Goal: Transaction & Acquisition: Obtain resource

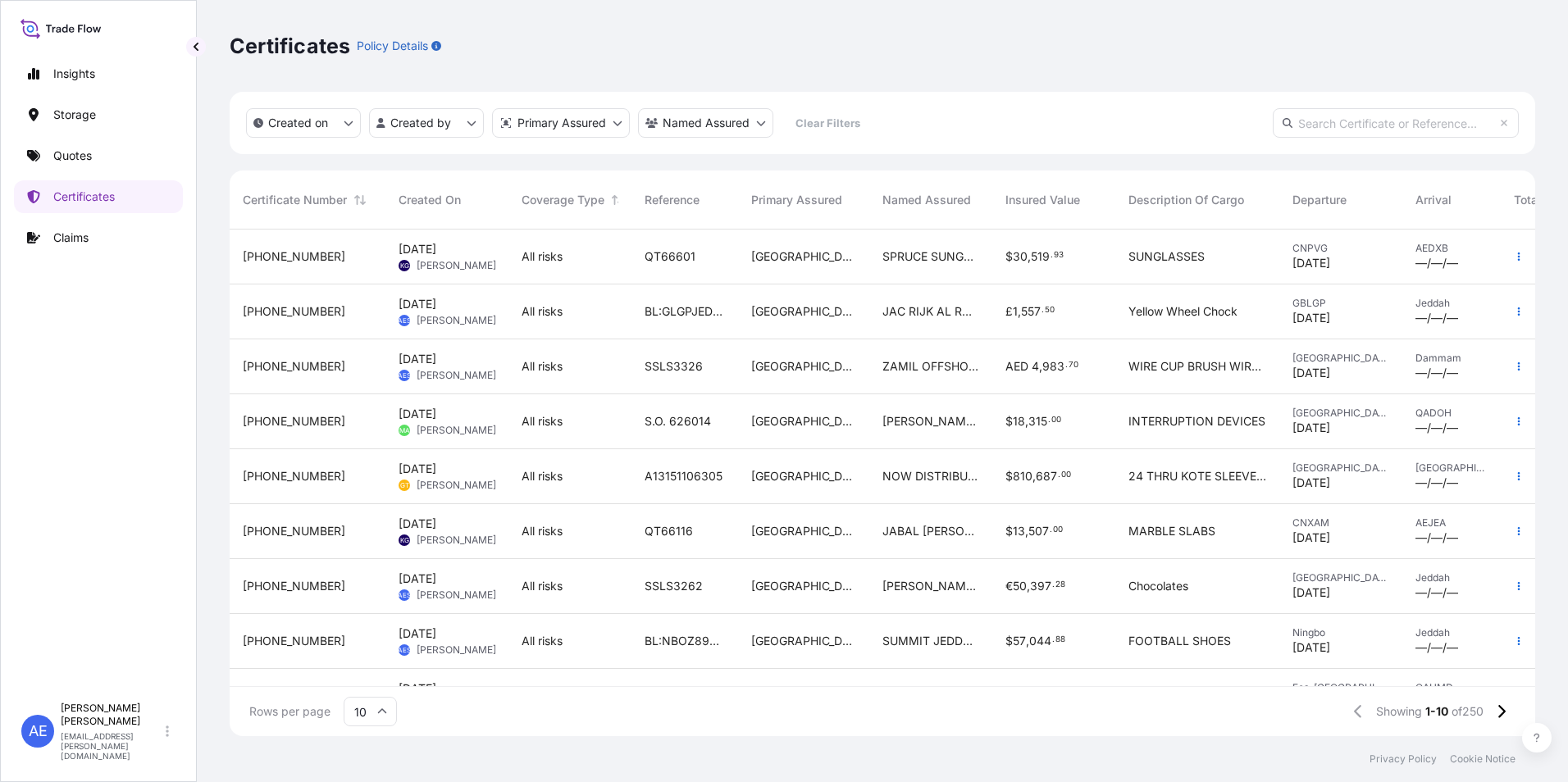
scroll to position [13, 13]
click at [81, 142] on link "Quotes" at bounding box center [98, 156] width 169 height 33
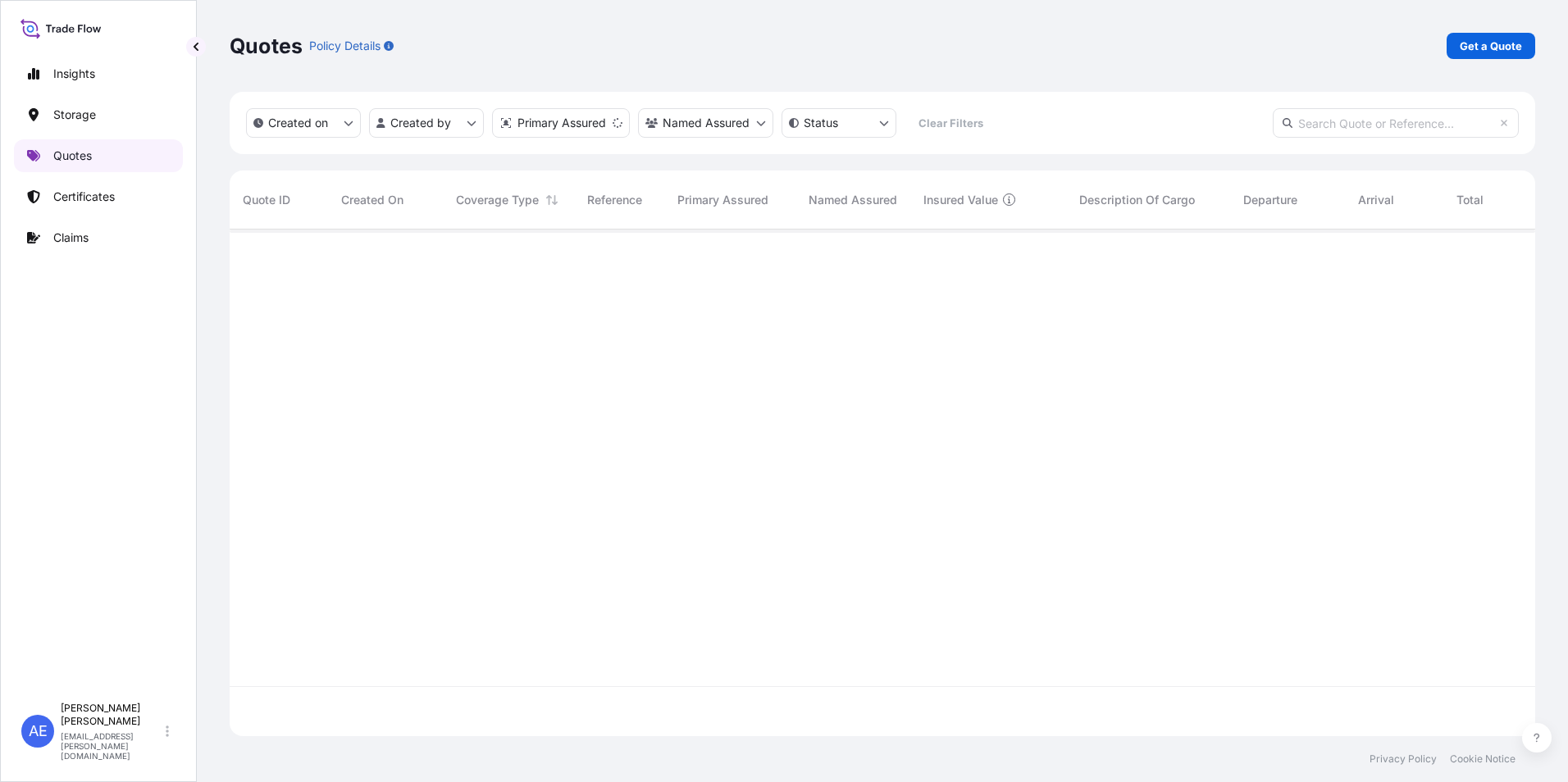
scroll to position [504, 1293]
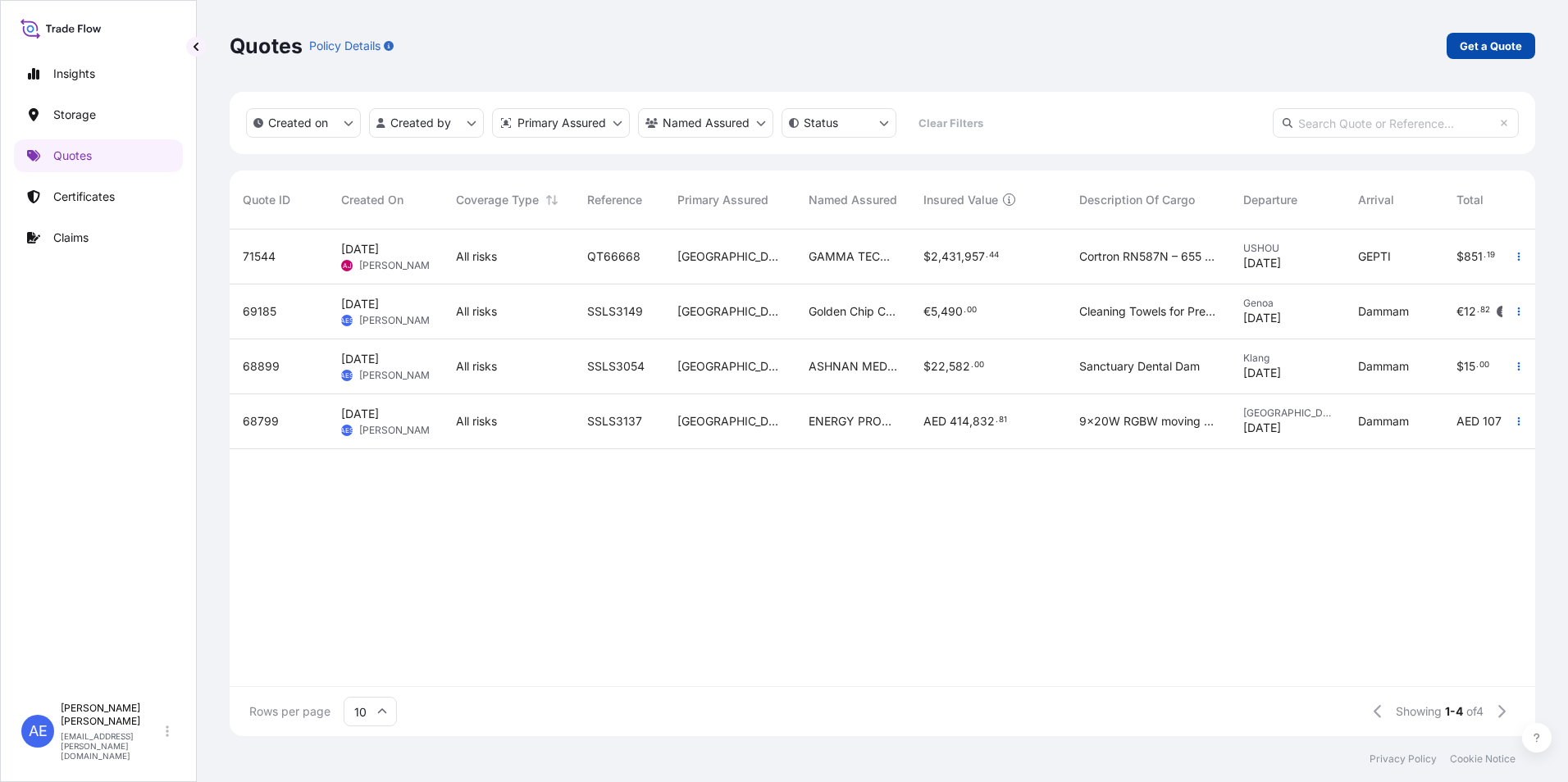
click at [1477, 44] on p "Get a Quote" at bounding box center [1490, 46] width 63 height 17
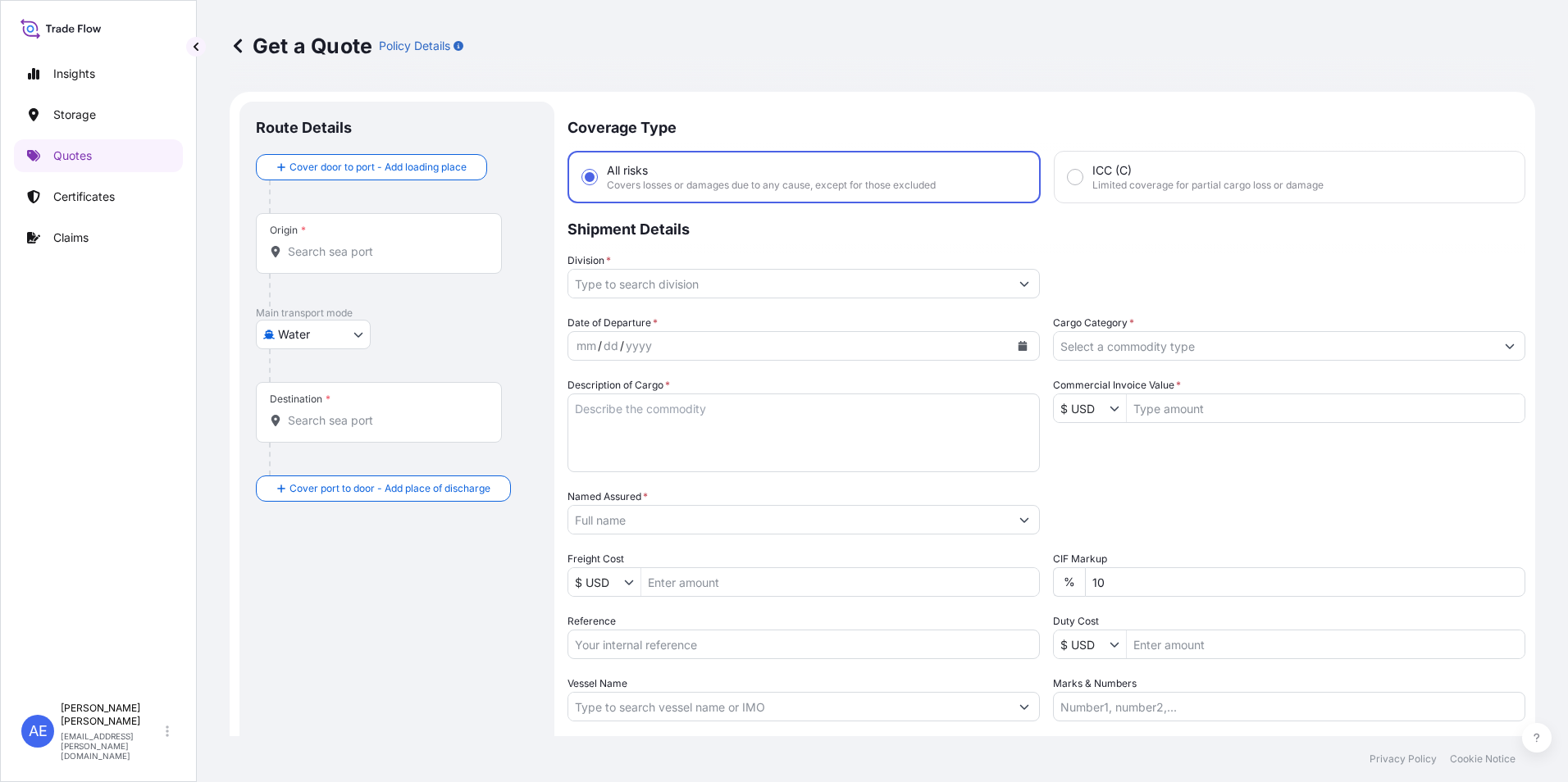
scroll to position [27, 0]
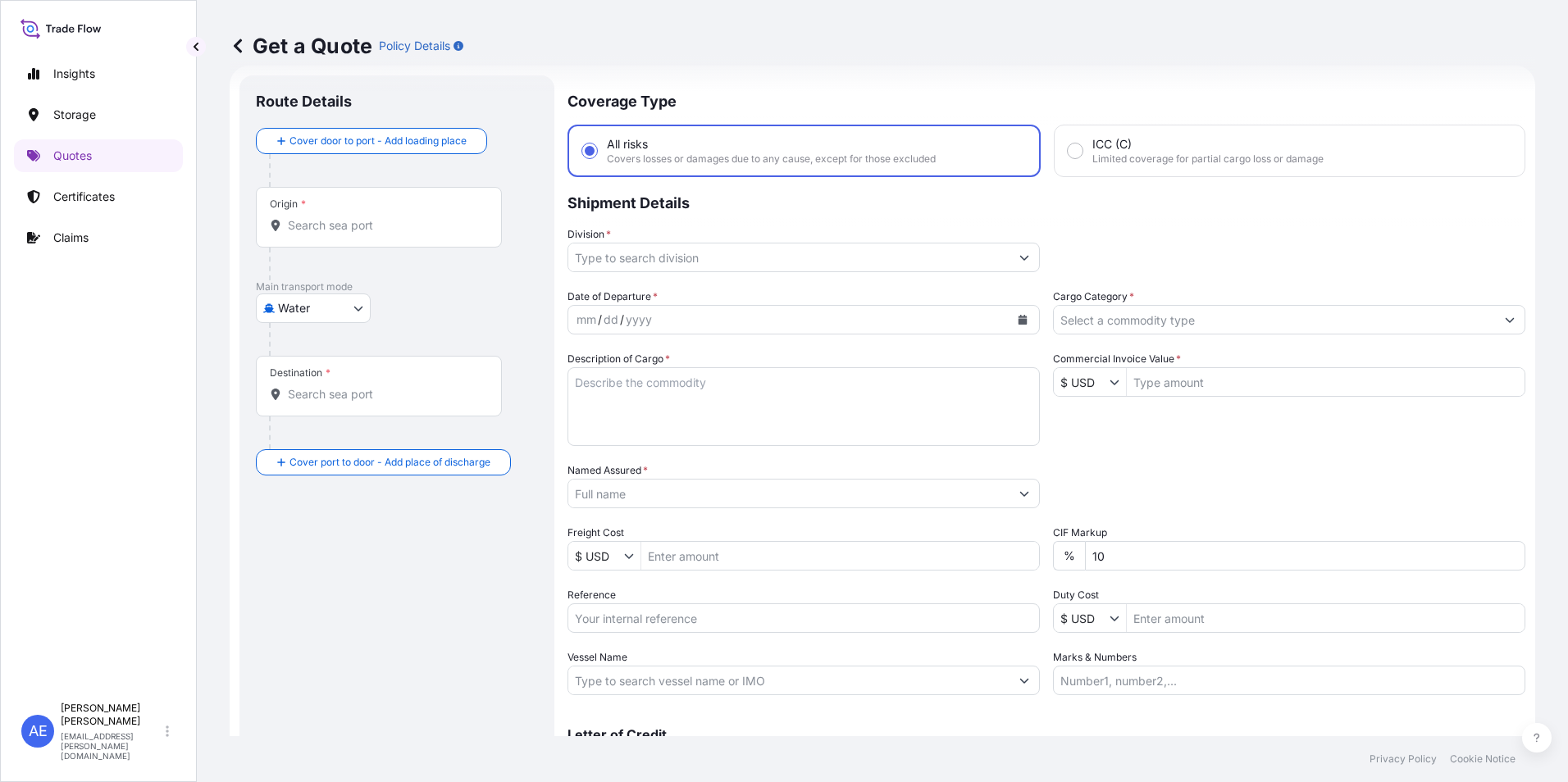
click at [312, 315] on body "Insights Storage Quotes Certificates Claims AE [PERSON_NAME] Samuel [EMAIL_ADDR…" at bounding box center [784, 391] width 1568 height 782
click at [309, 344] on div "Air" at bounding box center [313, 351] width 102 height 29
select select "Air"
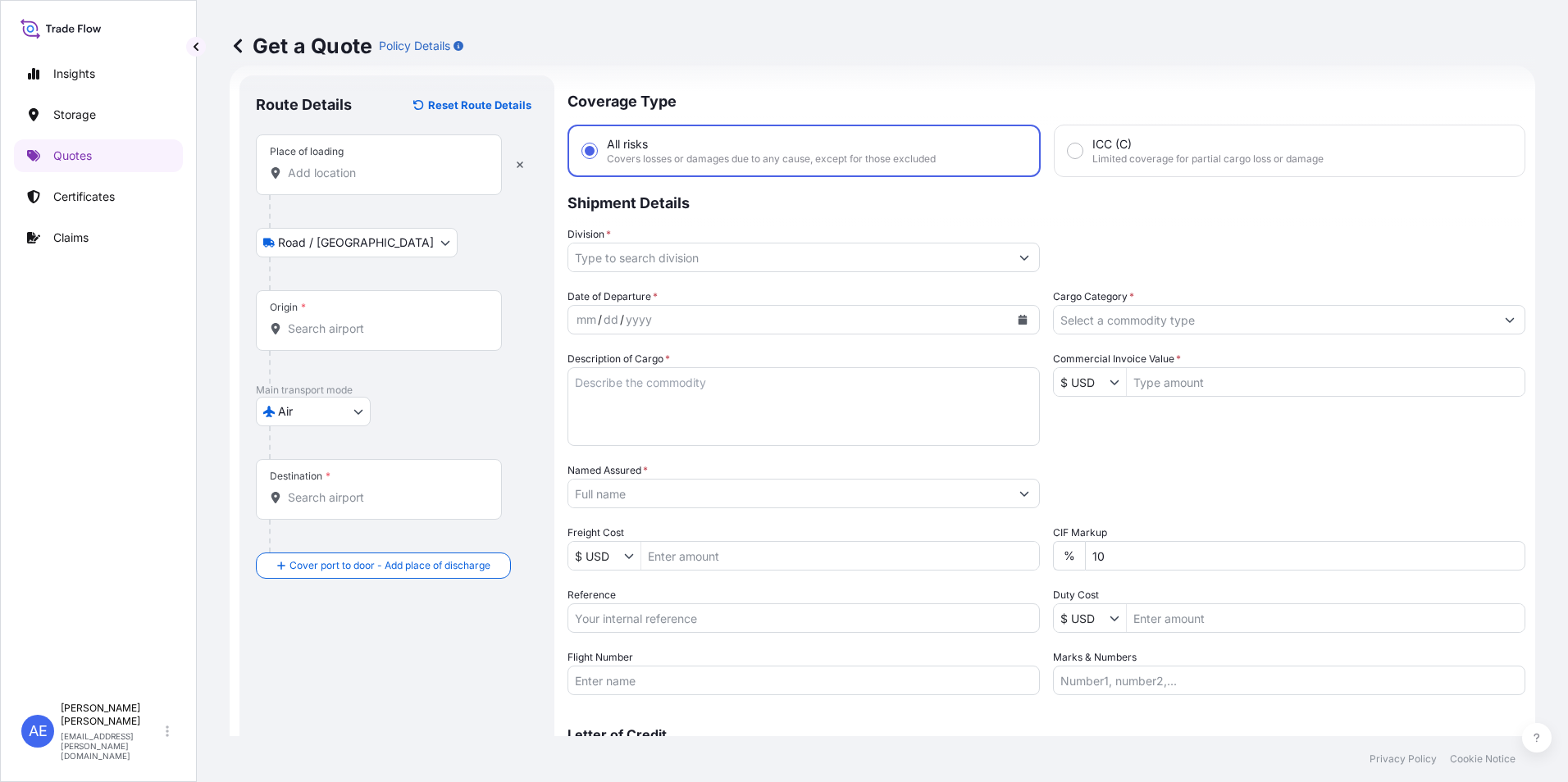
click at [321, 175] on input "Place of loading" at bounding box center [384, 173] width 193 height 17
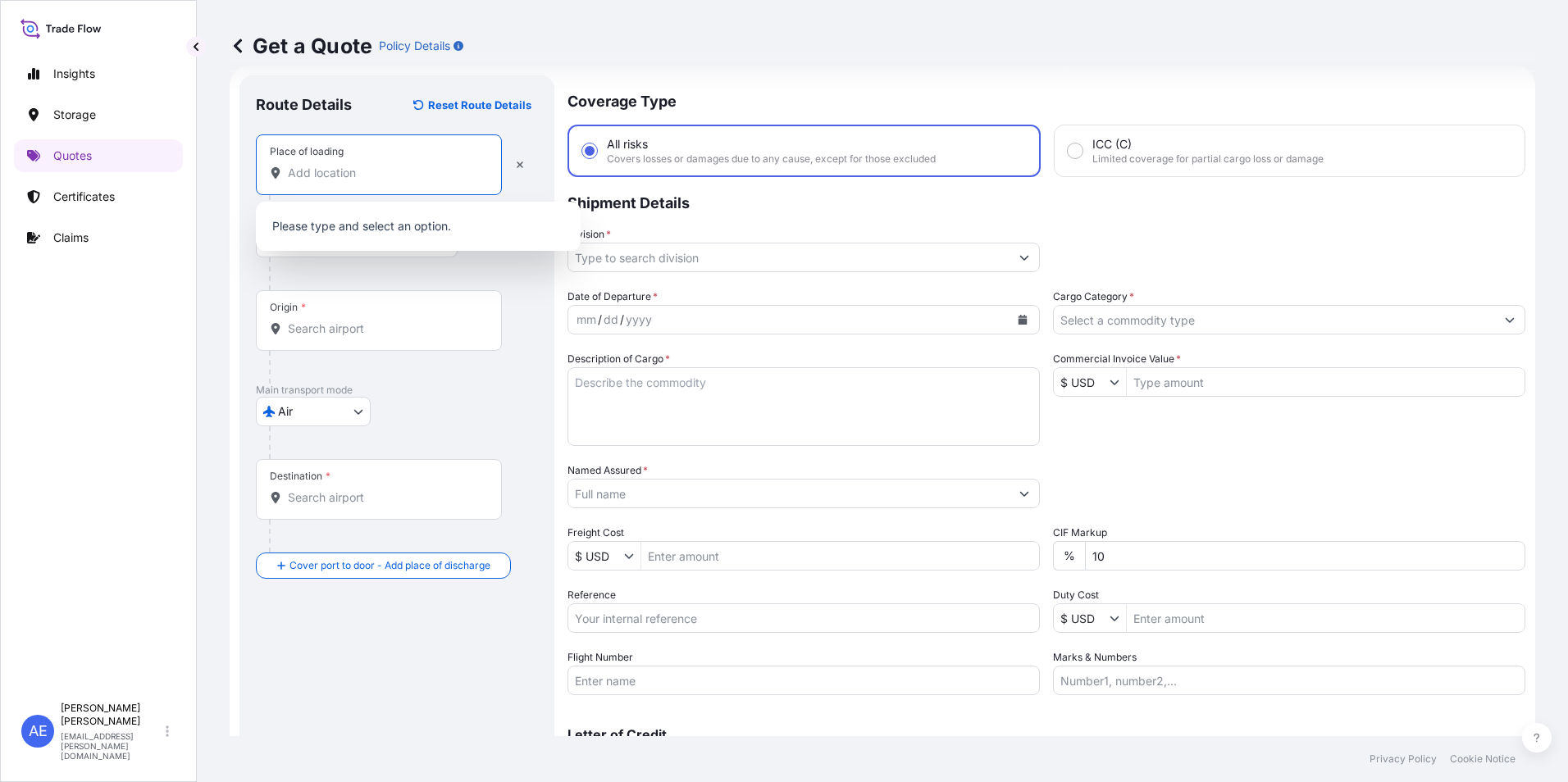
type input "h"
type input "s"
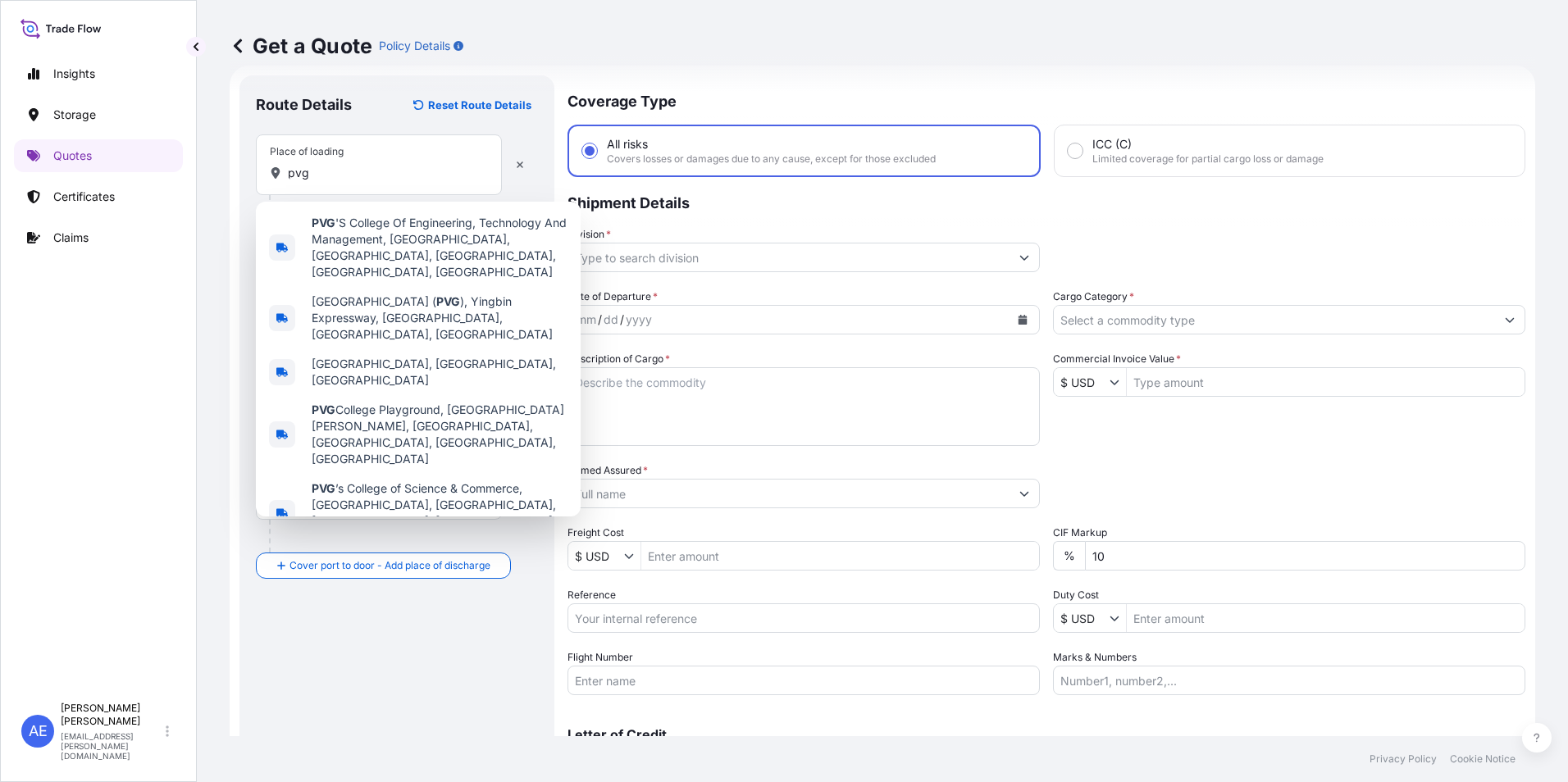
click at [322, 180] on div "Place of loading pvg" at bounding box center [379, 164] width 246 height 61
click at [322, 180] on input "pvg" at bounding box center [384, 173] width 193 height 17
drag, startPoint x: 325, startPoint y: 178, endPoint x: 14, endPoint y: 177, distance: 311.0
click at [86, 177] on div "Insights Storage Quotes Certificates Claims AE [PERSON_NAME] Samuel [EMAIL_ADDR…" at bounding box center [784, 391] width 1568 height 782
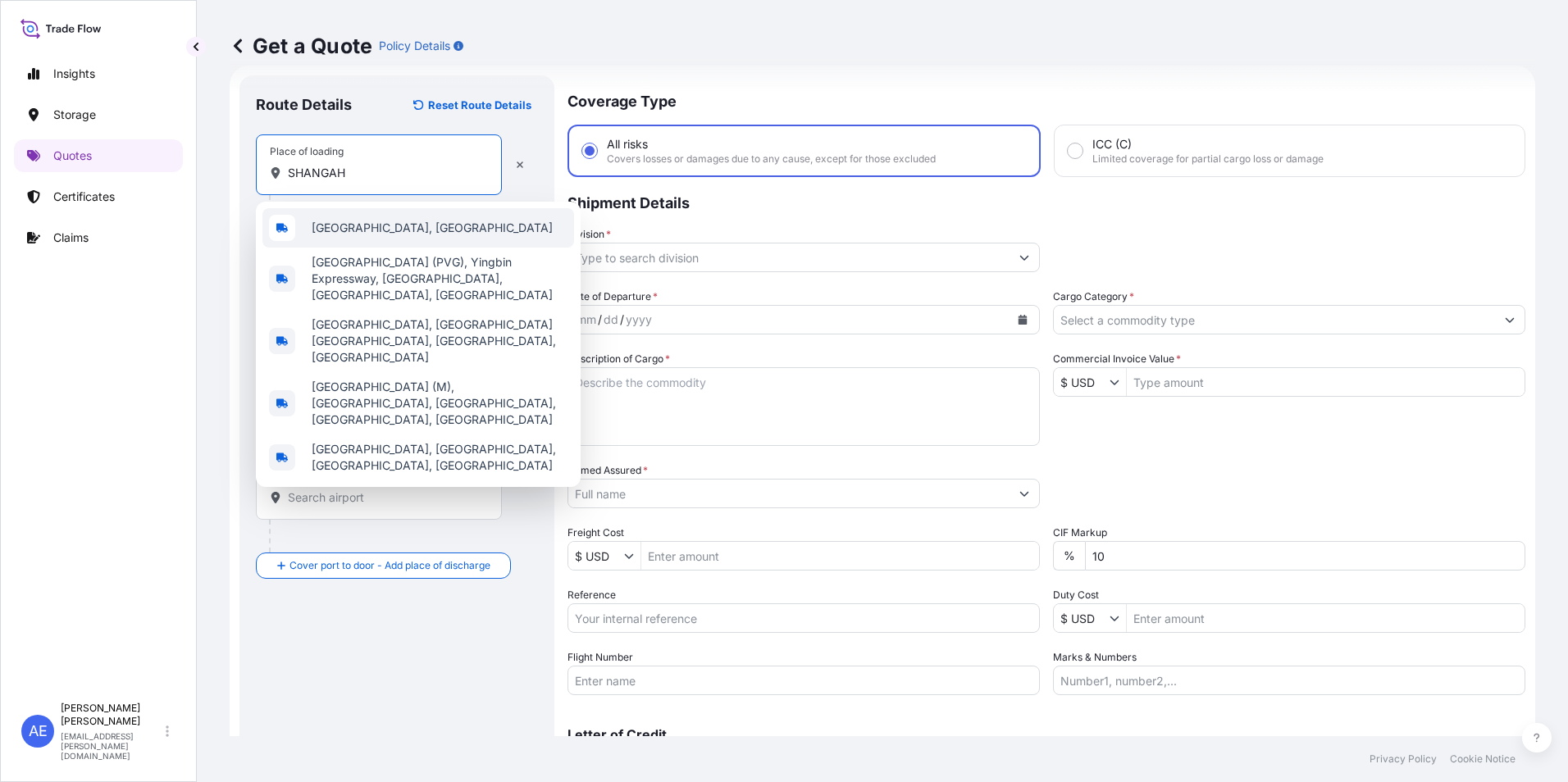
click at [325, 223] on span "[GEOGRAPHIC_DATA], [GEOGRAPHIC_DATA]" at bounding box center [432, 228] width 241 height 17
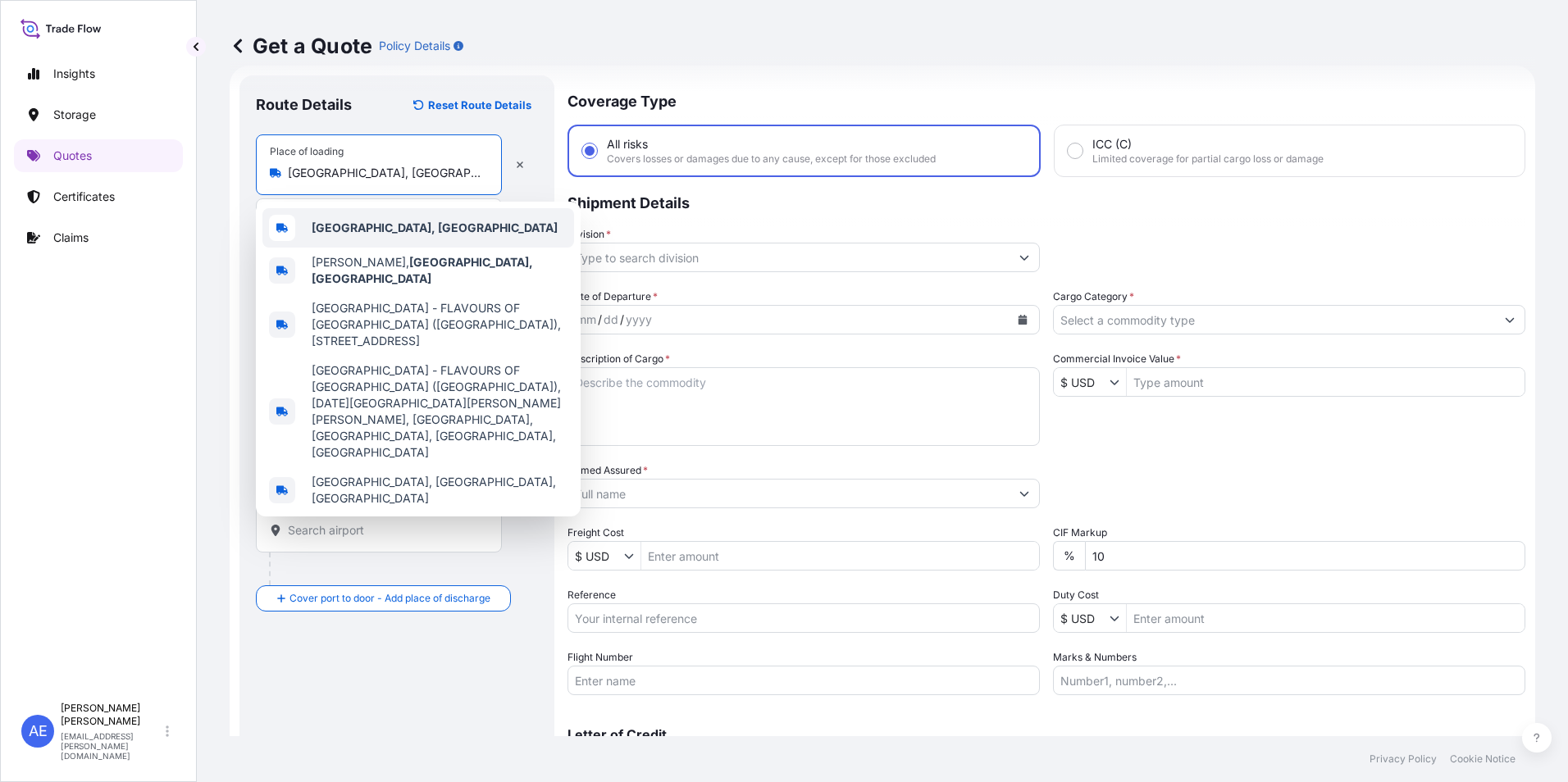
click at [405, 169] on input "[GEOGRAPHIC_DATA], [GEOGRAPHIC_DATA]" at bounding box center [384, 173] width 193 height 17
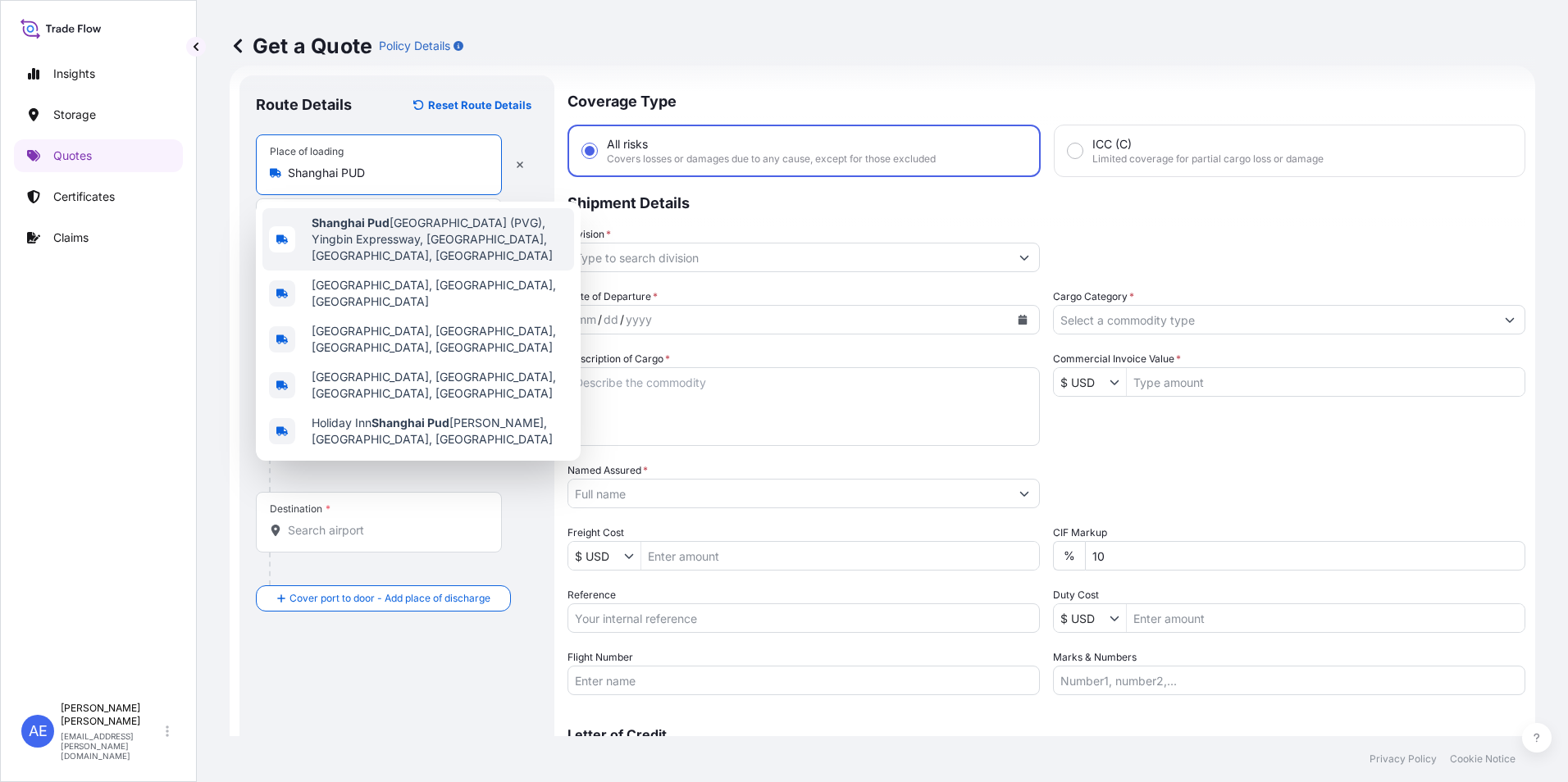
click at [390, 231] on span "[GEOGRAPHIC_DATA] (PVG), Yingbin Expressway, [GEOGRAPHIC_DATA], [GEOGRAPHIC_DAT…" at bounding box center [440, 239] width 256 height 49
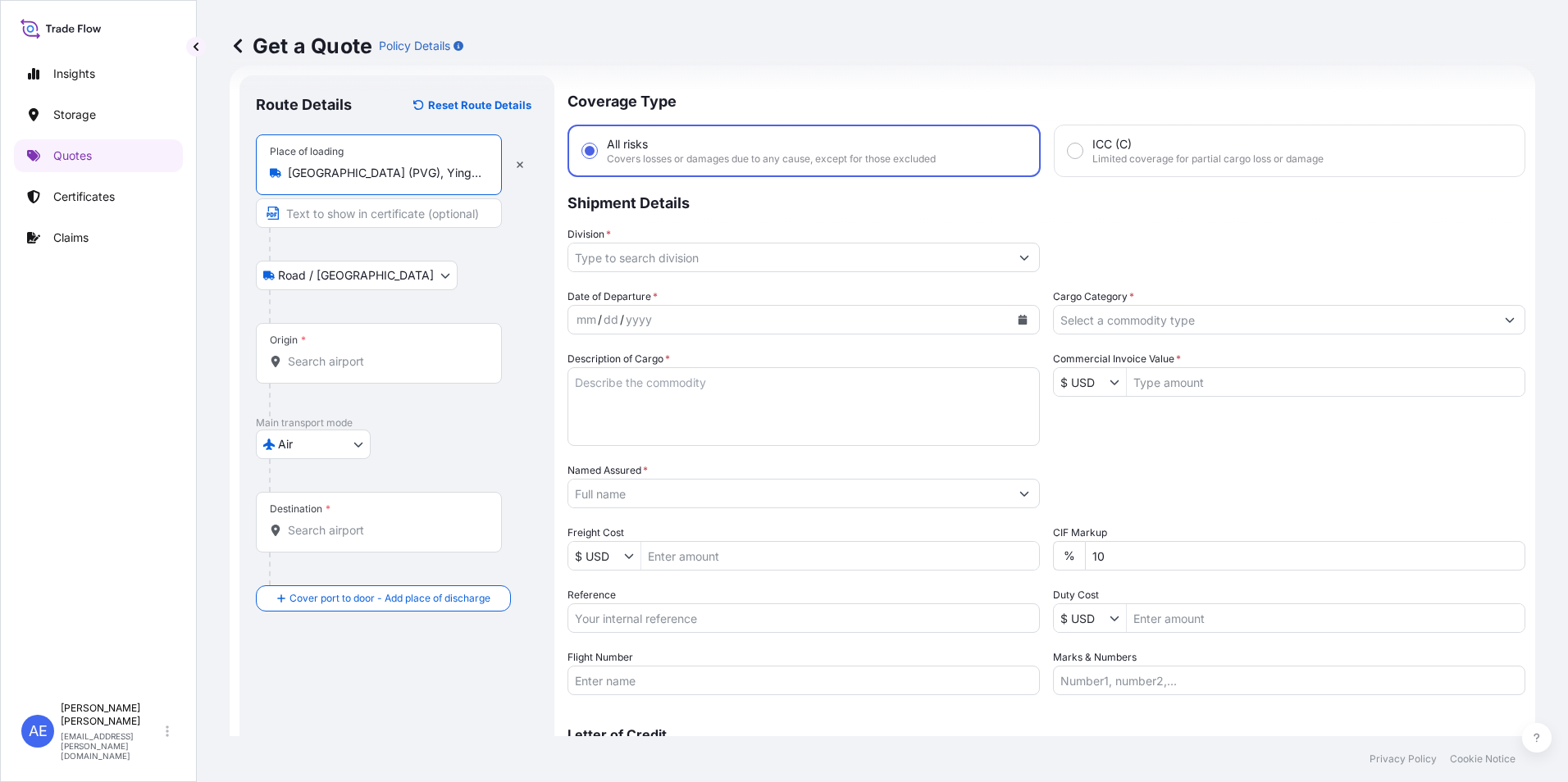
type input "[GEOGRAPHIC_DATA] (PVG), Yingbin Expressway, [GEOGRAPHIC_DATA], [GEOGRAPHIC_DAT…"
click at [360, 374] on div "Origin *" at bounding box center [379, 353] width 246 height 61
click at [360, 370] on input "Origin *" at bounding box center [384, 361] width 193 height 17
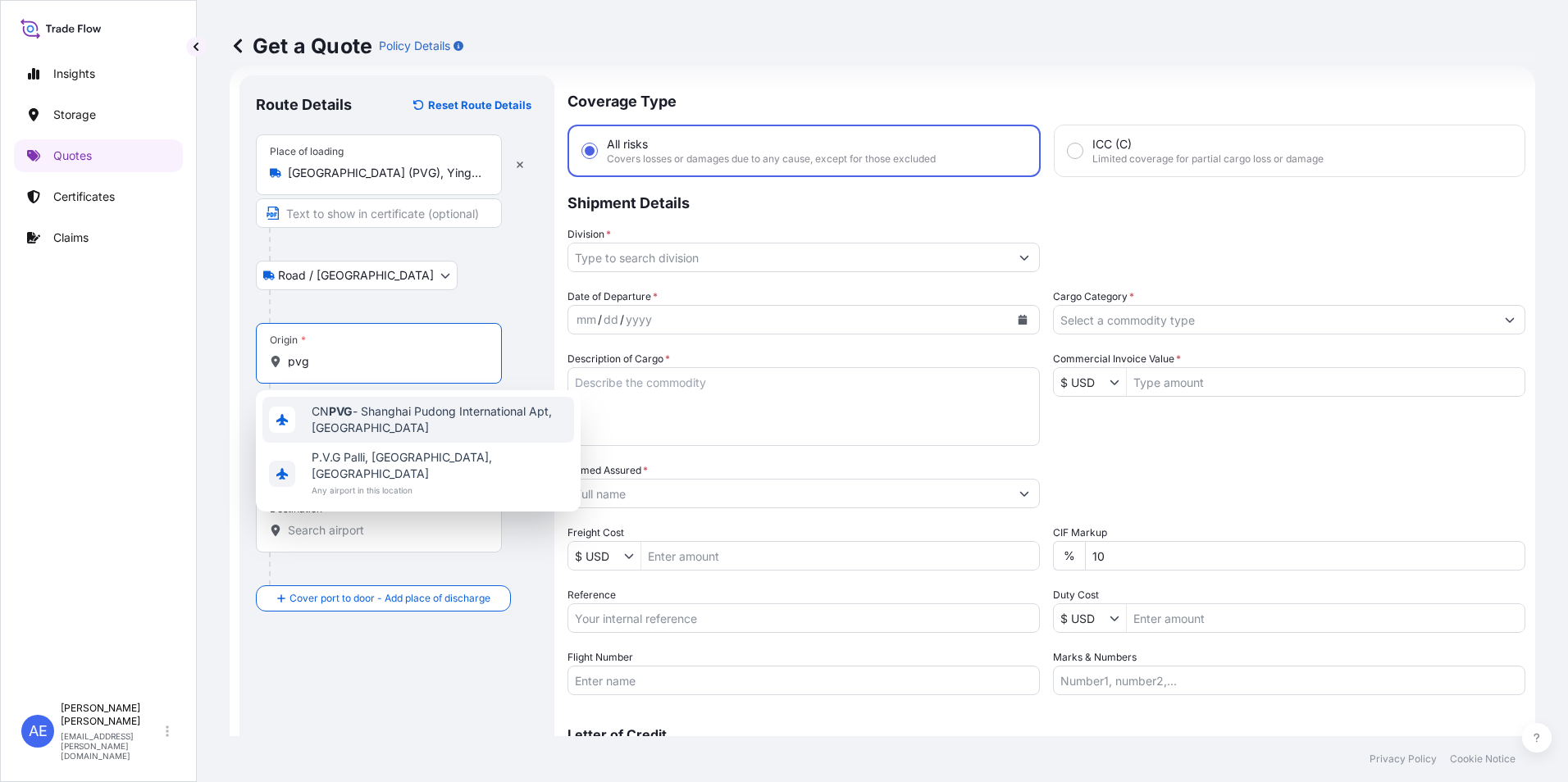
click at [348, 434] on span "CN PVG - Shanghai Pudong International Apt, [GEOGRAPHIC_DATA]" at bounding box center [440, 420] width 256 height 33
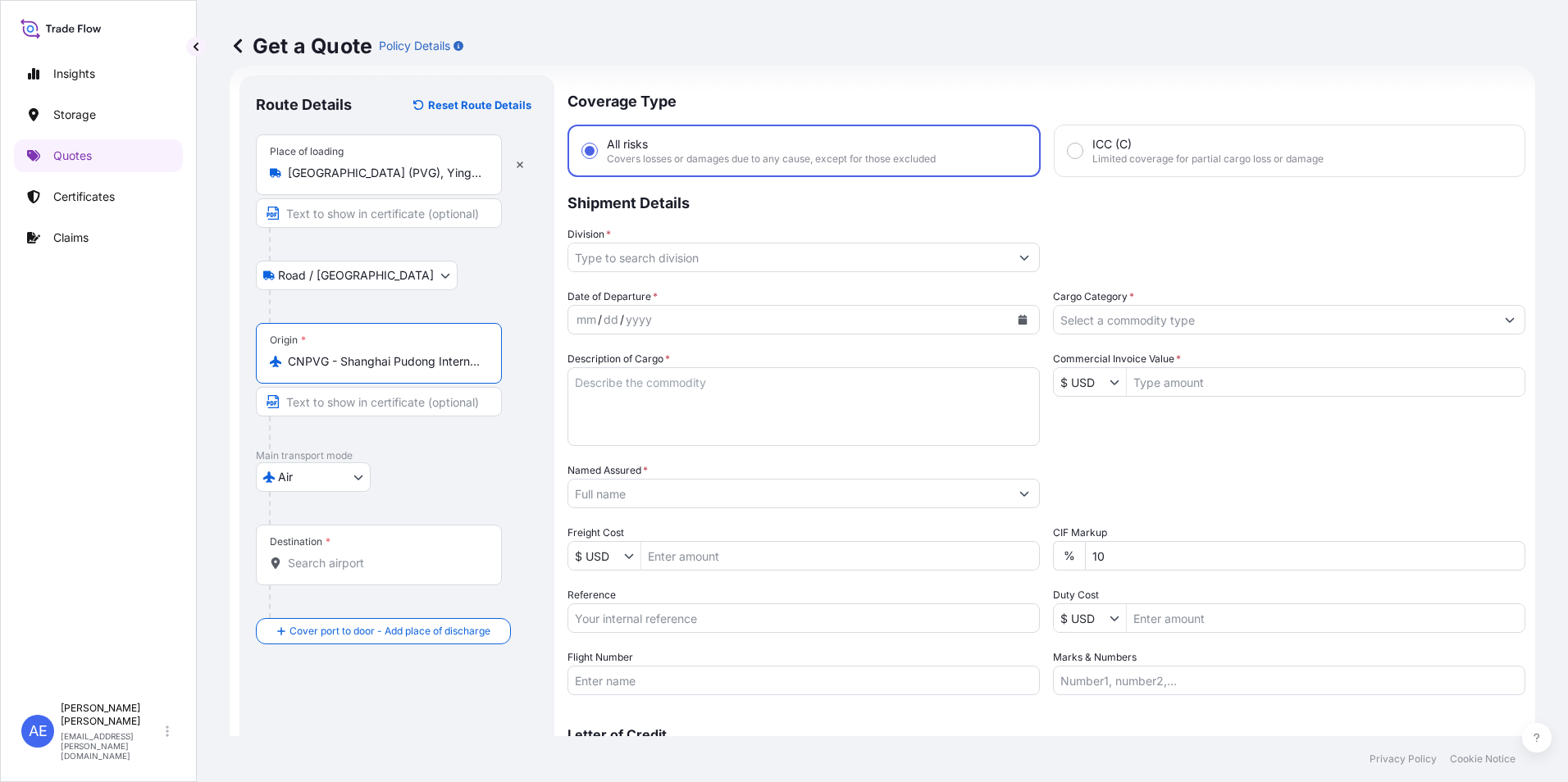
type input "CNPVG - Shanghai Pudong International Apt, [GEOGRAPHIC_DATA]"
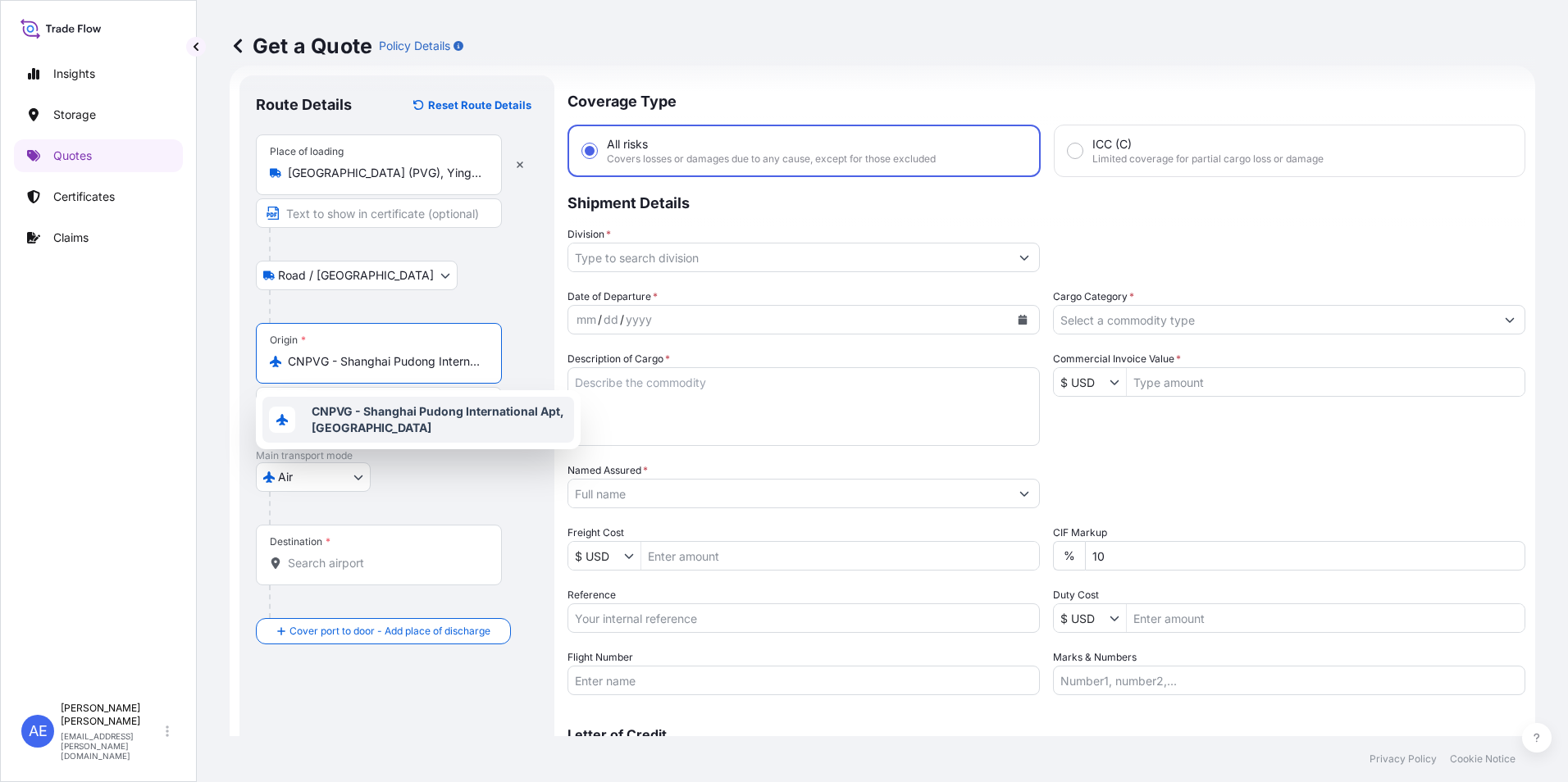
click at [363, 417] on b "CNPVG - Shanghai Pudong International Apt, [GEOGRAPHIC_DATA]" at bounding box center [438, 420] width 253 height 30
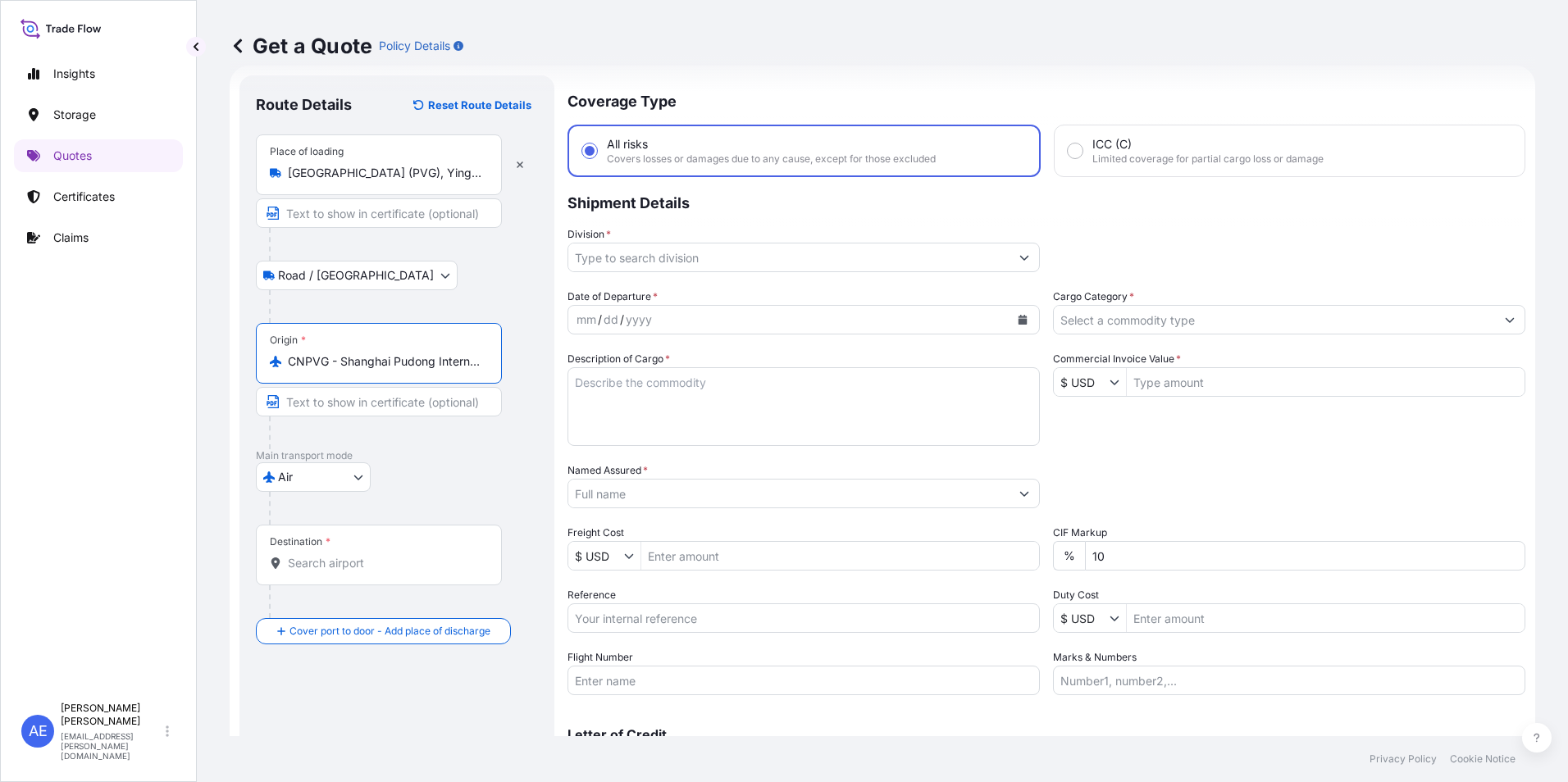
click at [345, 536] on div "Destination *" at bounding box center [379, 555] width 246 height 61
click at [345, 555] on input "Destination *" at bounding box center [384, 563] width 193 height 17
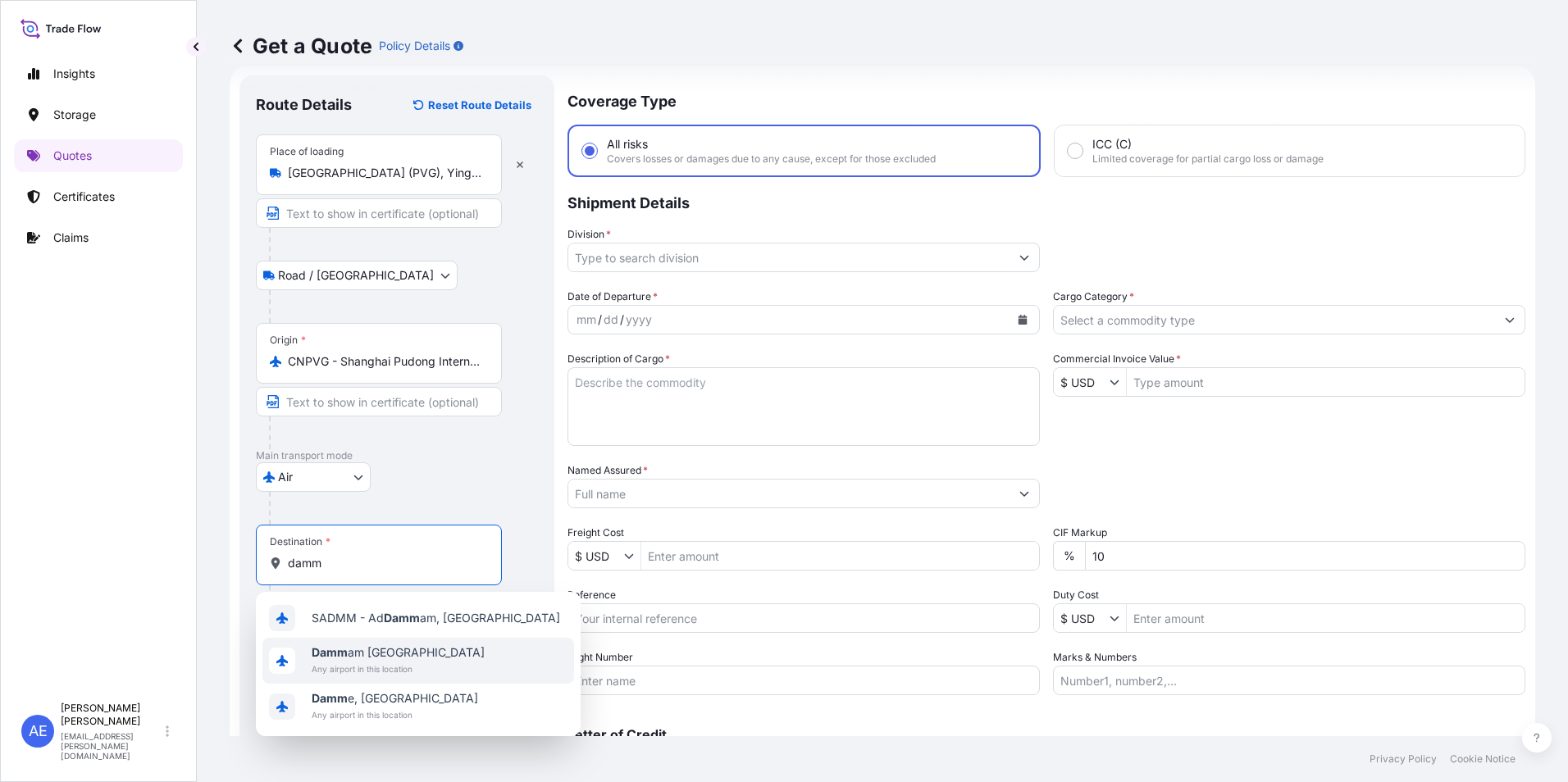
click at [375, 668] on span "Any airport in this location" at bounding box center [398, 669] width 173 height 17
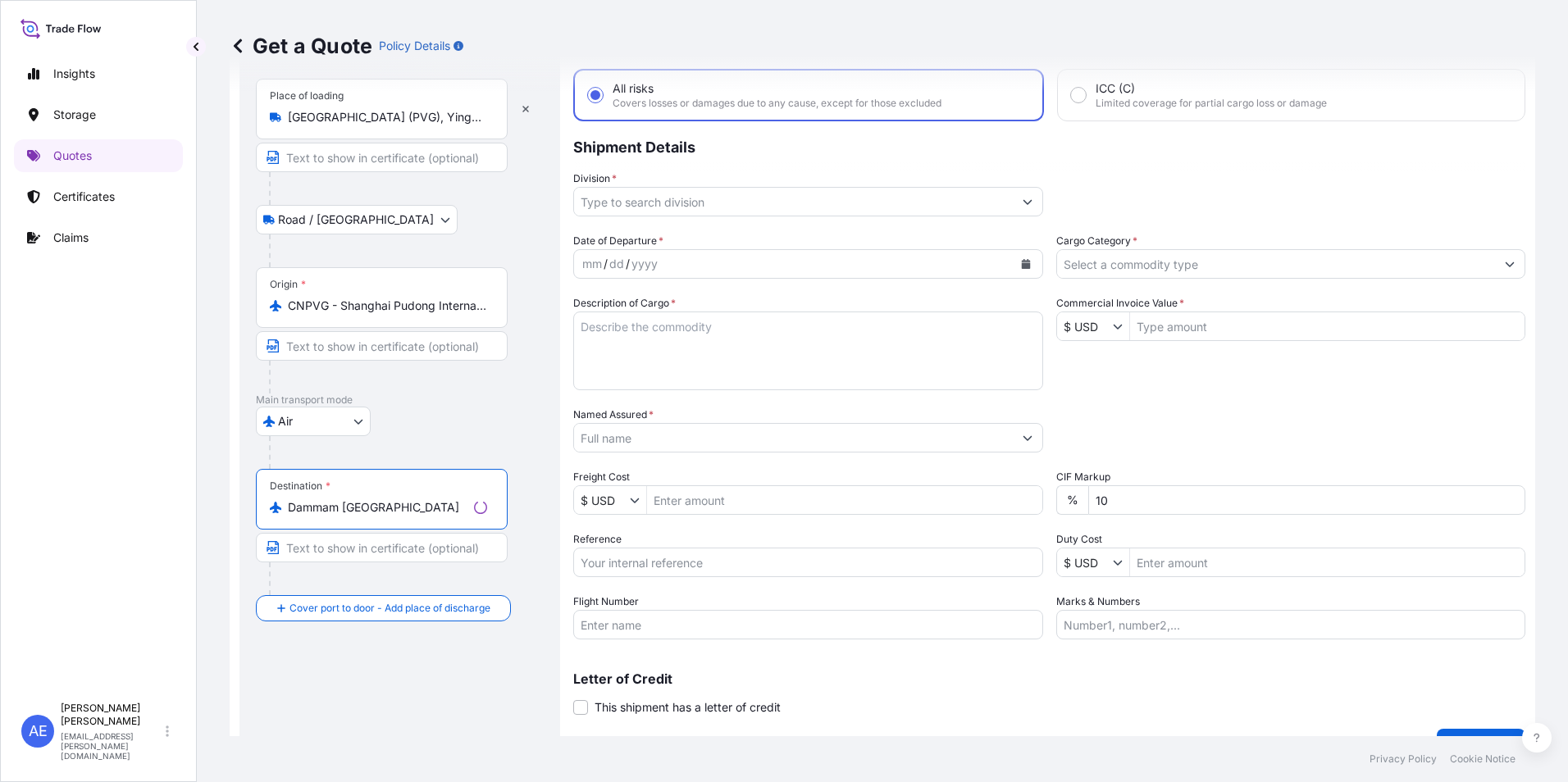
type input "Dammam [GEOGRAPHIC_DATA]"
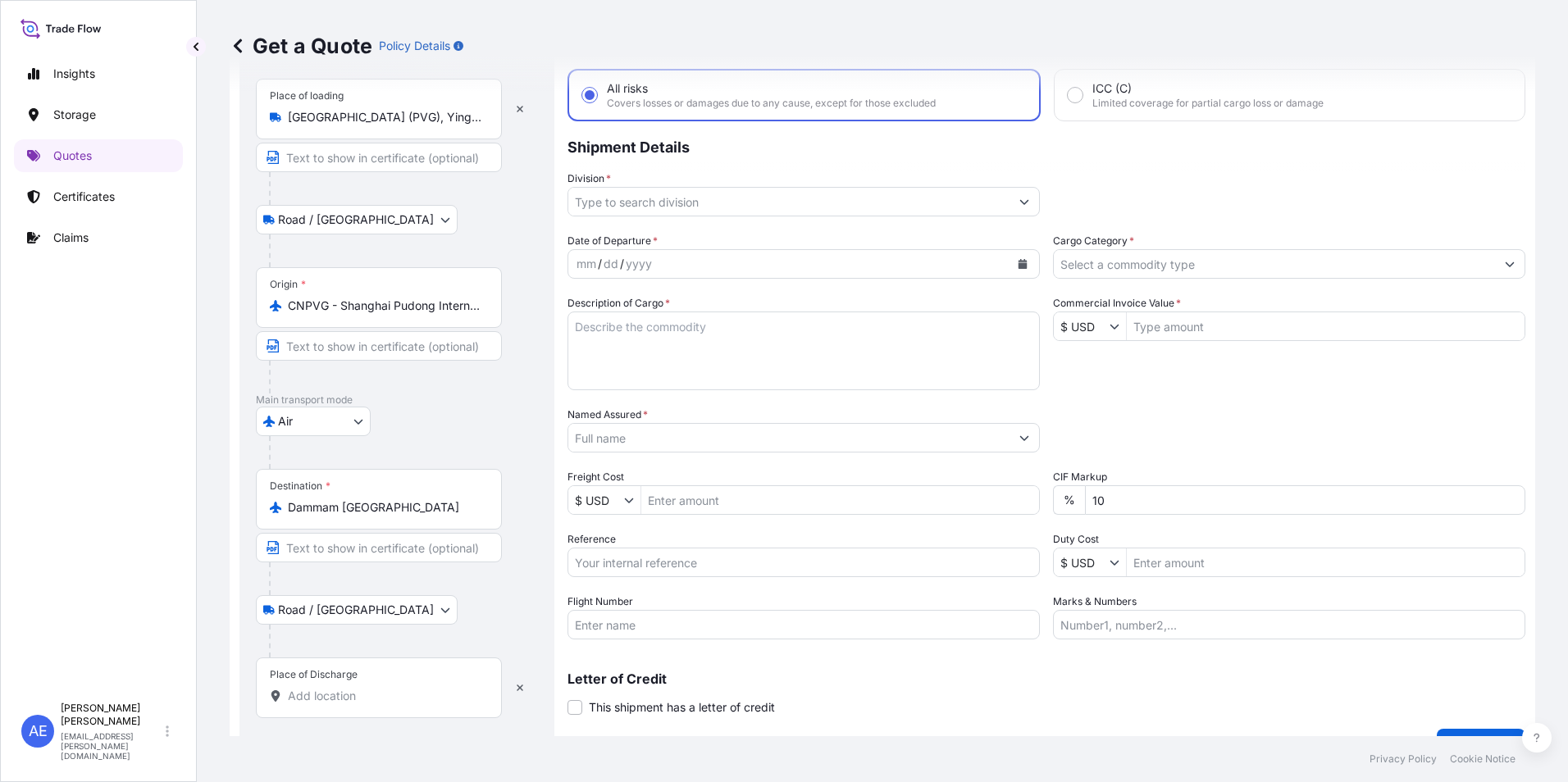
scroll to position [118, 0]
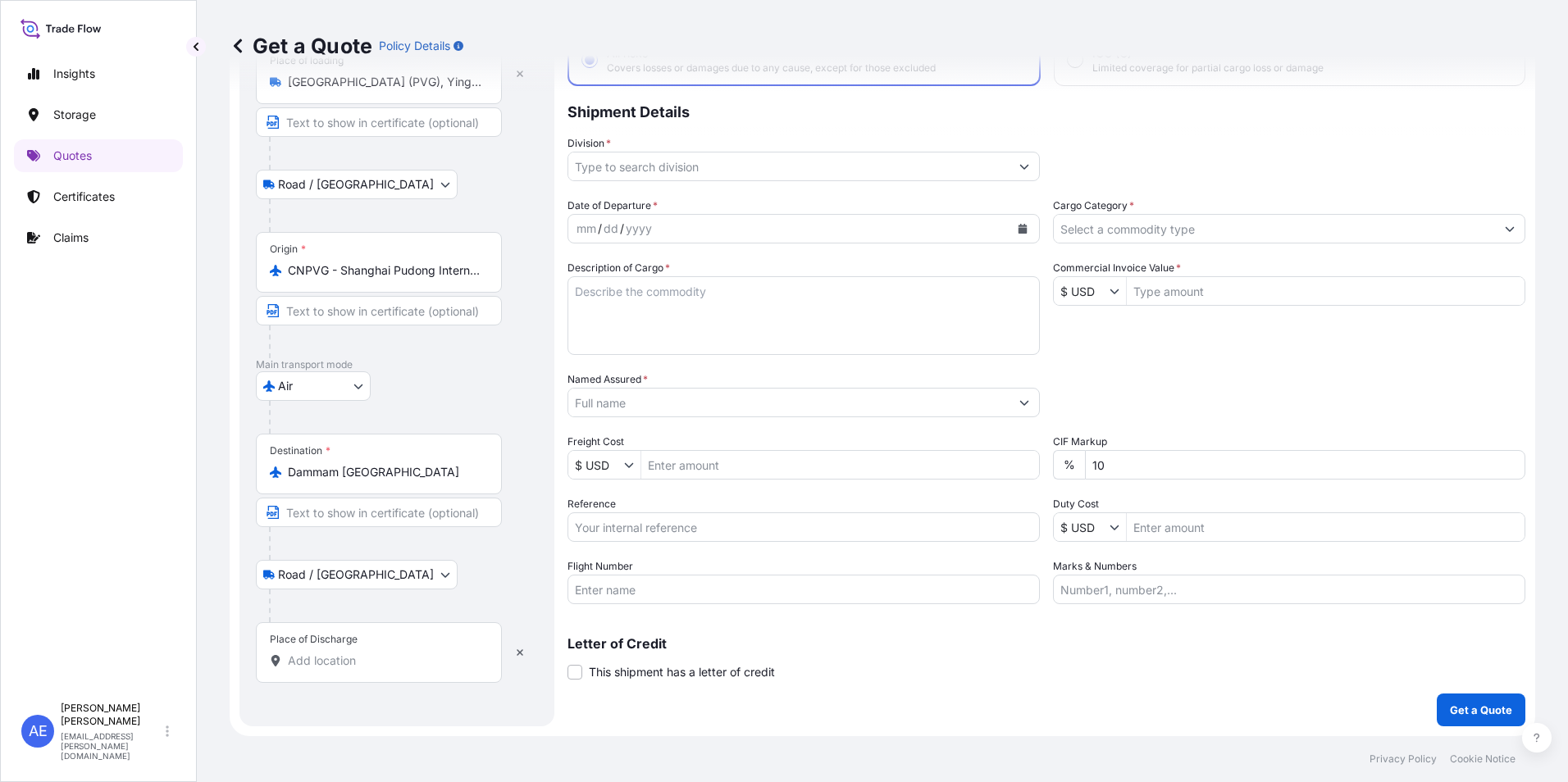
click at [325, 645] on div "Place of Discharge" at bounding box center [313, 640] width 87 height 13
click at [325, 653] on input "Place of Discharge" at bounding box center [384, 661] width 193 height 17
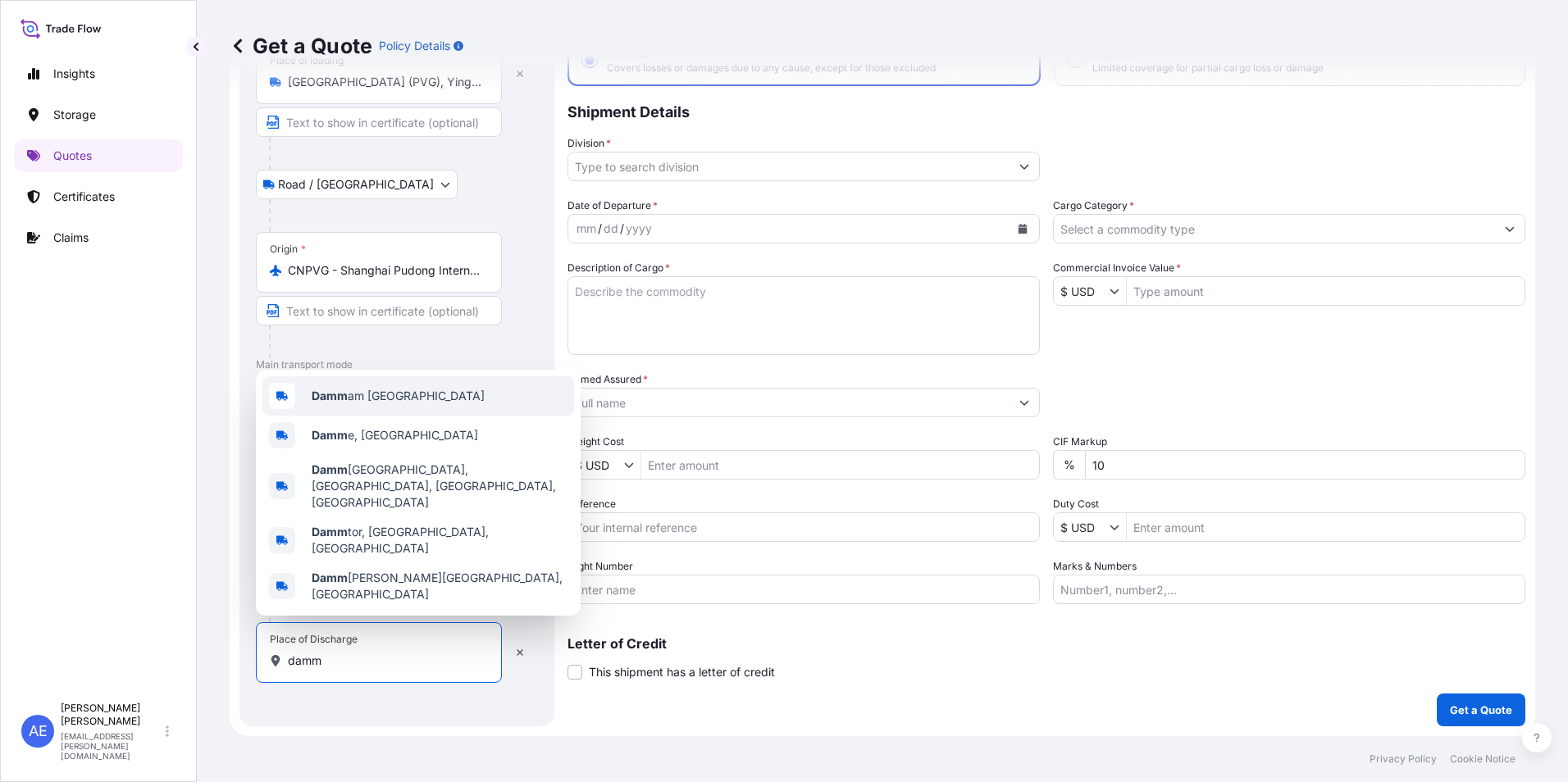
click at [314, 403] on b "Damm" at bounding box center [330, 396] width 36 height 14
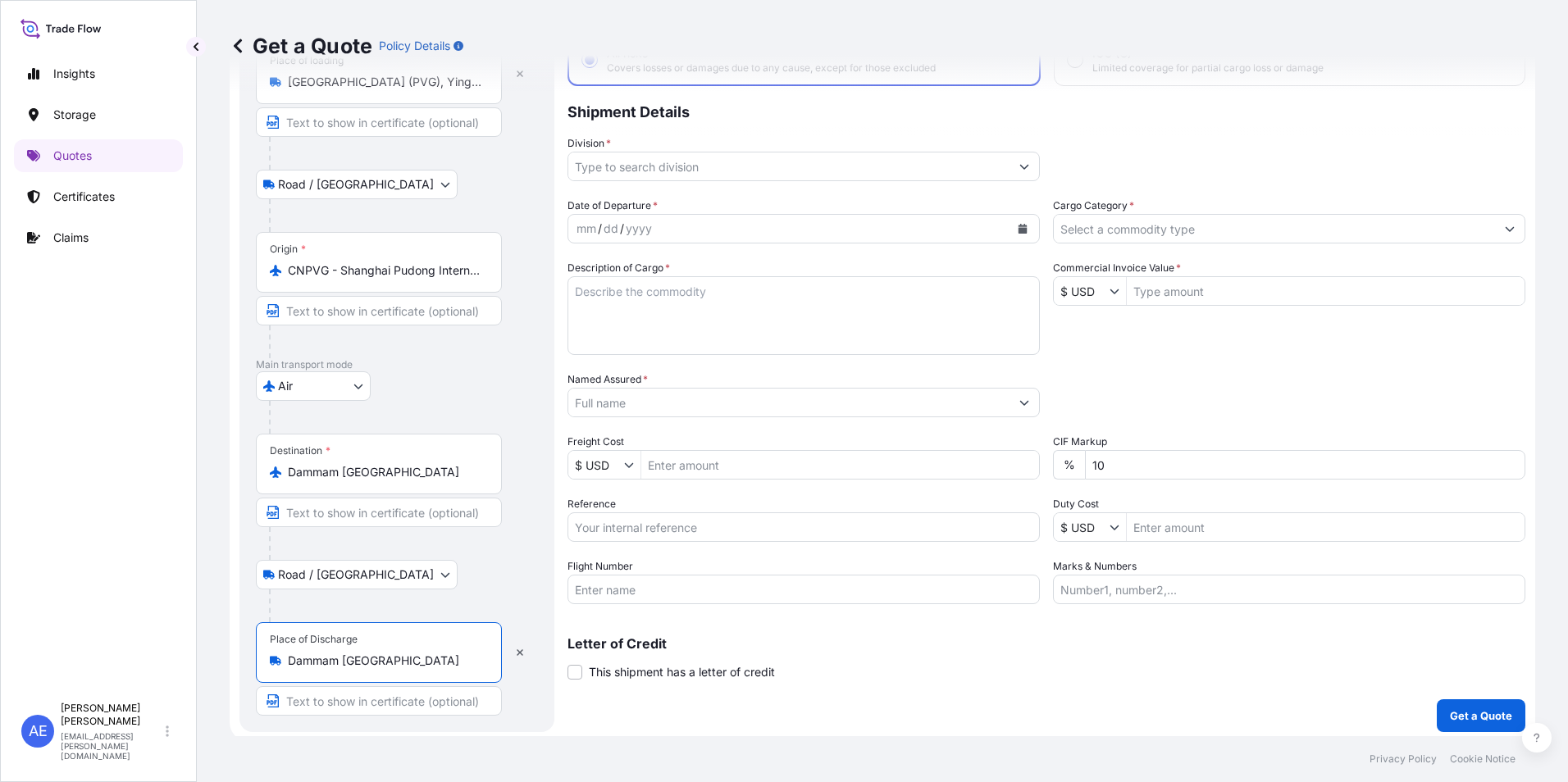
scroll to position [0, 0]
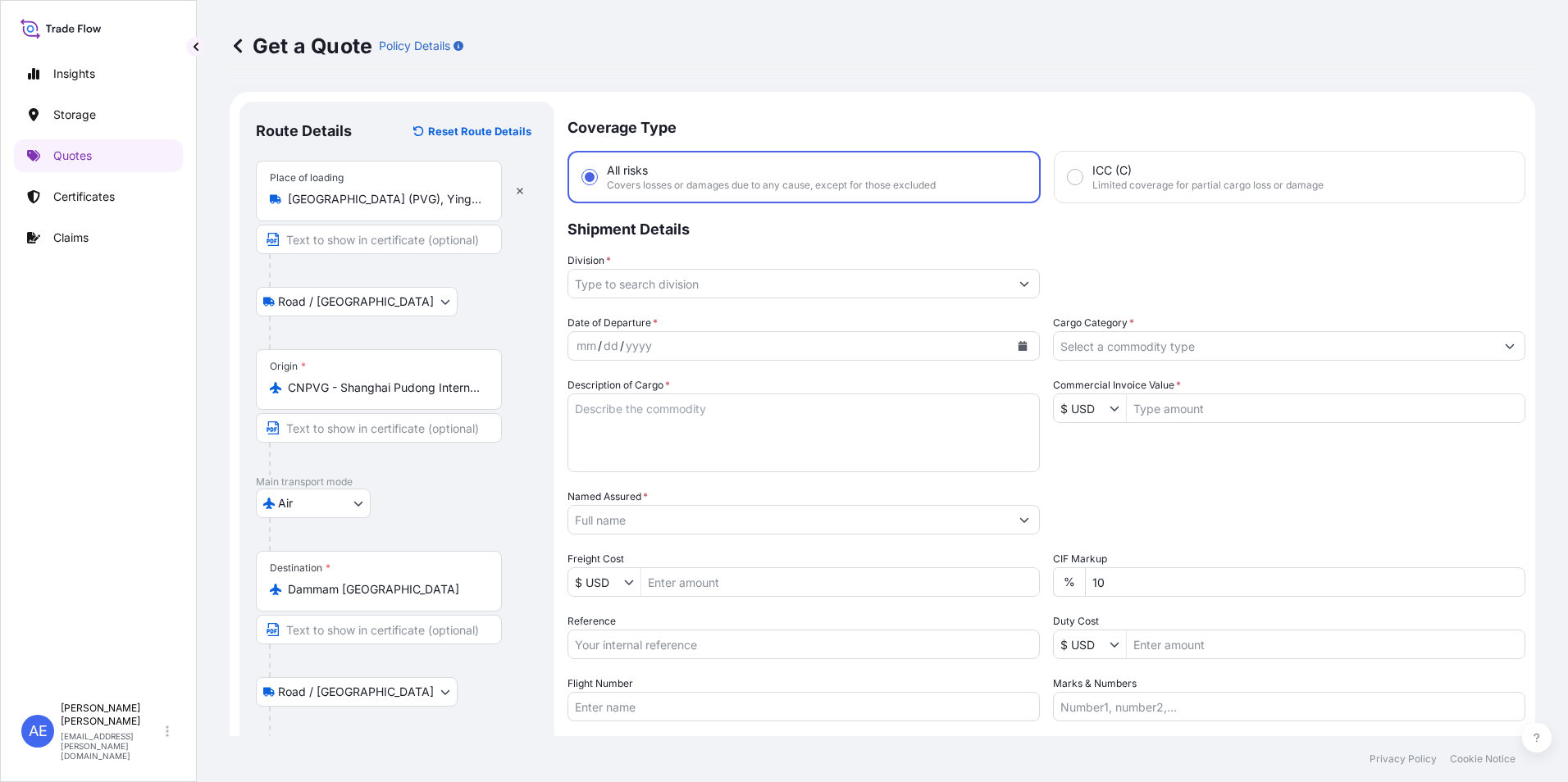
type input "Dammam [GEOGRAPHIC_DATA]"
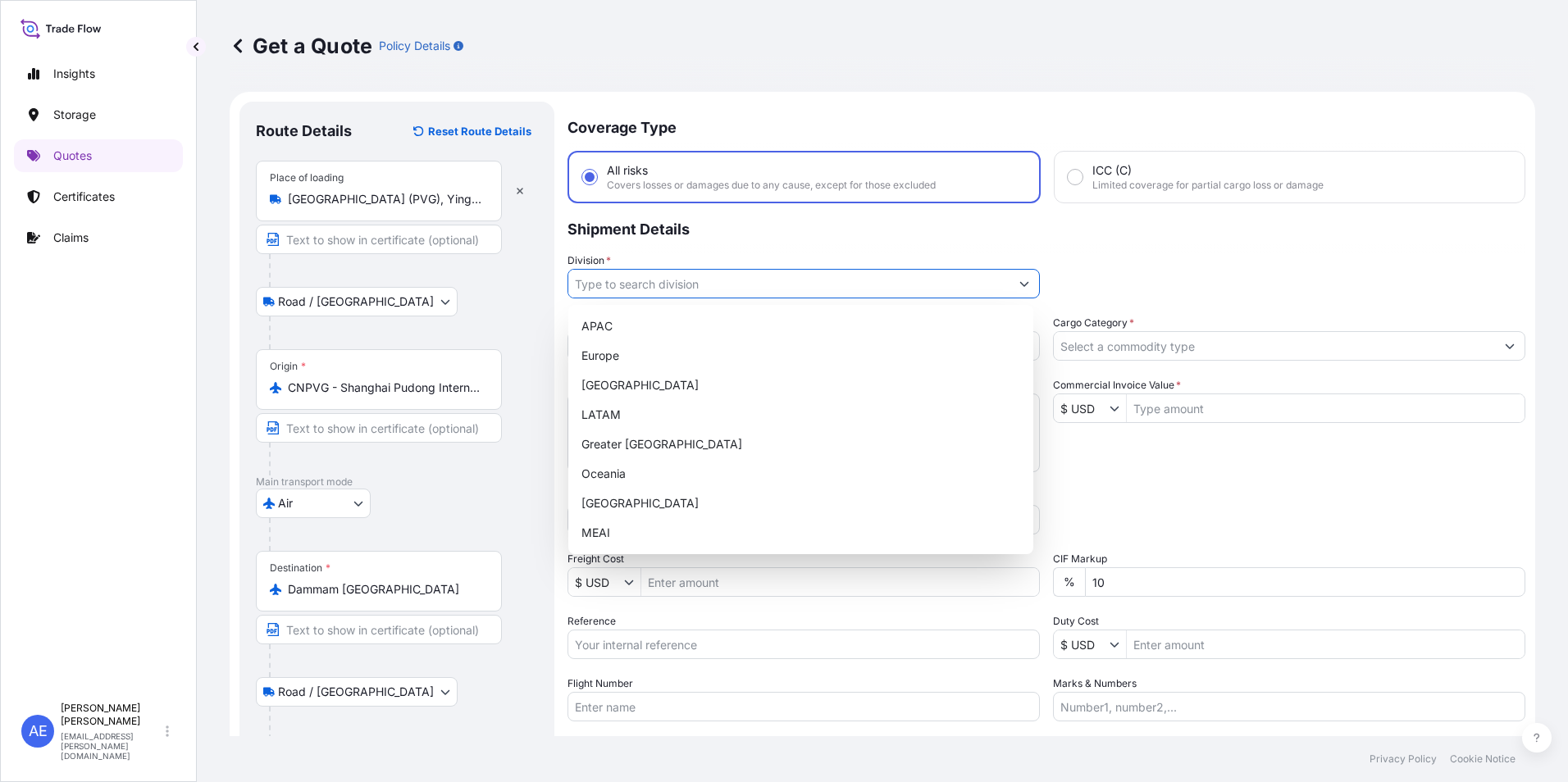
click at [890, 290] on input "Division *" at bounding box center [788, 283] width 441 height 29
click at [602, 528] on div "MEAI" at bounding box center [800, 533] width 451 height 29
type input "MEAI"
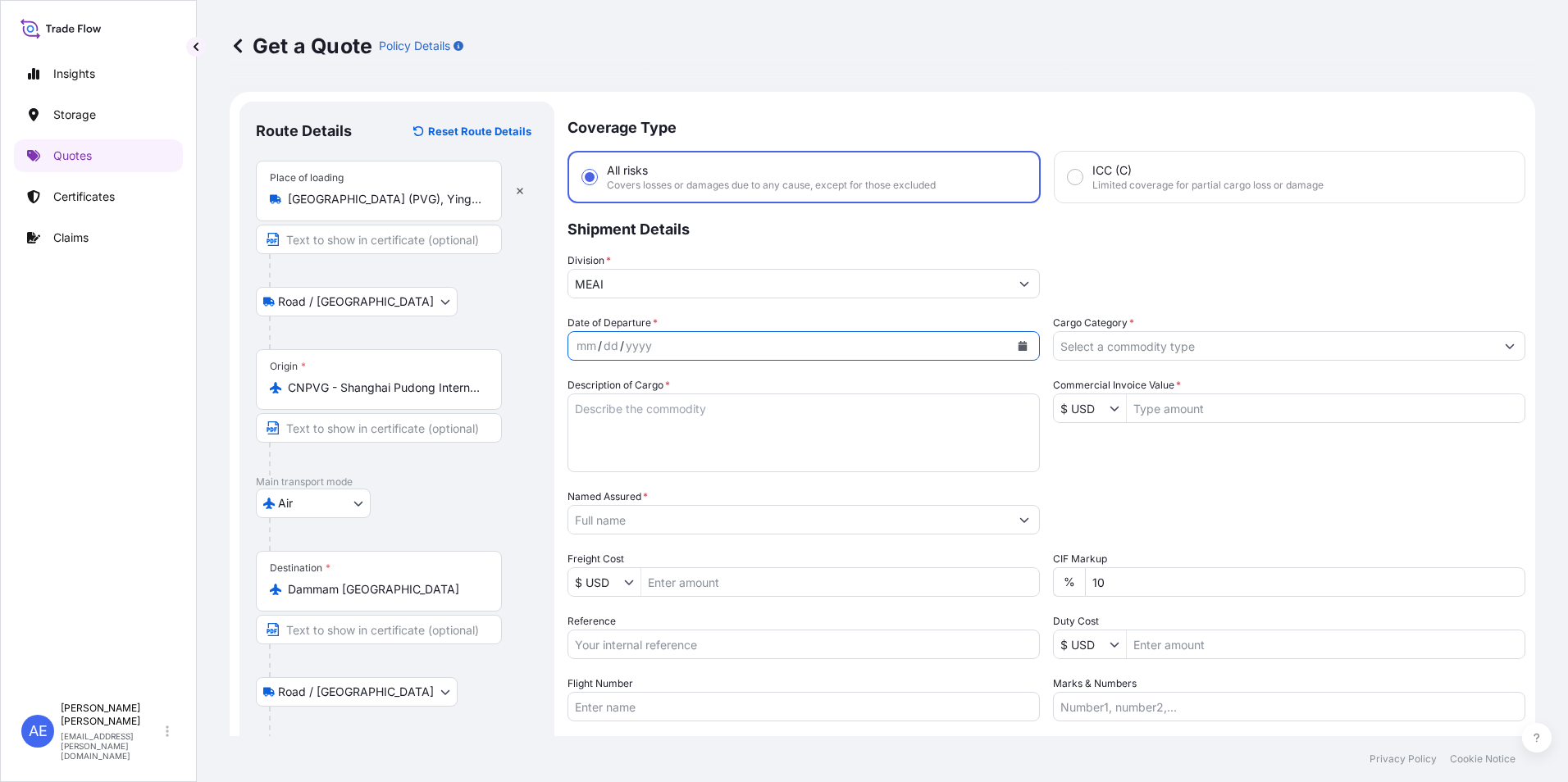
click at [1011, 345] on button "Calendar" at bounding box center [1023, 346] width 27 height 27
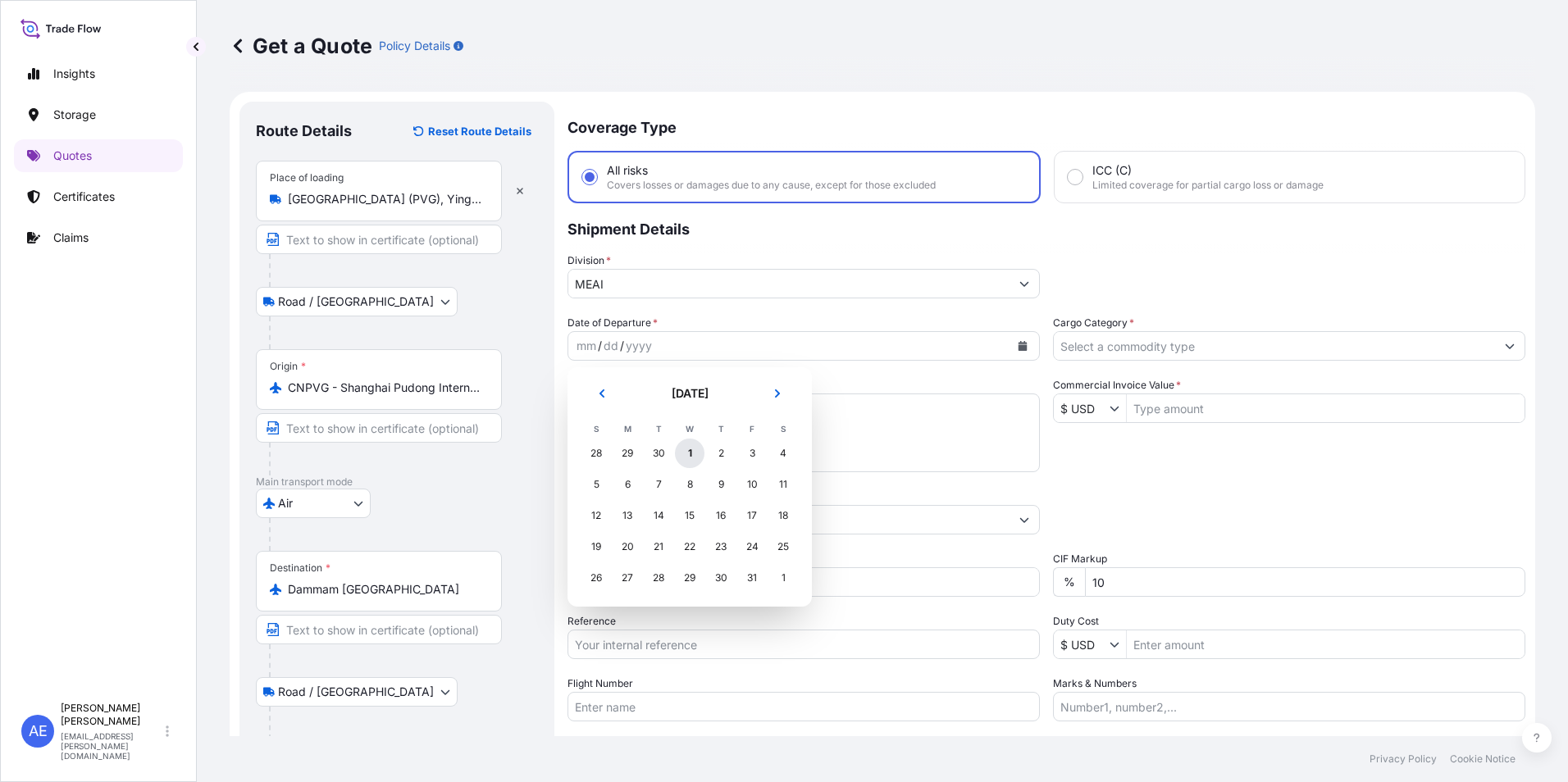
click at [690, 452] on div "1" at bounding box center [689, 453] width 29 height 29
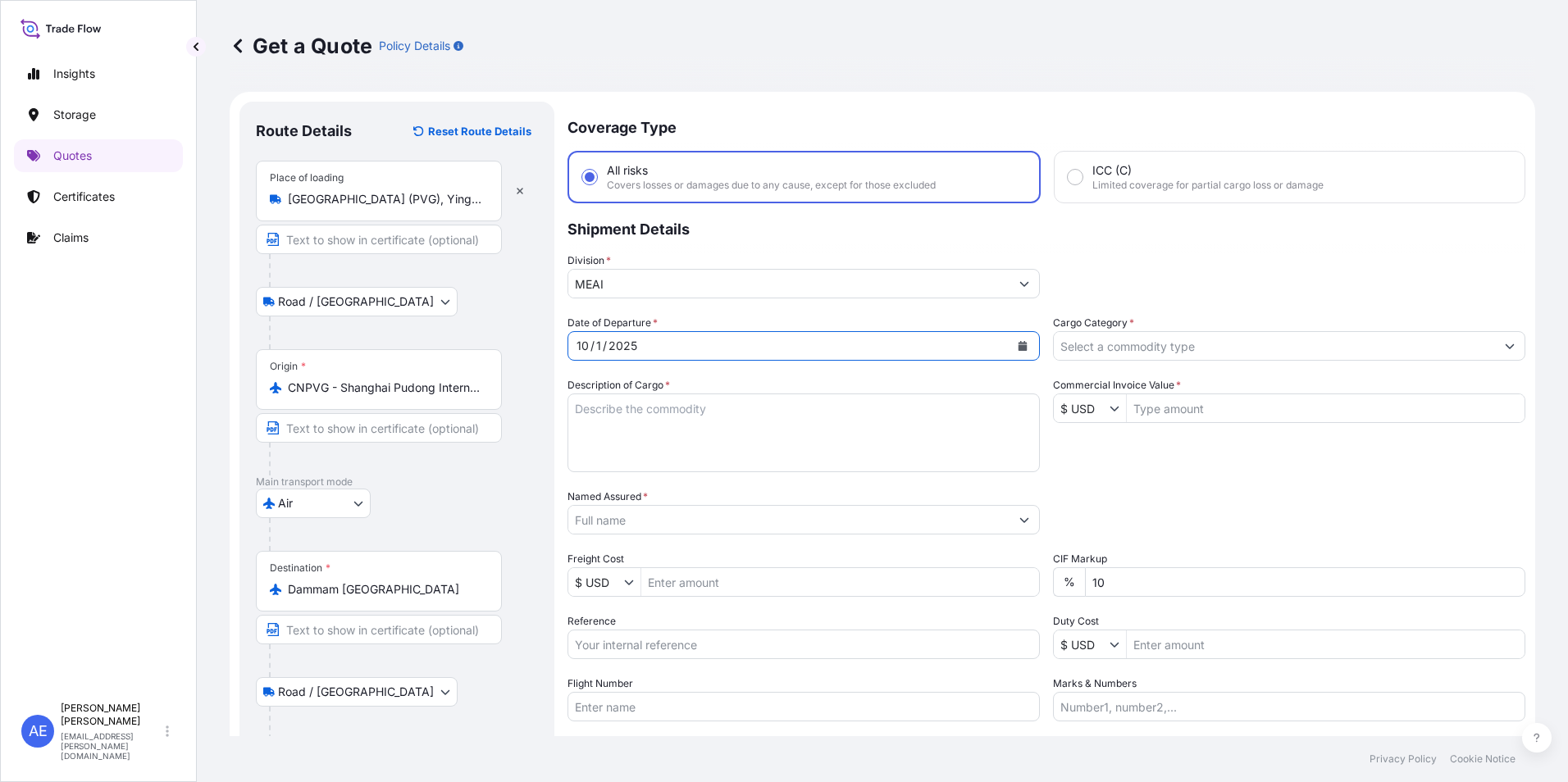
click at [1140, 356] on input "Cargo Category *" at bounding box center [1274, 345] width 441 height 29
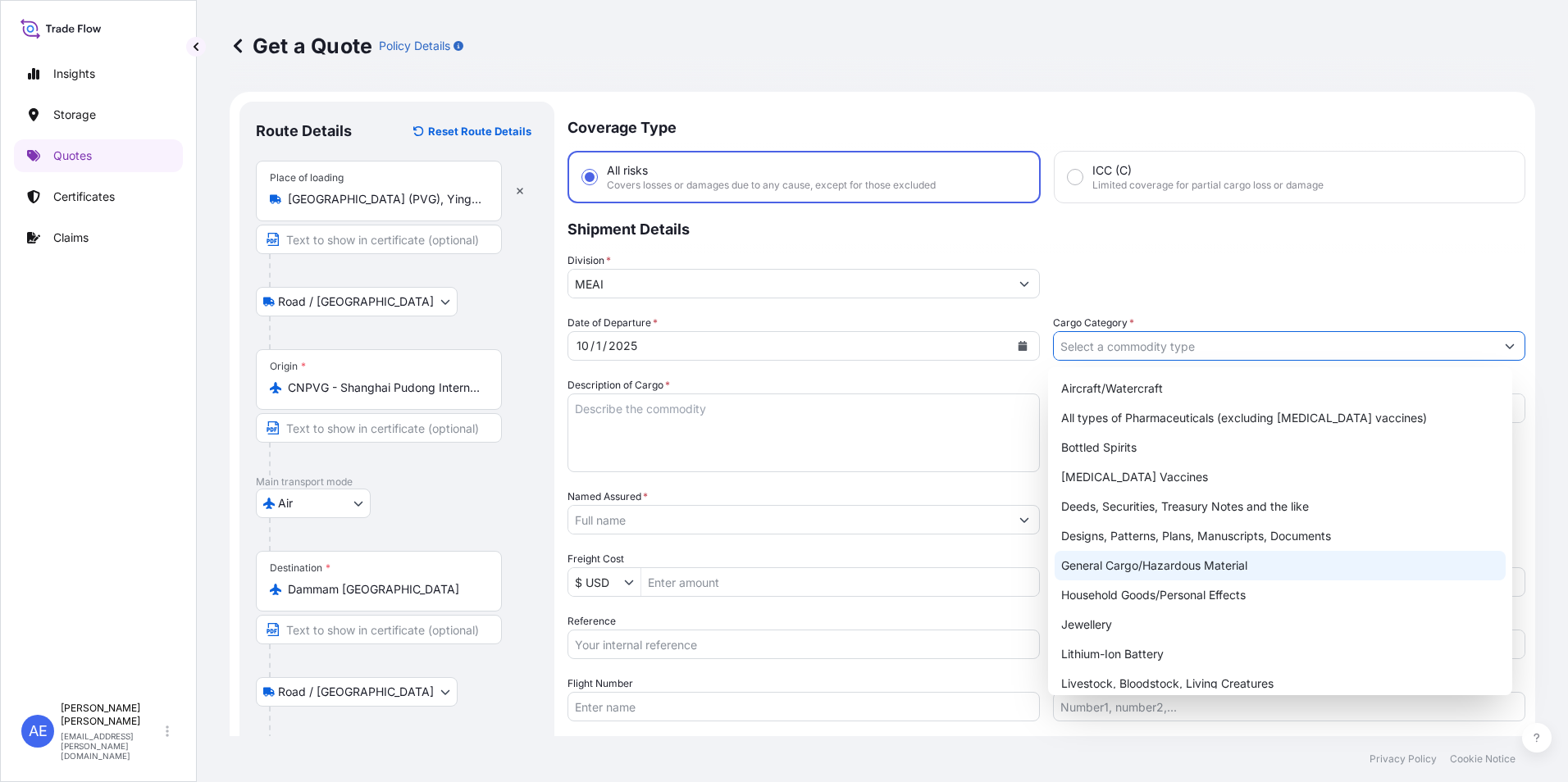
click at [1173, 566] on div "General Cargo/Hazardous Material" at bounding box center [1280, 566] width 451 height 29
type input "General Cargo/Hazardous Material"
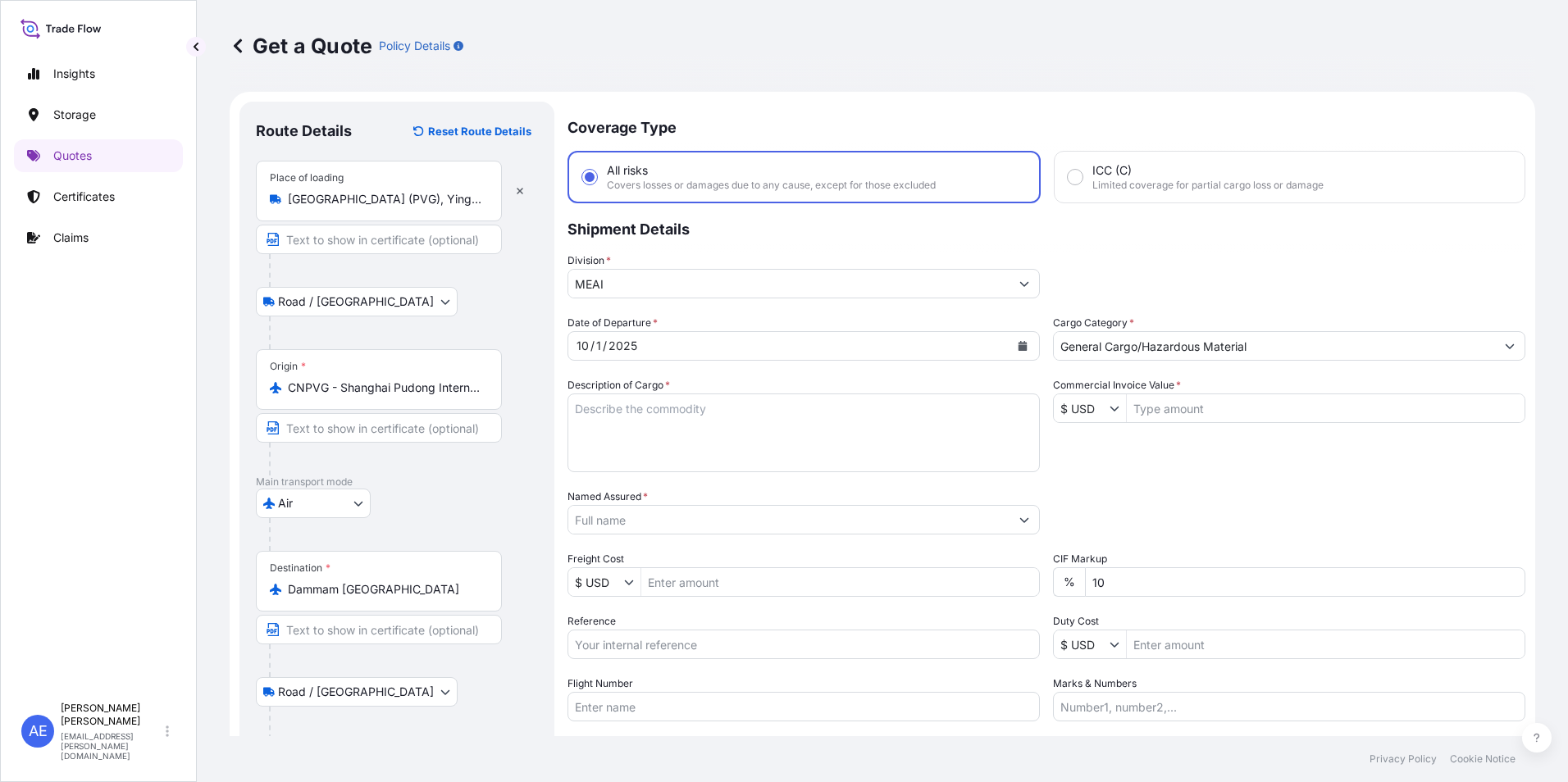
click at [1177, 299] on div "Coverage Type All risks Covers losses or damages due to any cause, except for t…" at bounding box center [1046, 475] width 958 height 748
click at [672, 429] on textarea "Description of Cargo *" at bounding box center [803, 433] width 473 height 79
paste textarea "ADVANCED MEASURING INDUSTRIAL INSTRUMENTS CO"
type textarea "ADVANCED MEASURING INDUSTRIAL INSTRUMENTS CO"
click at [684, 518] on input "Named Assured *" at bounding box center [785, 520] width 436 height 29
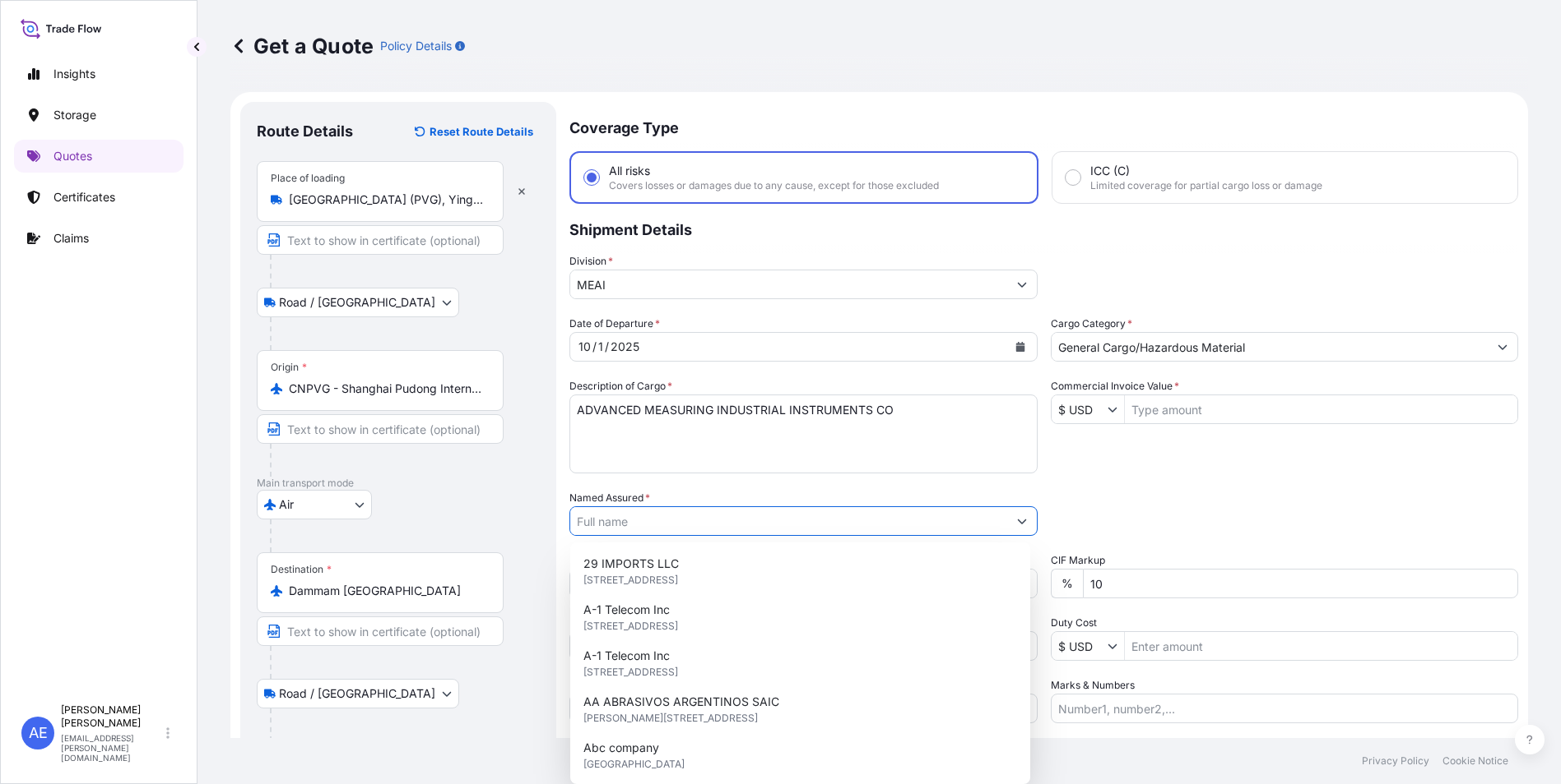
paste input "ADVANCED MEASURING INDUSTRIAL INSTRUMENTS CO"
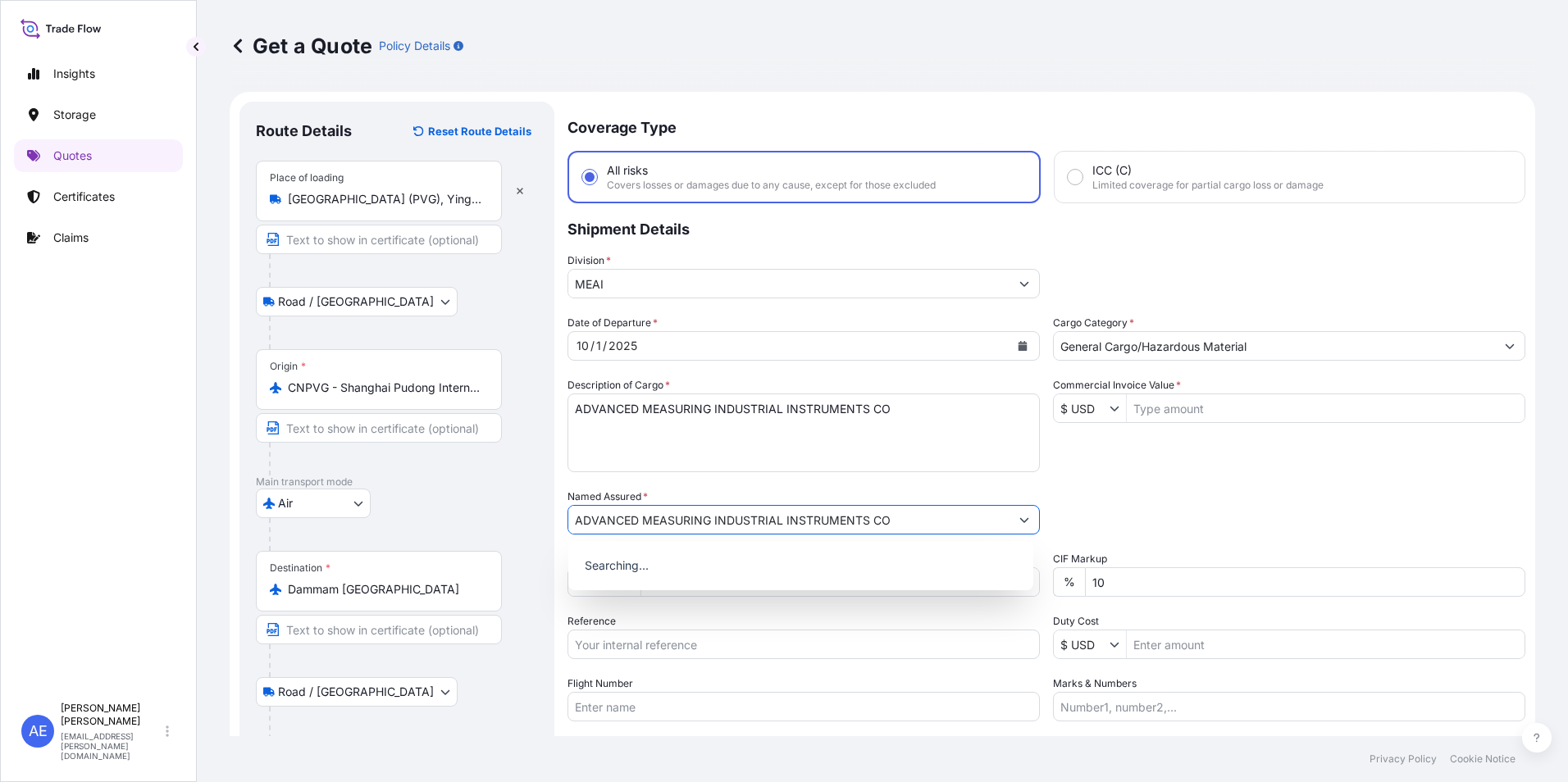
type input "ADVANCED MEASURING INDUSTRIAL INSTRUMENTS CO"
drag, startPoint x: 944, startPoint y: 409, endPoint x: 337, endPoint y: 427, distance: 607.3
click at [337, 427] on form "Route Details Reset Route Details Place of loading [GEOGRAPHIC_DATA] (PVG), [GE…" at bounding box center [882, 475] width 1306 height 768
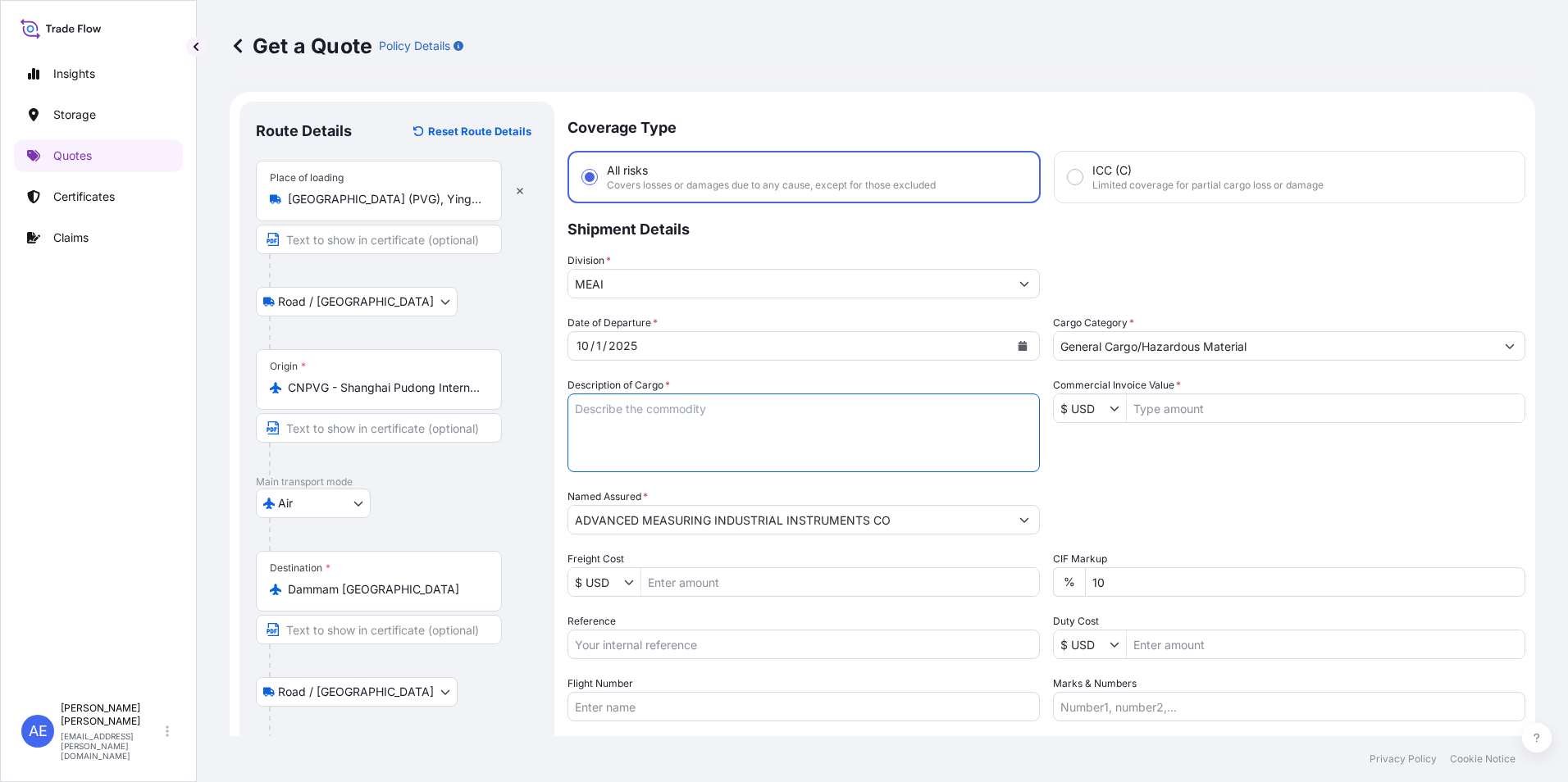
click at [645, 437] on textarea "Description of Cargo *" at bounding box center [803, 433] width 473 height 79
paste textarea "Pressure gauge"
type textarea "Pressure gauge"
click at [1194, 528] on div "Packing Category Type to search a container mode Please select a primary mode o…" at bounding box center [1289, 512] width 473 height 46
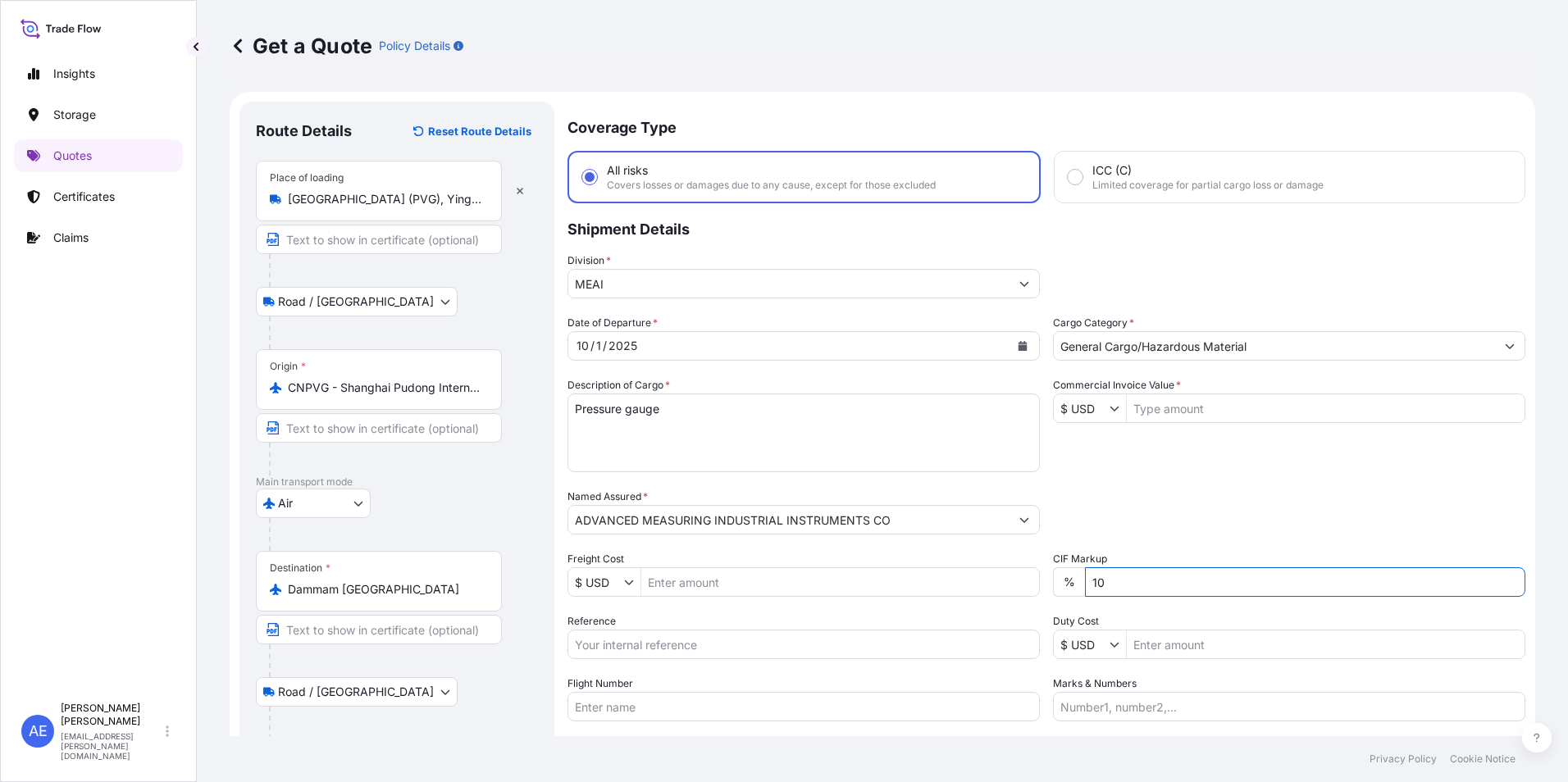
drag, startPoint x: 1169, startPoint y: 588, endPoint x: 462, endPoint y: 588, distance: 707.0
click at [641, 588] on div "Date of Departure * [DATE] Cargo Category * General Cargo/Hazardous Material De…" at bounding box center [1046, 518] width 958 height 406
type input "0"
click at [1170, 411] on input "Commercial Invoice Value *" at bounding box center [1325, 408] width 398 height 29
paste input "38006.74"
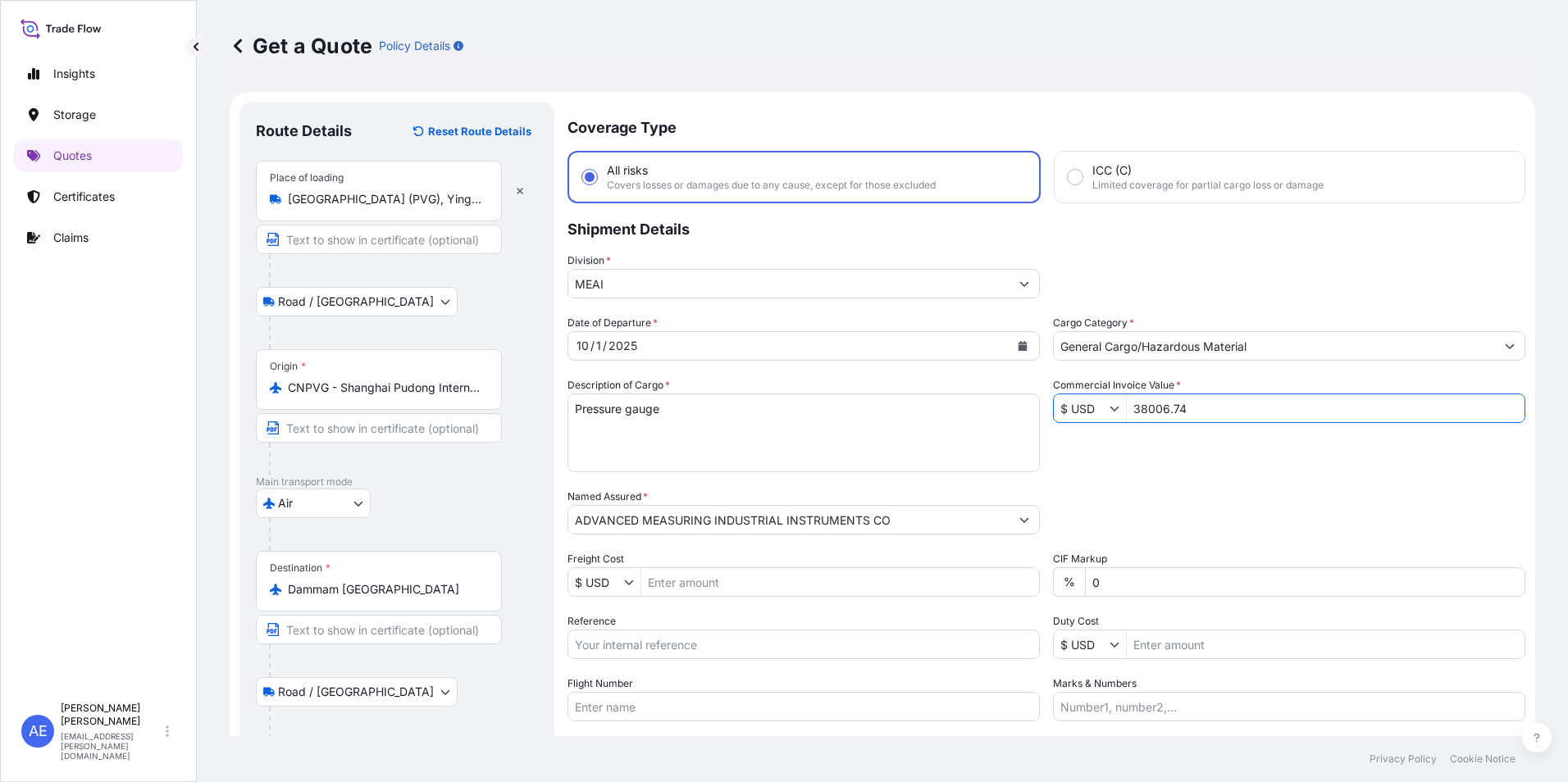
type input "38,006.74"
click at [1178, 473] on div "Date of Departure * [DATE] Cargo Category * General Cargo/Hazardous Material De…" at bounding box center [1046, 518] width 958 height 406
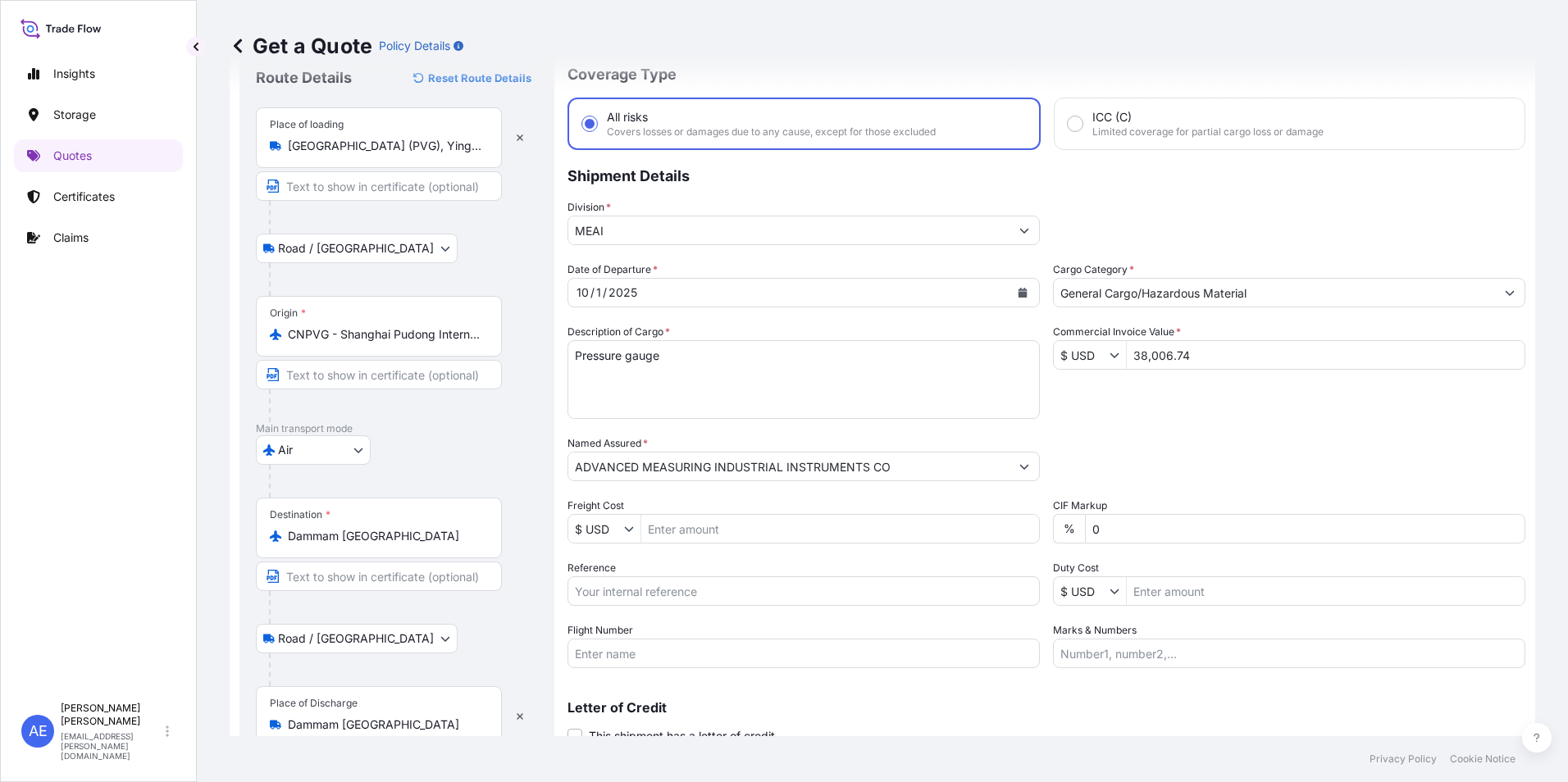
scroll to position [82, 0]
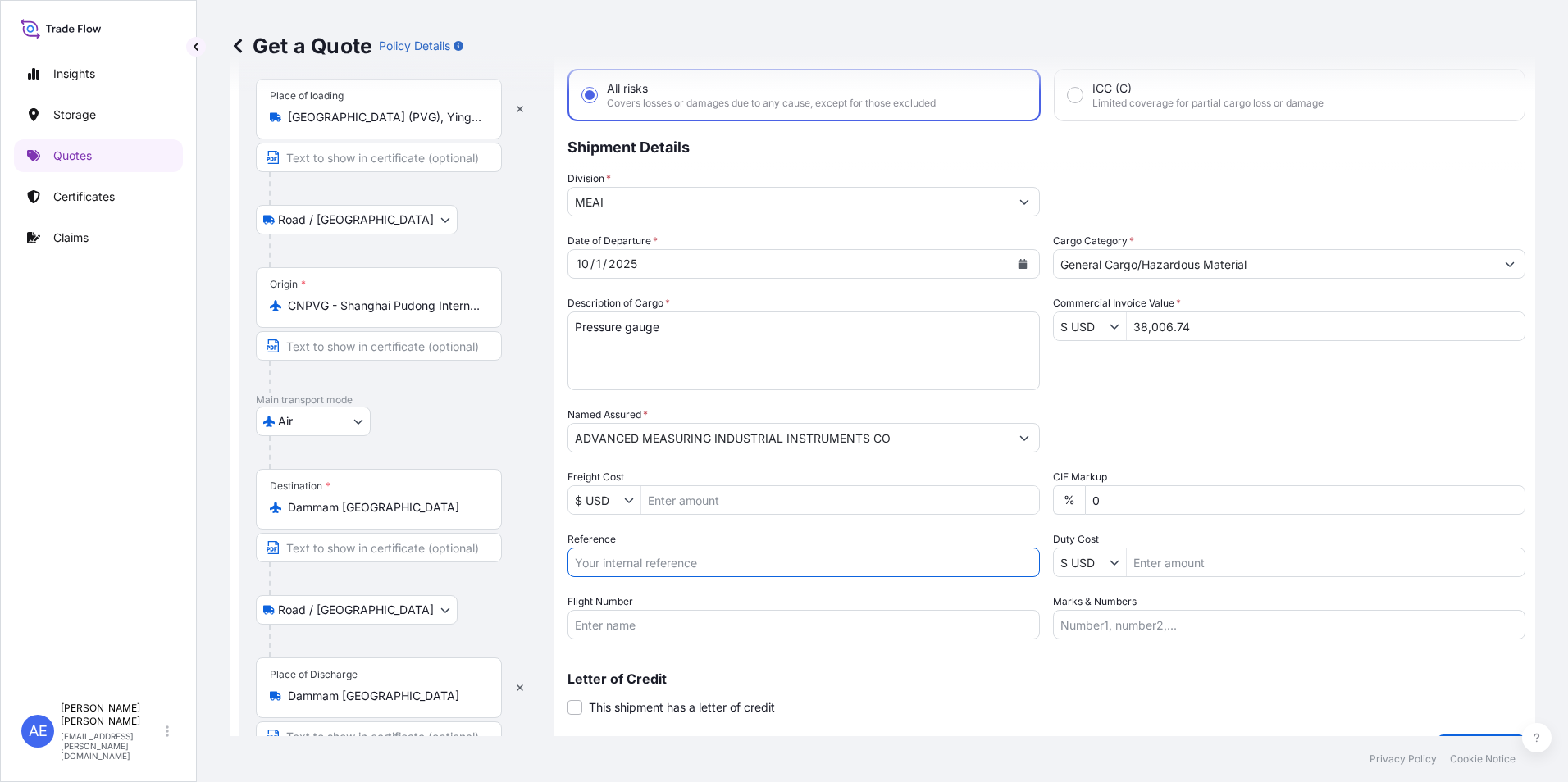
click at [663, 558] on input "Reference" at bounding box center [803, 562] width 473 height 29
paste input "SSLS3309"
type input "SSLS3309"
click at [1180, 444] on div "Packing Category Type to search a container mode Please select a primary mode o…" at bounding box center [1289, 429] width 473 height 46
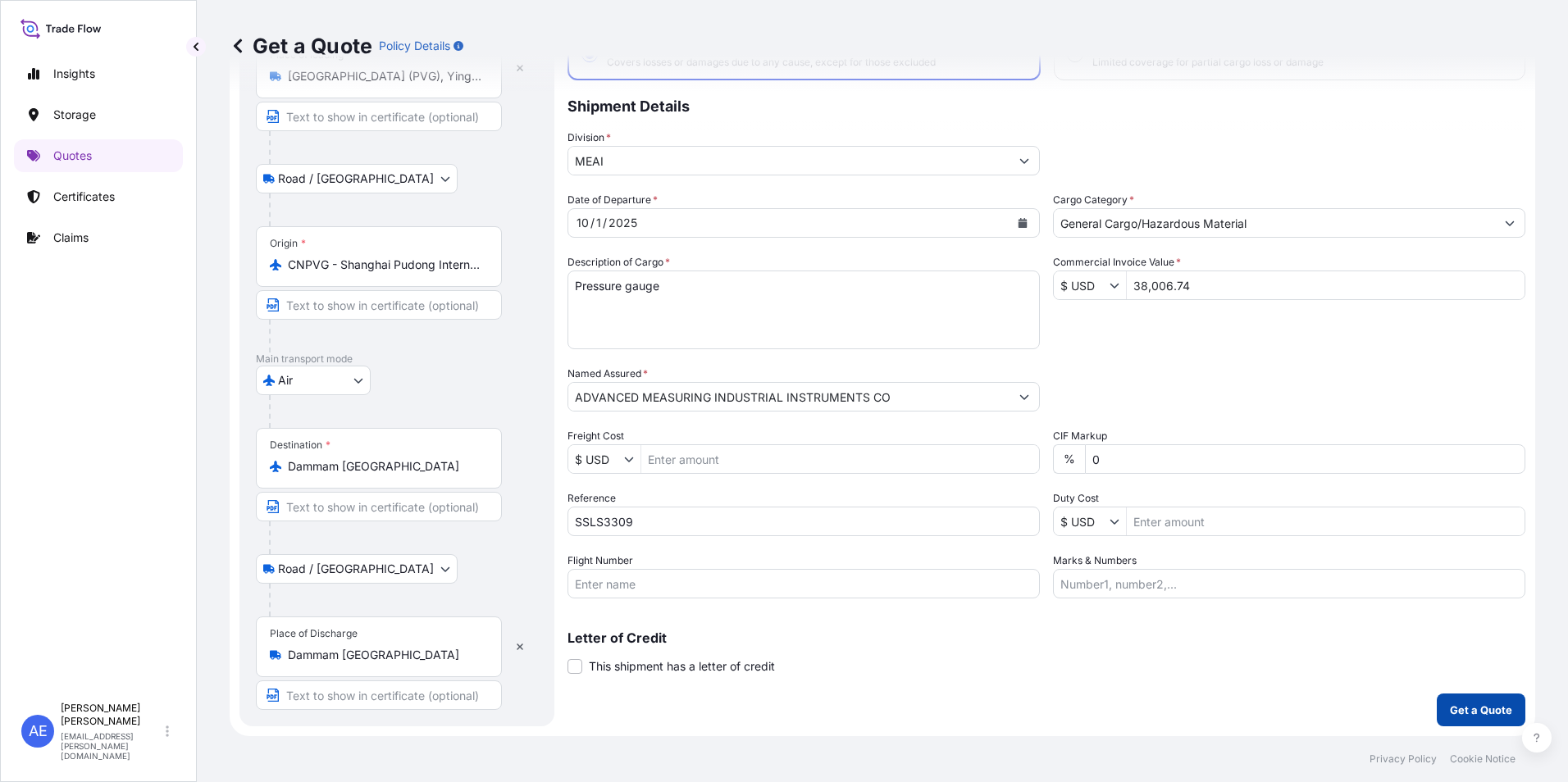
click at [1455, 702] on p "Get a Quote" at bounding box center [1481, 710] width 63 height 17
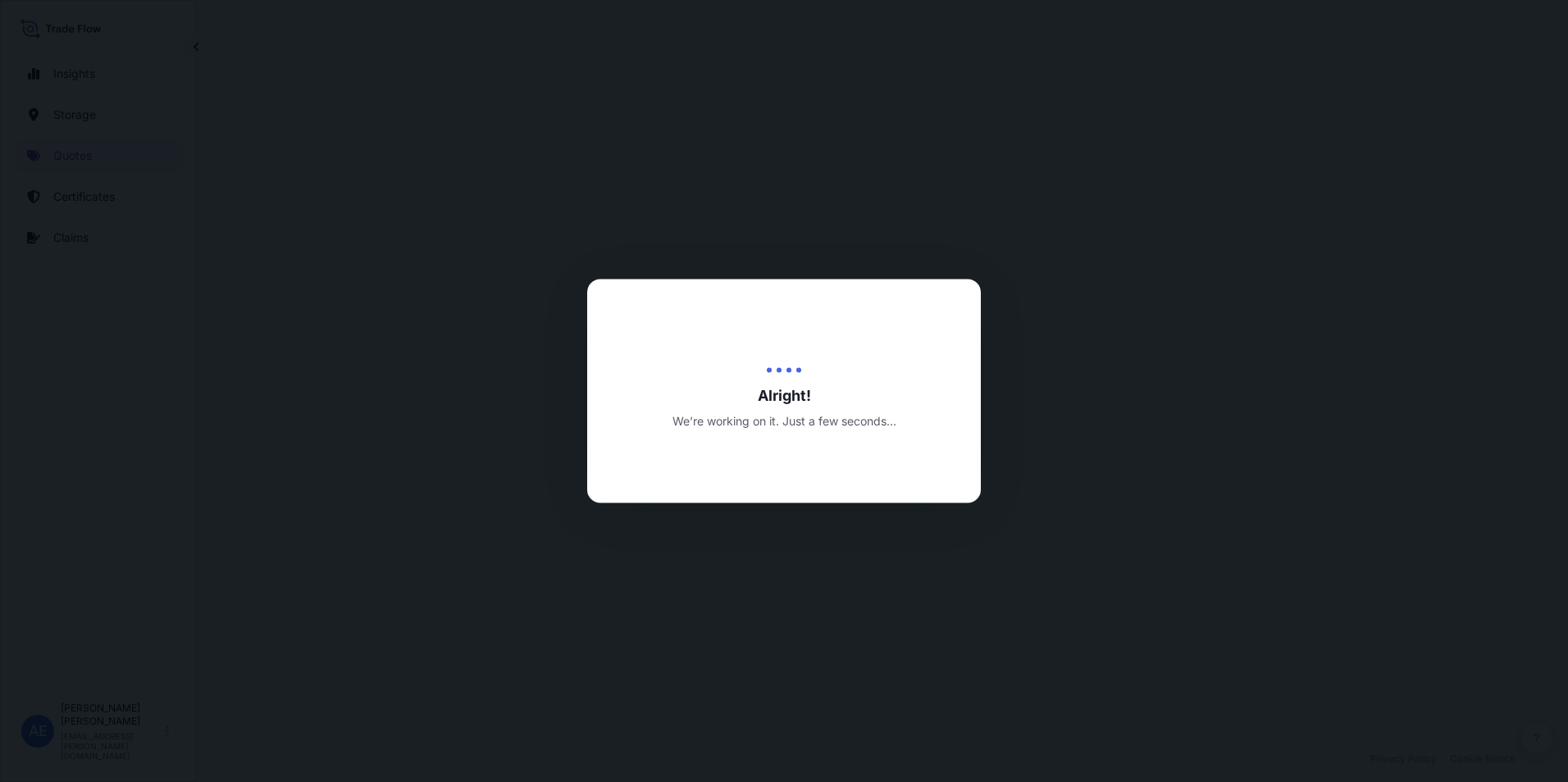
select select "Road / [GEOGRAPHIC_DATA]"
select select "Air"
select select "Road / [GEOGRAPHIC_DATA]"
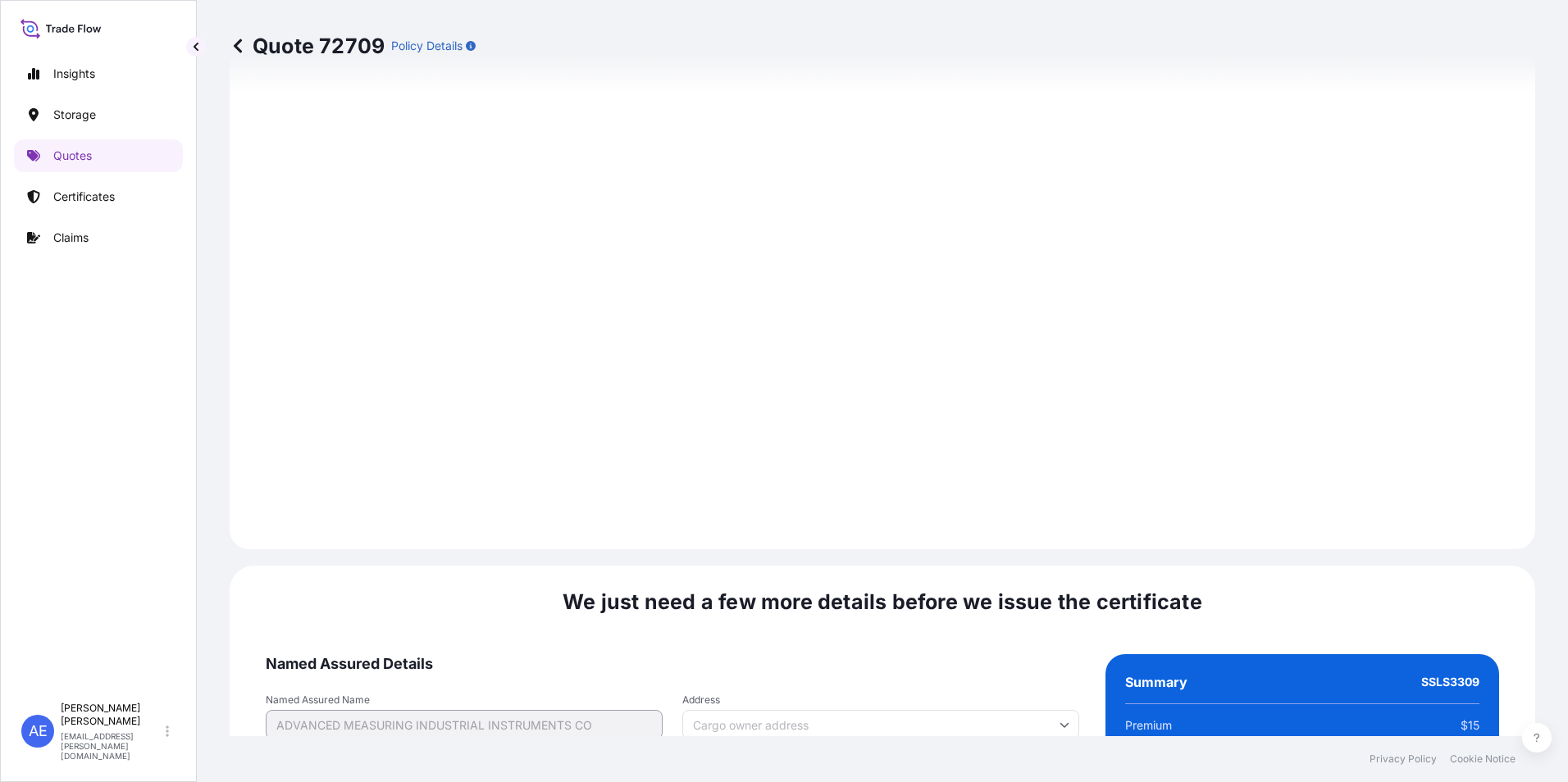
scroll to position [2473, 0]
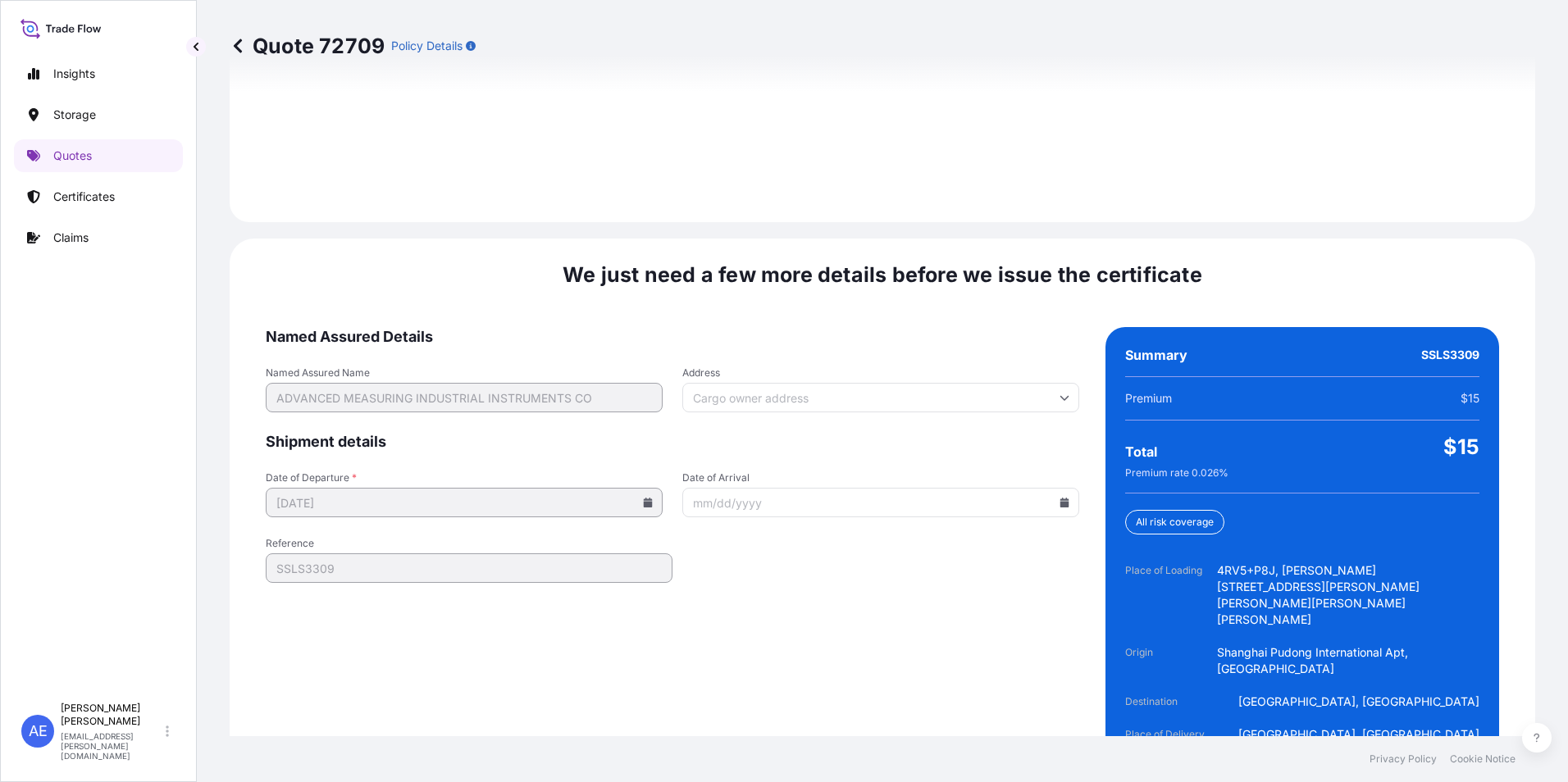
drag, startPoint x: 1007, startPoint y: 721, endPoint x: 1007, endPoint y: 711, distance: 10.0
click at [1007, 719] on div "We just need a few more details before we issue the certificate Named Assured D…" at bounding box center [882, 536] width 1306 height 596
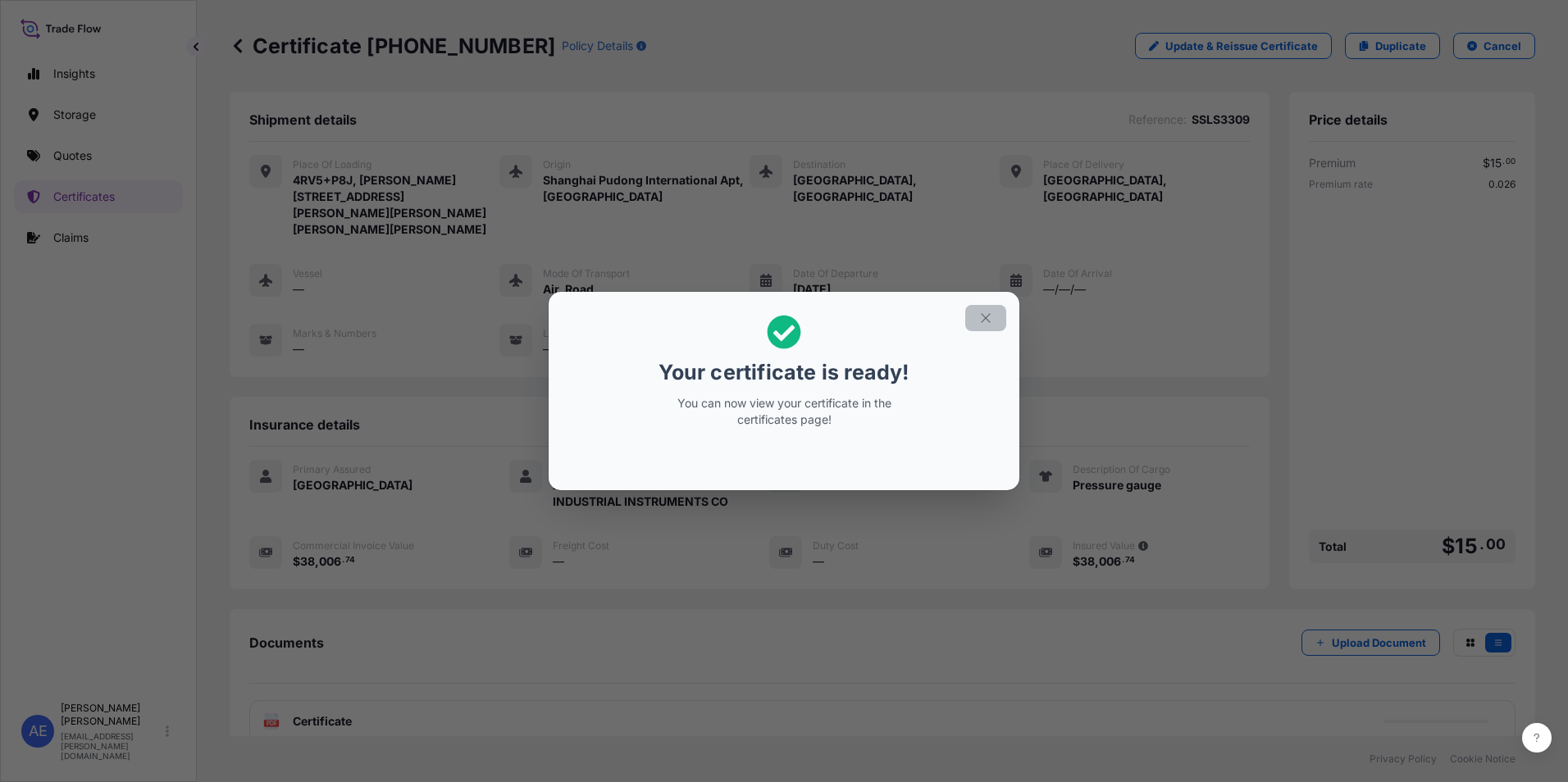
click at [982, 315] on icon "button" at bounding box center [985, 318] width 9 height 9
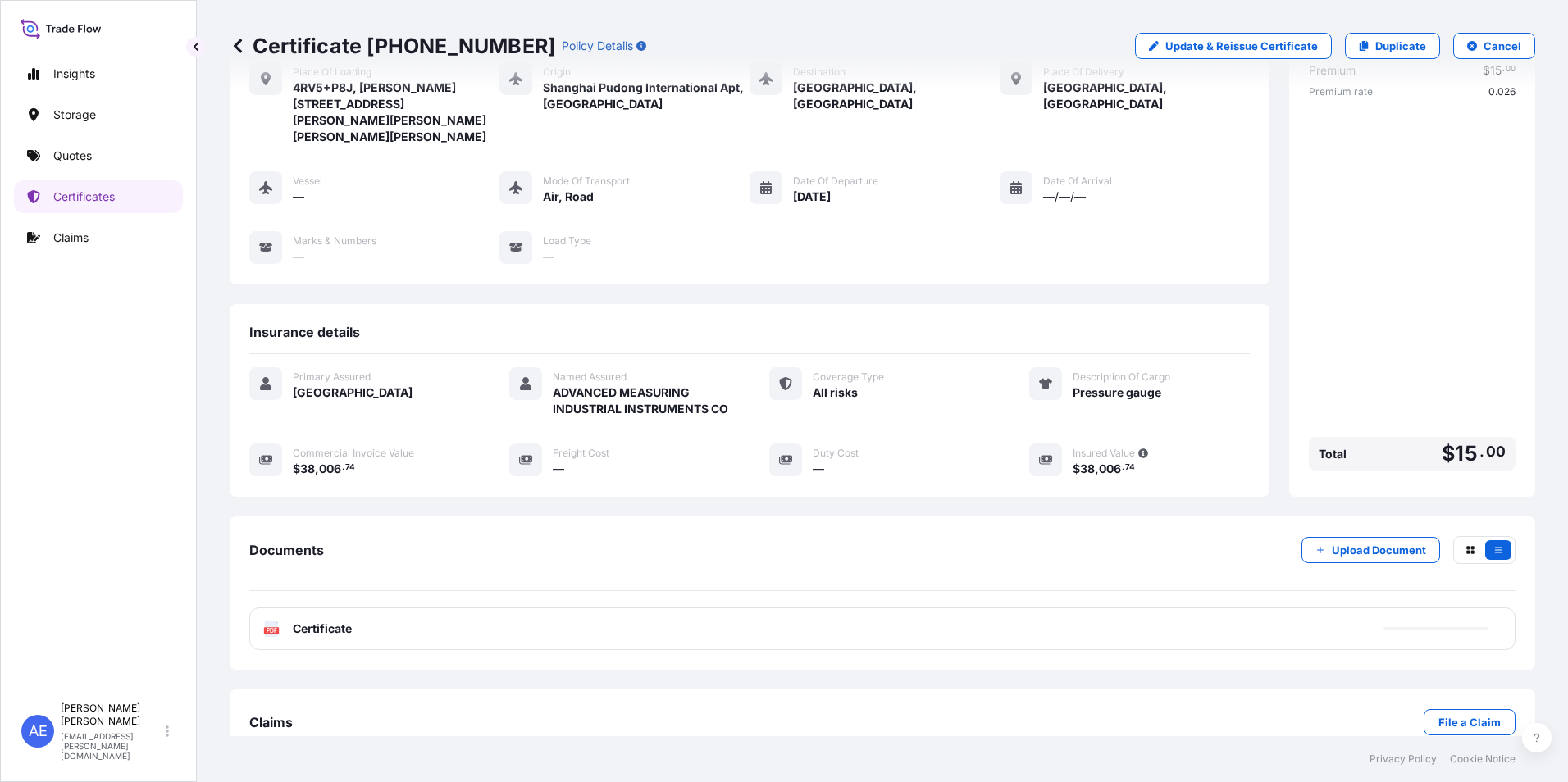
scroll to position [129, 0]
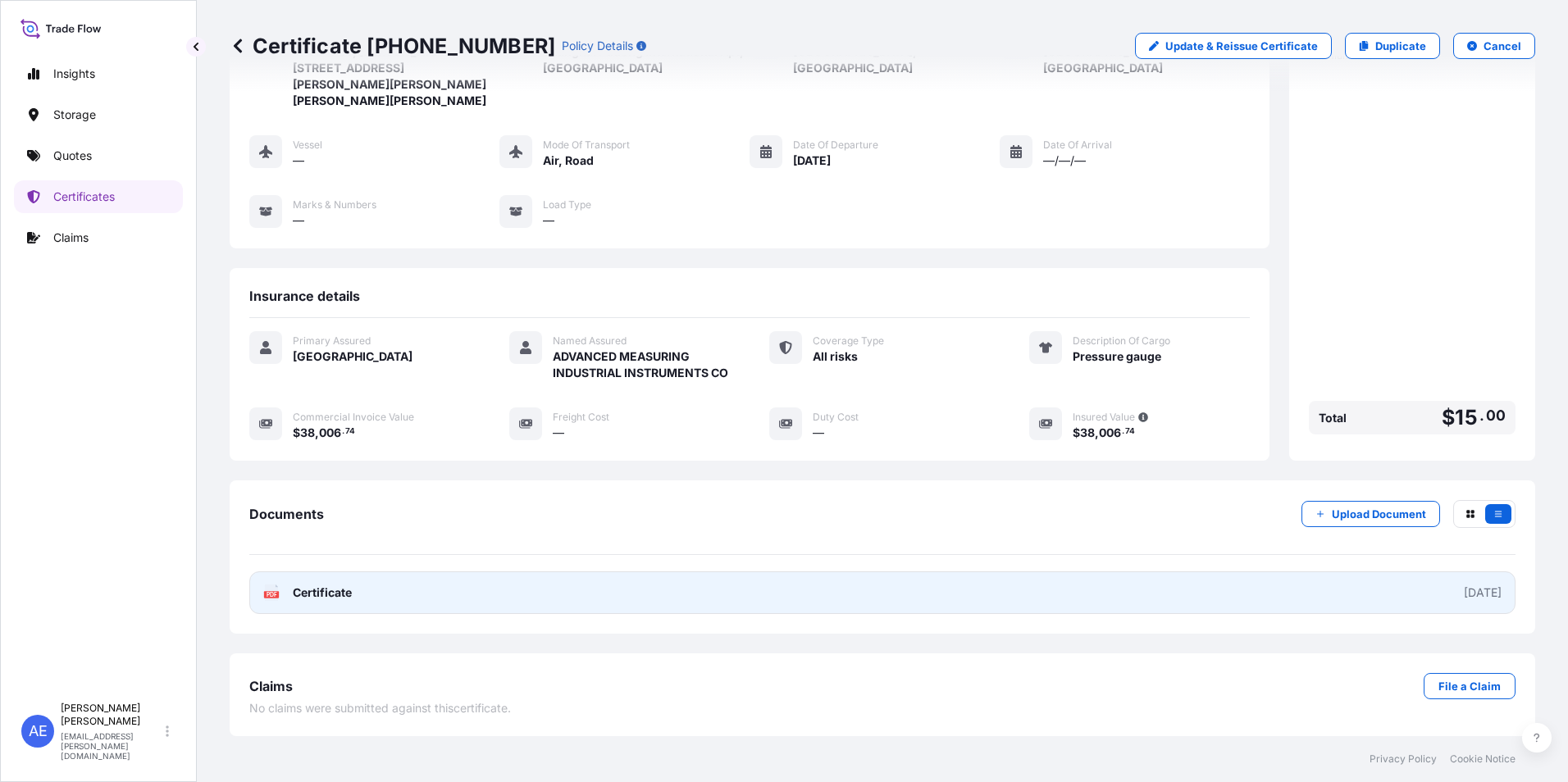
click at [690, 596] on link "PDF Certificate [DATE]" at bounding box center [882, 593] width 1266 height 42
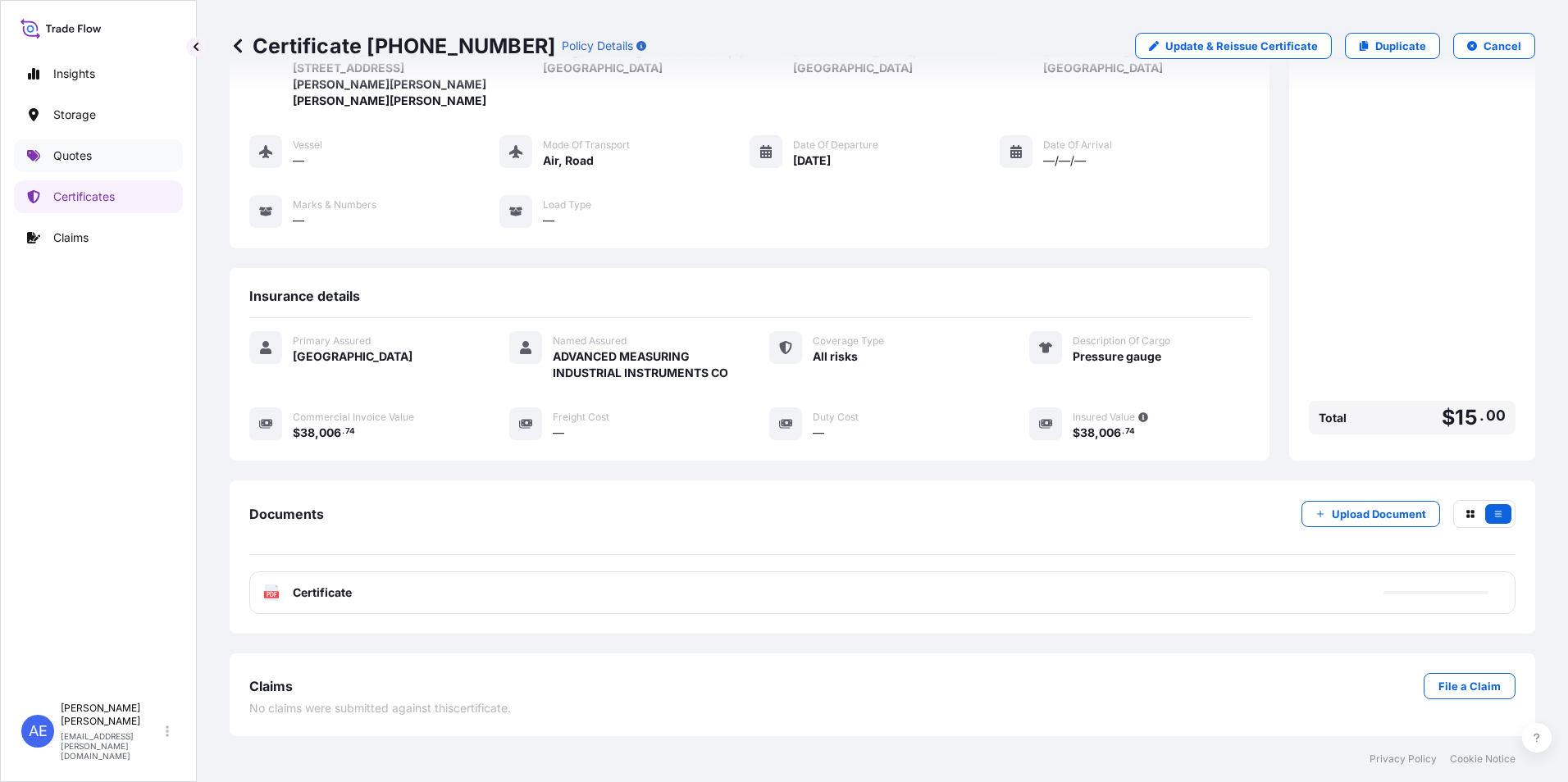
click at [63, 155] on p "Quotes" at bounding box center [72, 156] width 39 height 17
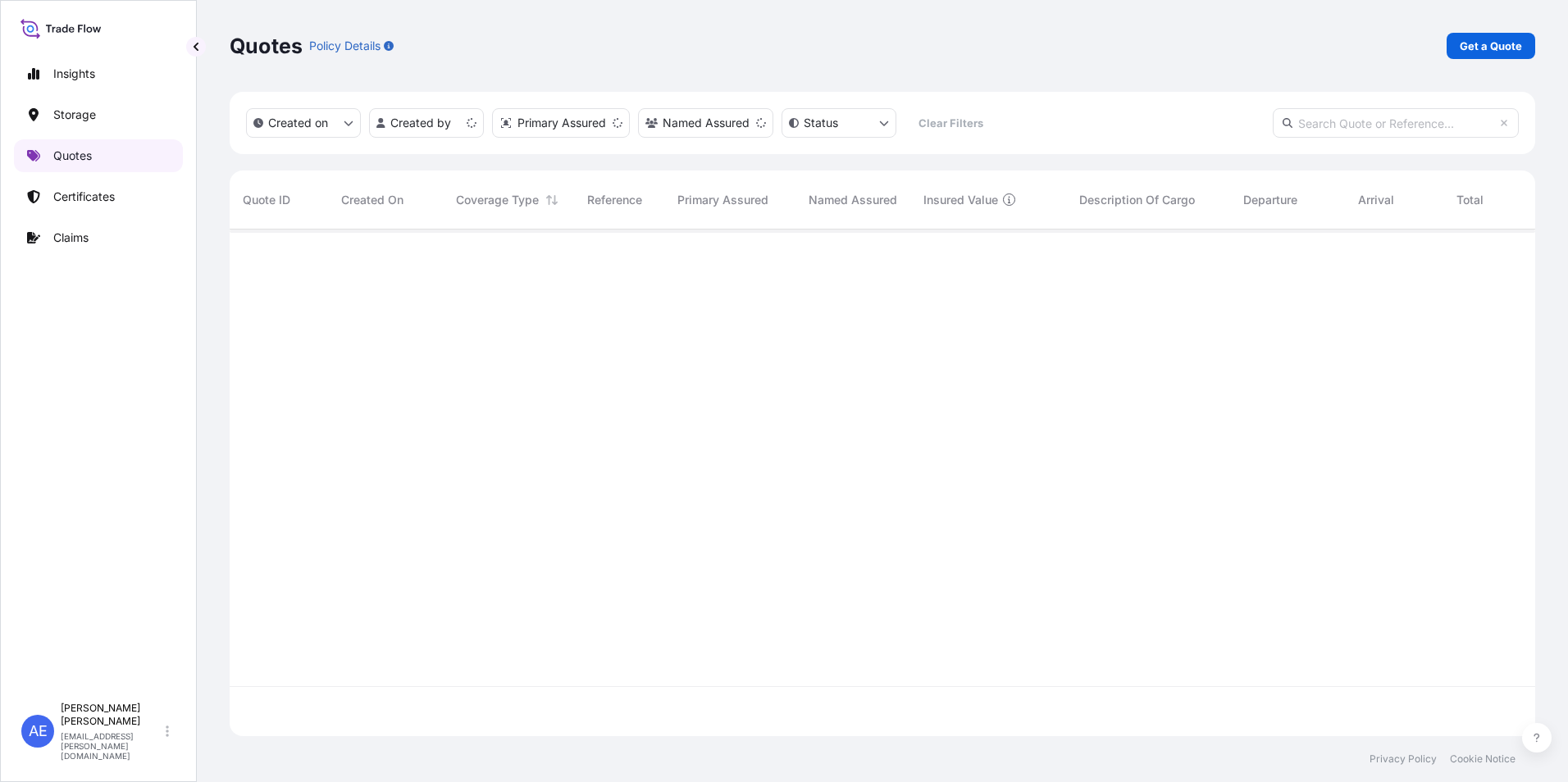
scroll to position [504, 1293]
click at [1473, 46] on p "Get a Quote" at bounding box center [1490, 46] width 63 height 17
select select "Water"
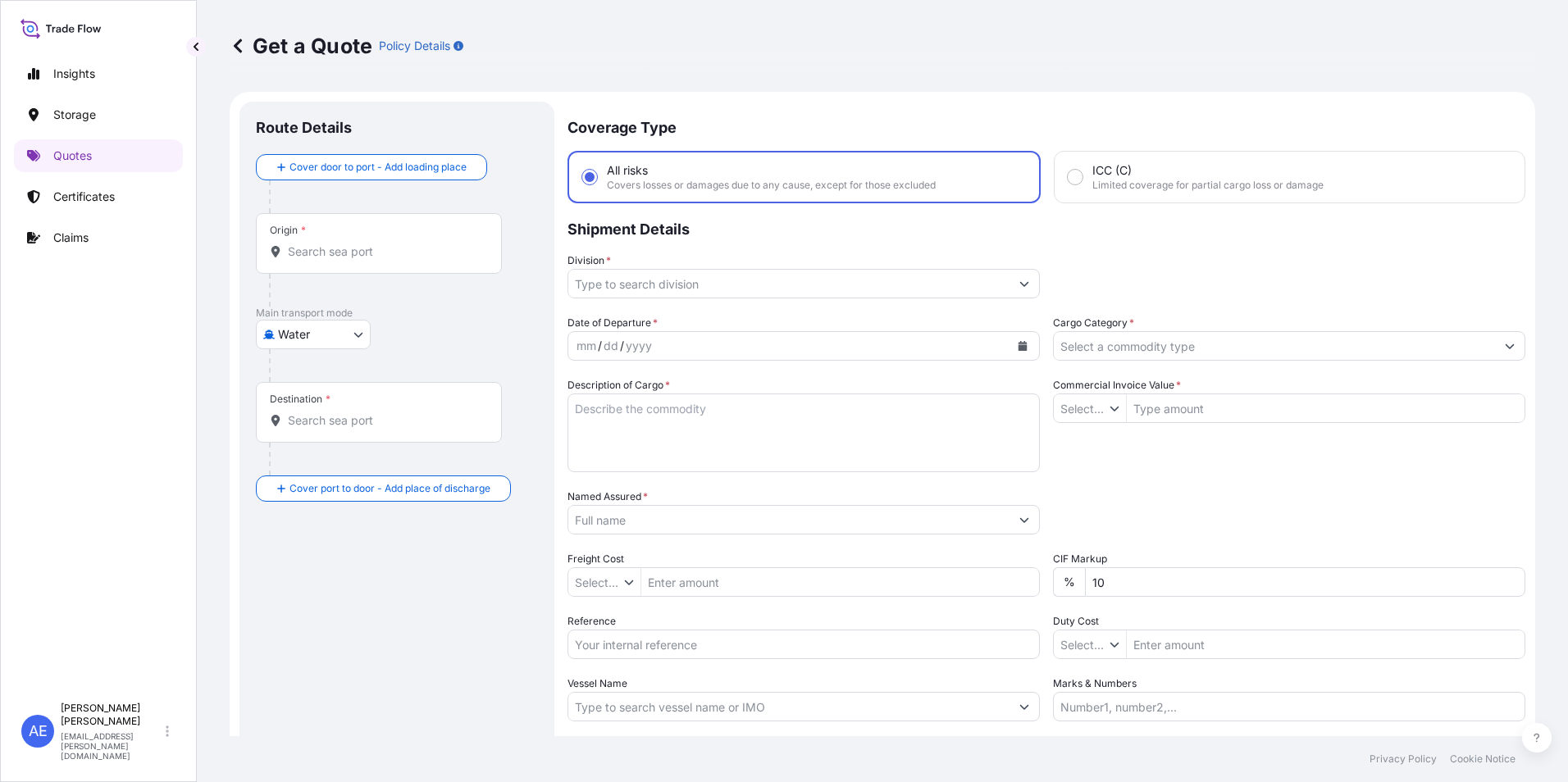
type input "$ USD"
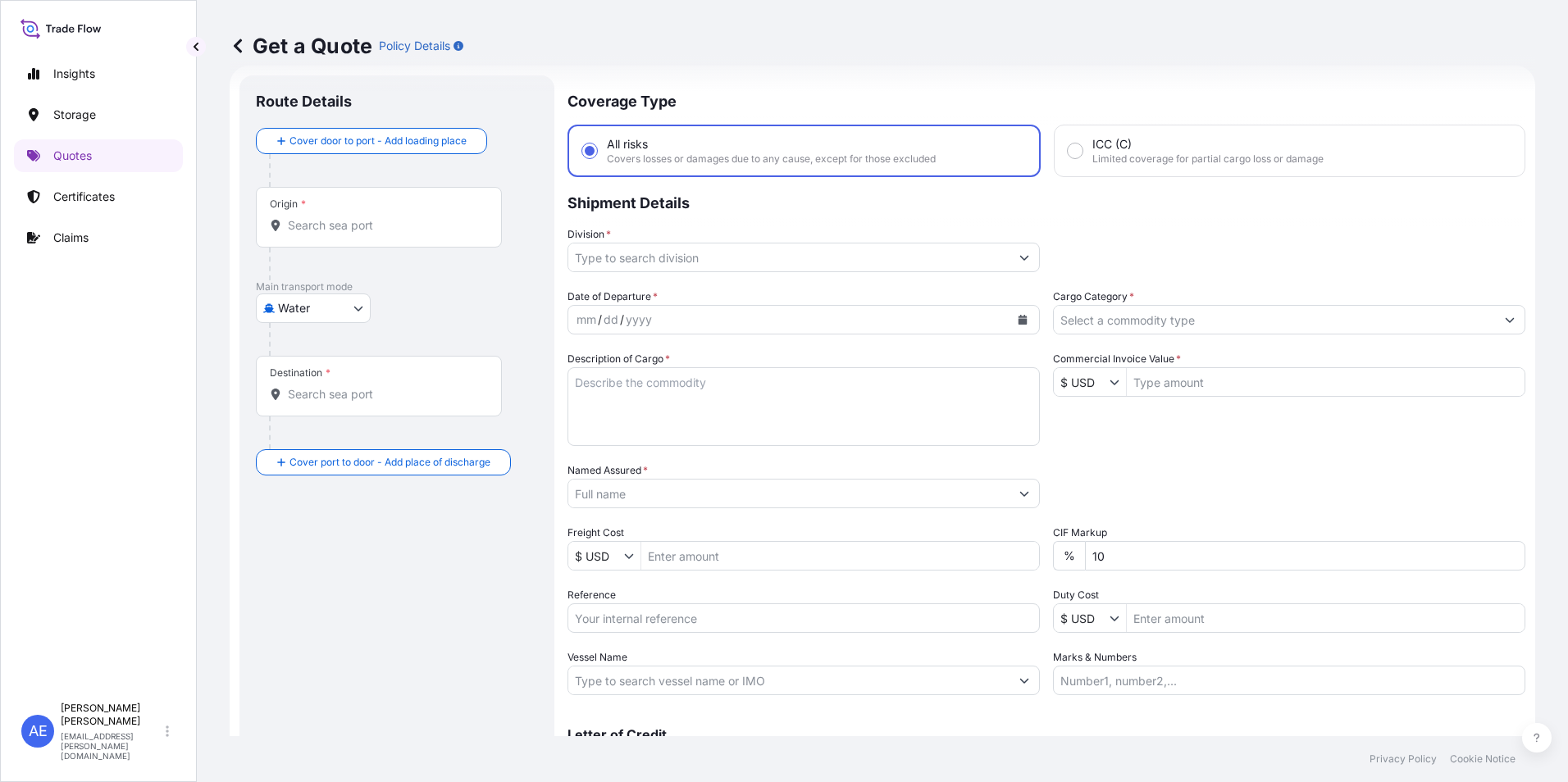
click at [296, 311] on body "Insights Storage Quotes Certificates Claims AE [PERSON_NAME] Samuel [EMAIL_ADDR…" at bounding box center [784, 391] width 1568 height 782
click at [305, 345] on div "Air" at bounding box center [313, 351] width 102 height 29
select select "Air"
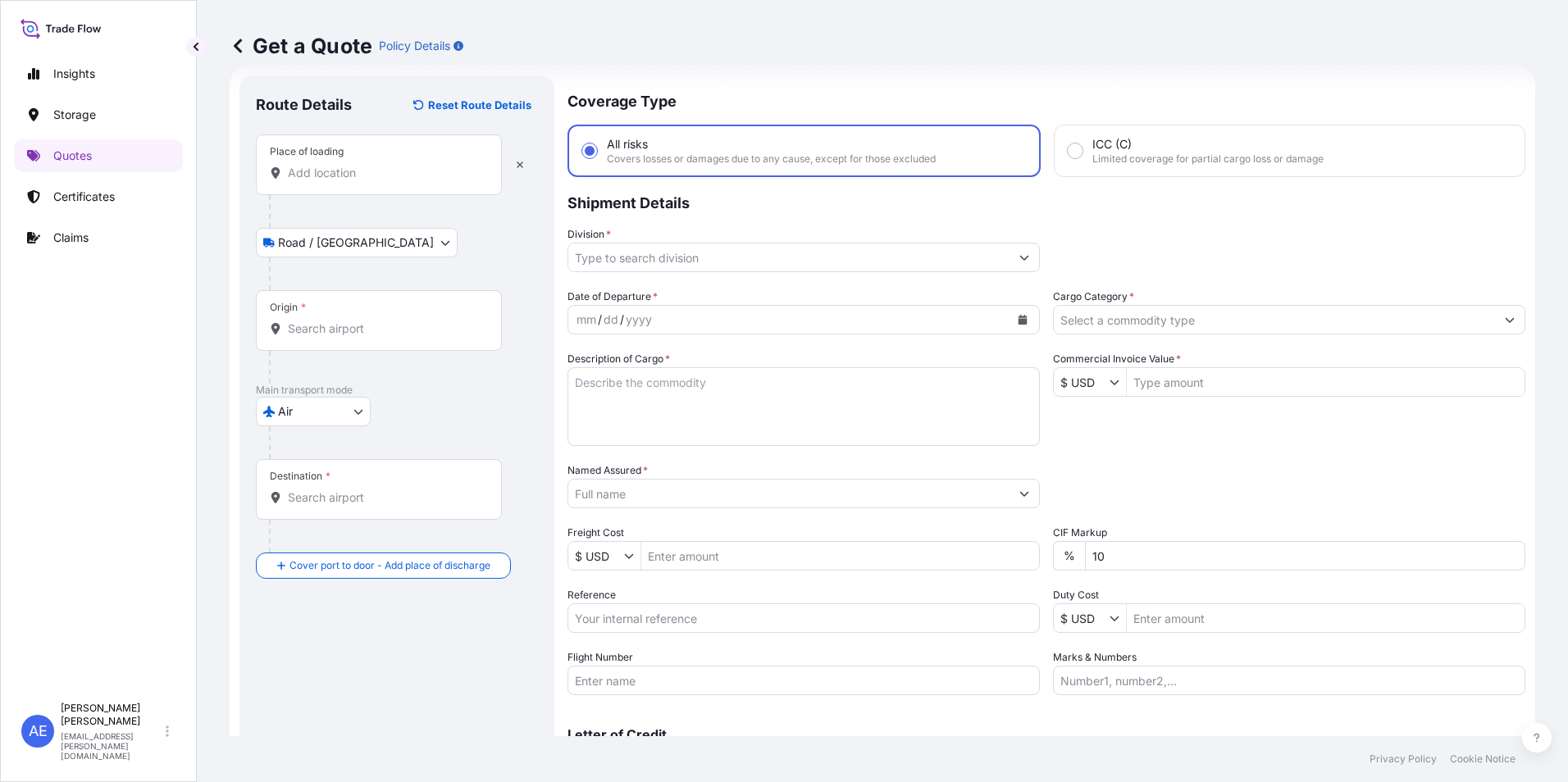
click at [330, 165] on input "Place of loading" at bounding box center [384, 173] width 193 height 17
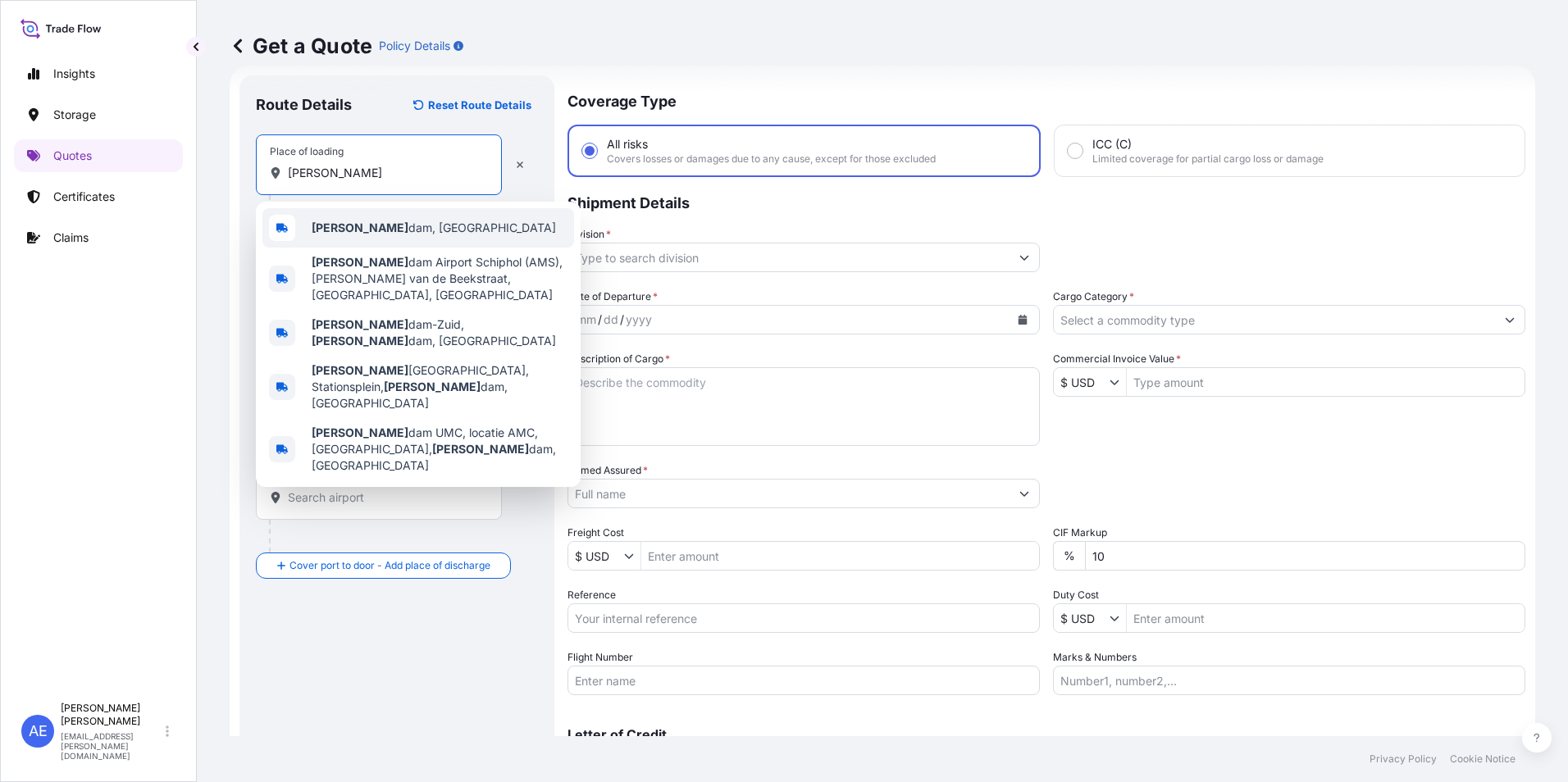
click at [358, 225] on span "[PERSON_NAME] dam, [GEOGRAPHIC_DATA]" at bounding box center [434, 228] width 245 height 17
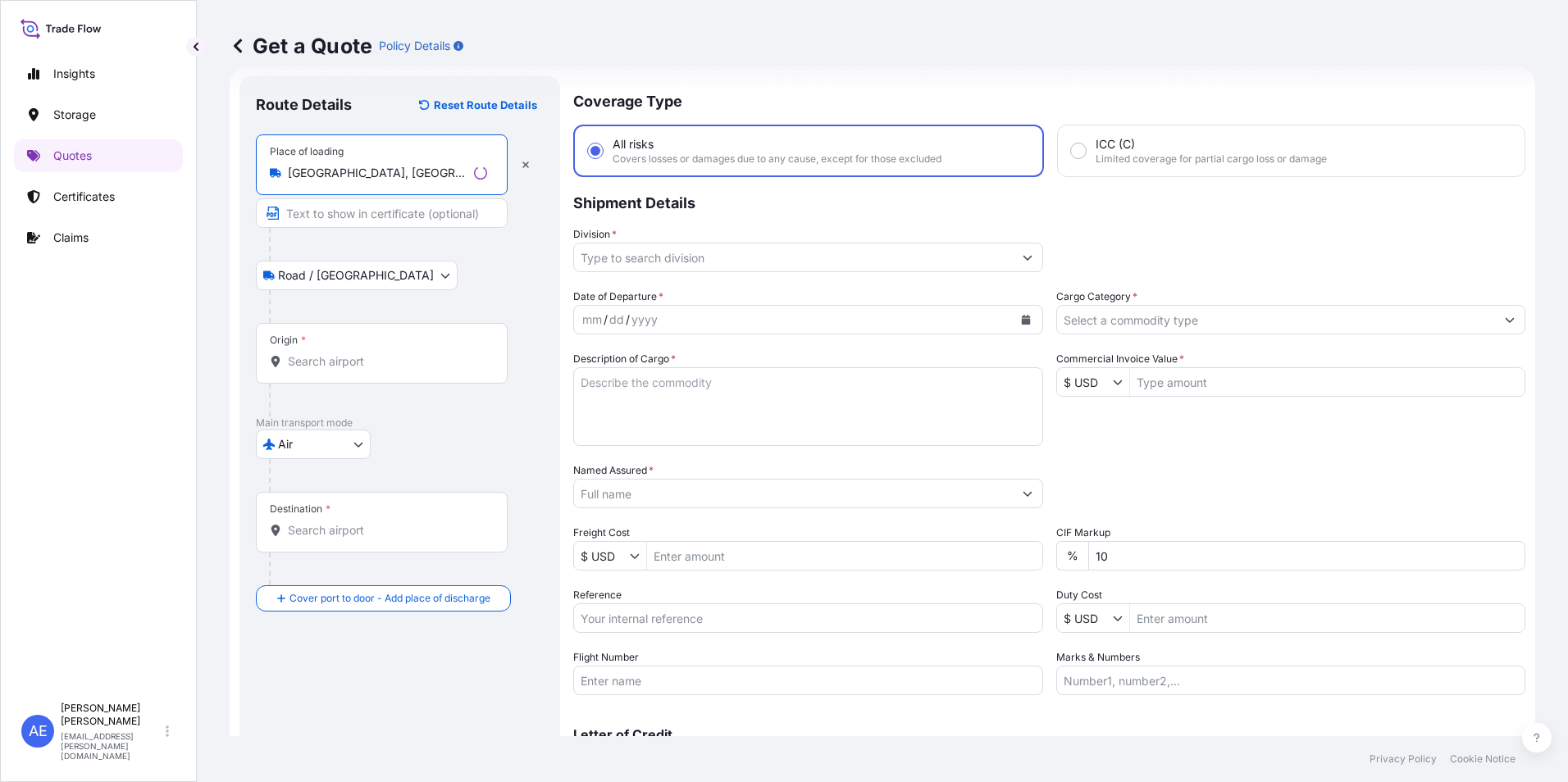
type input "[GEOGRAPHIC_DATA], [GEOGRAPHIC_DATA]"
click at [340, 371] on div "Origin *" at bounding box center [382, 353] width 252 height 61
click at [340, 370] on input "Origin *" at bounding box center [388, 361] width 200 height 17
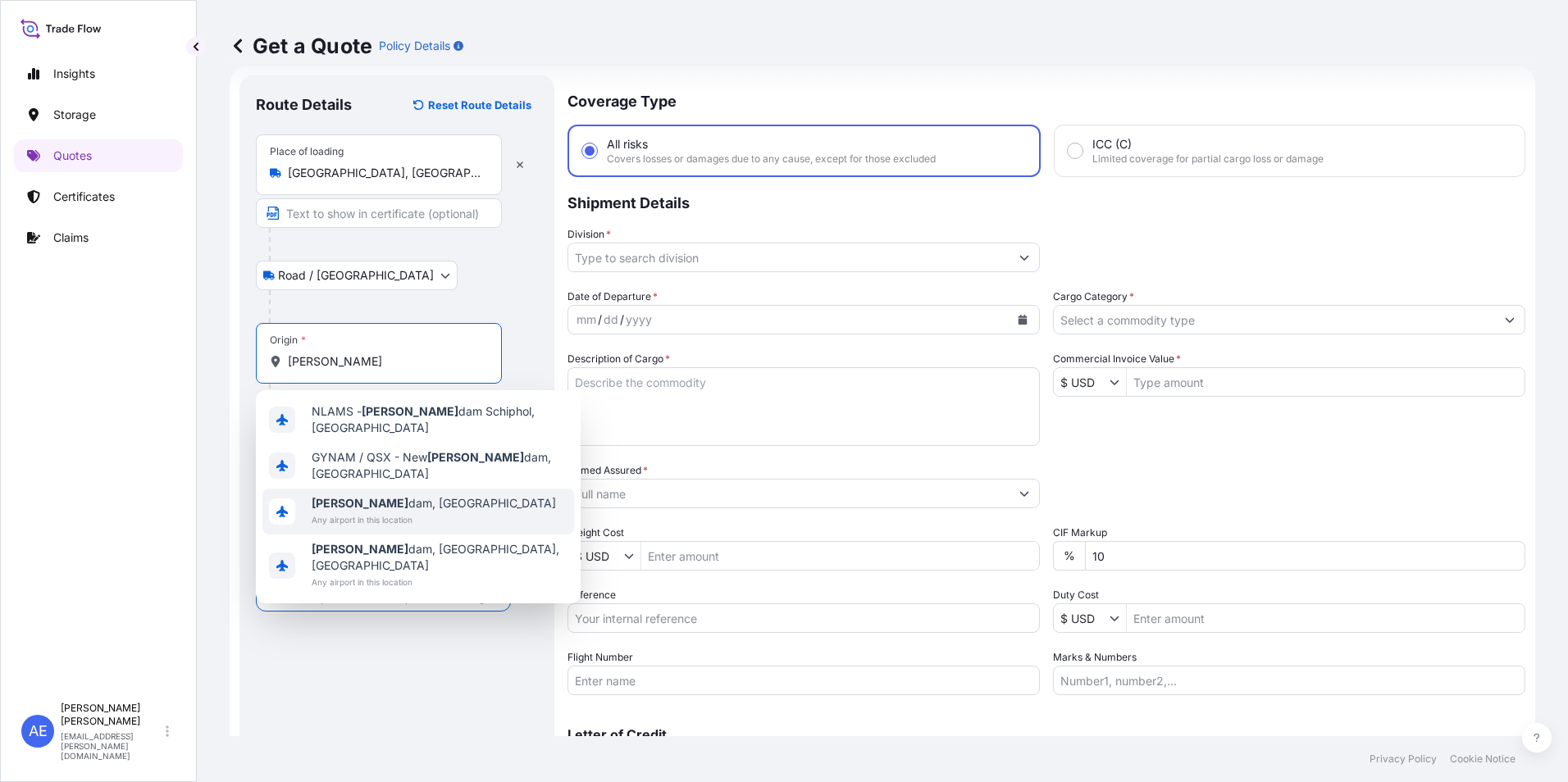
click at [390, 497] on span "[PERSON_NAME] dam, [GEOGRAPHIC_DATA]" at bounding box center [434, 504] width 245 height 17
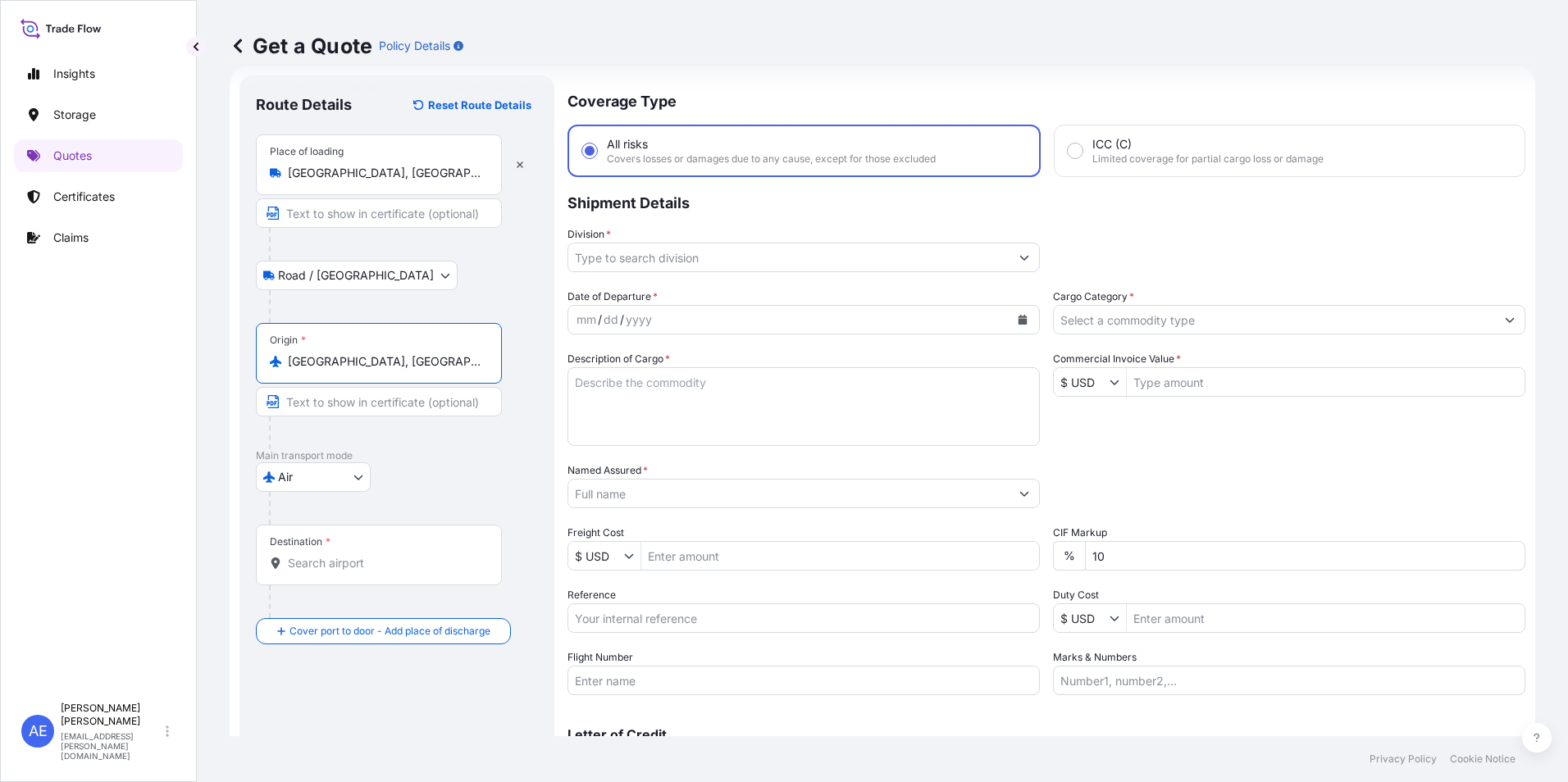
type input "[GEOGRAPHIC_DATA], [GEOGRAPHIC_DATA]"
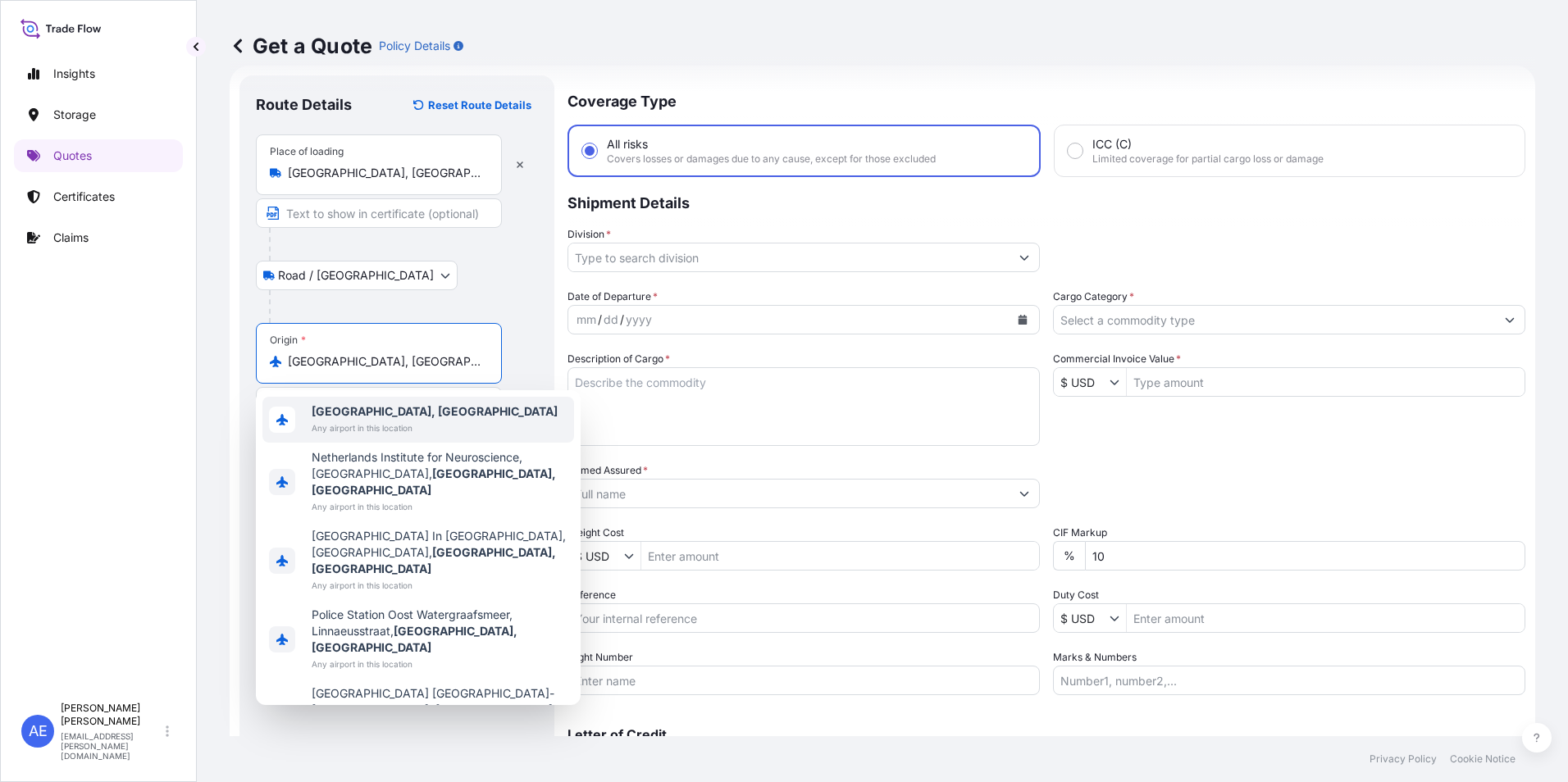
click at [361, 427] on span "Any airport in this location" at bounding box center [435, 428] width 246 height 17
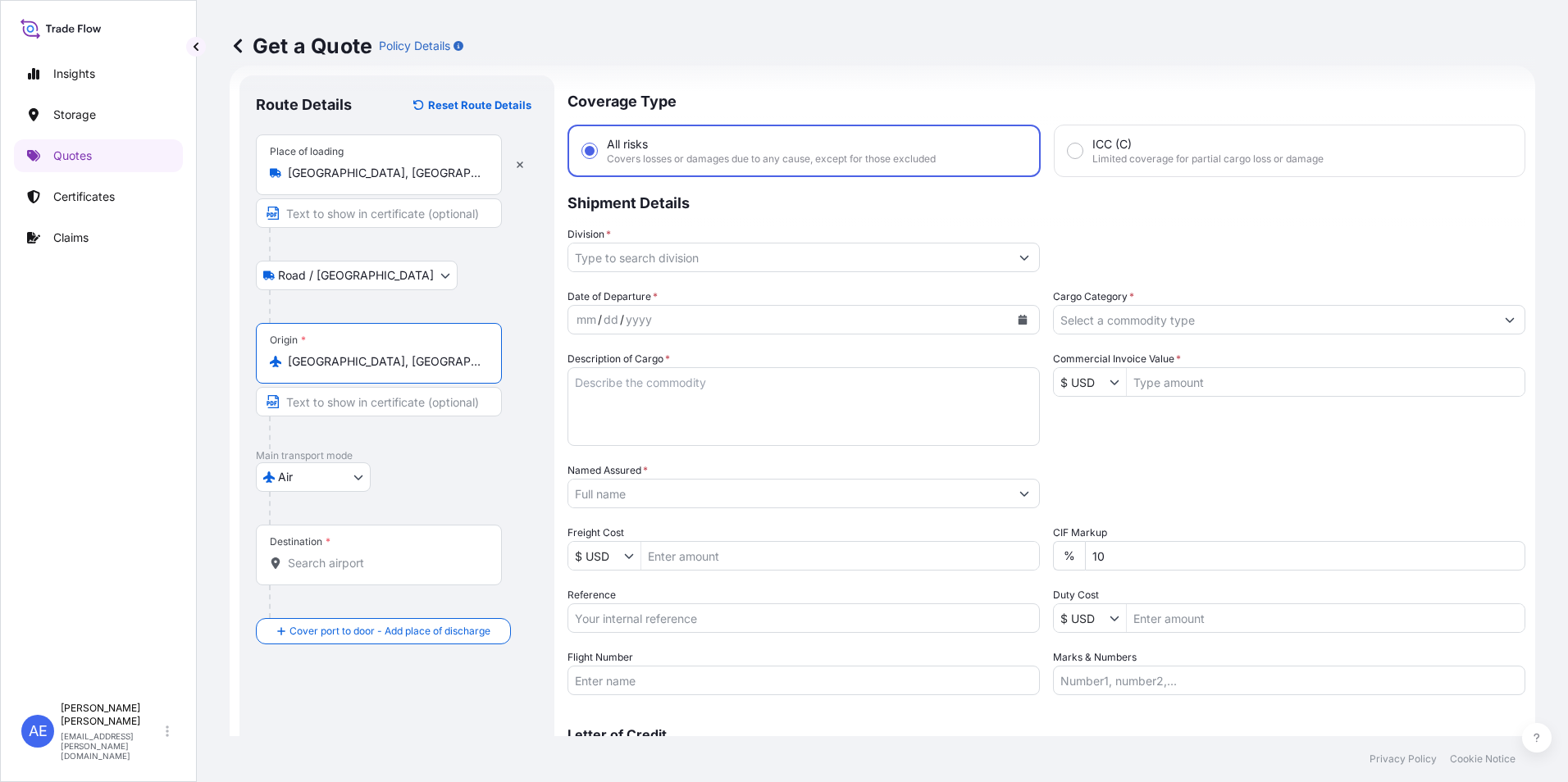
click at [340, 521] on div at bounding box center [403, 508] width 269 height 33
click at [342, 542] on div "Destination *" at bounding box center [379, 555] width 246 height 61
click at [342, 555] on input "Destination *" at bounding box center [384, 563] width 193 height 17
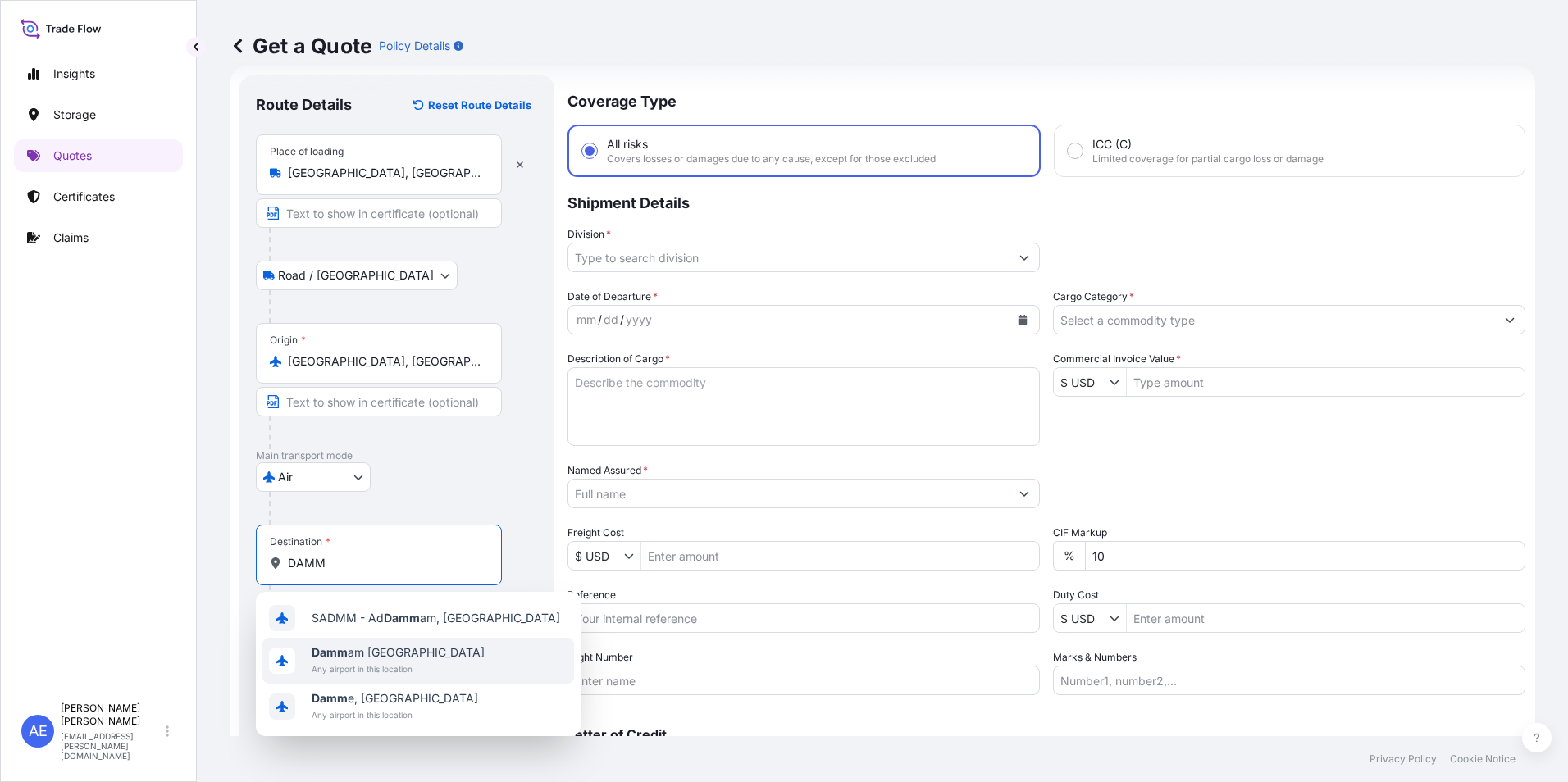
click at [409, 669] on span "Any airport in this location" at bounding box center [398, 669] width 173 height 17
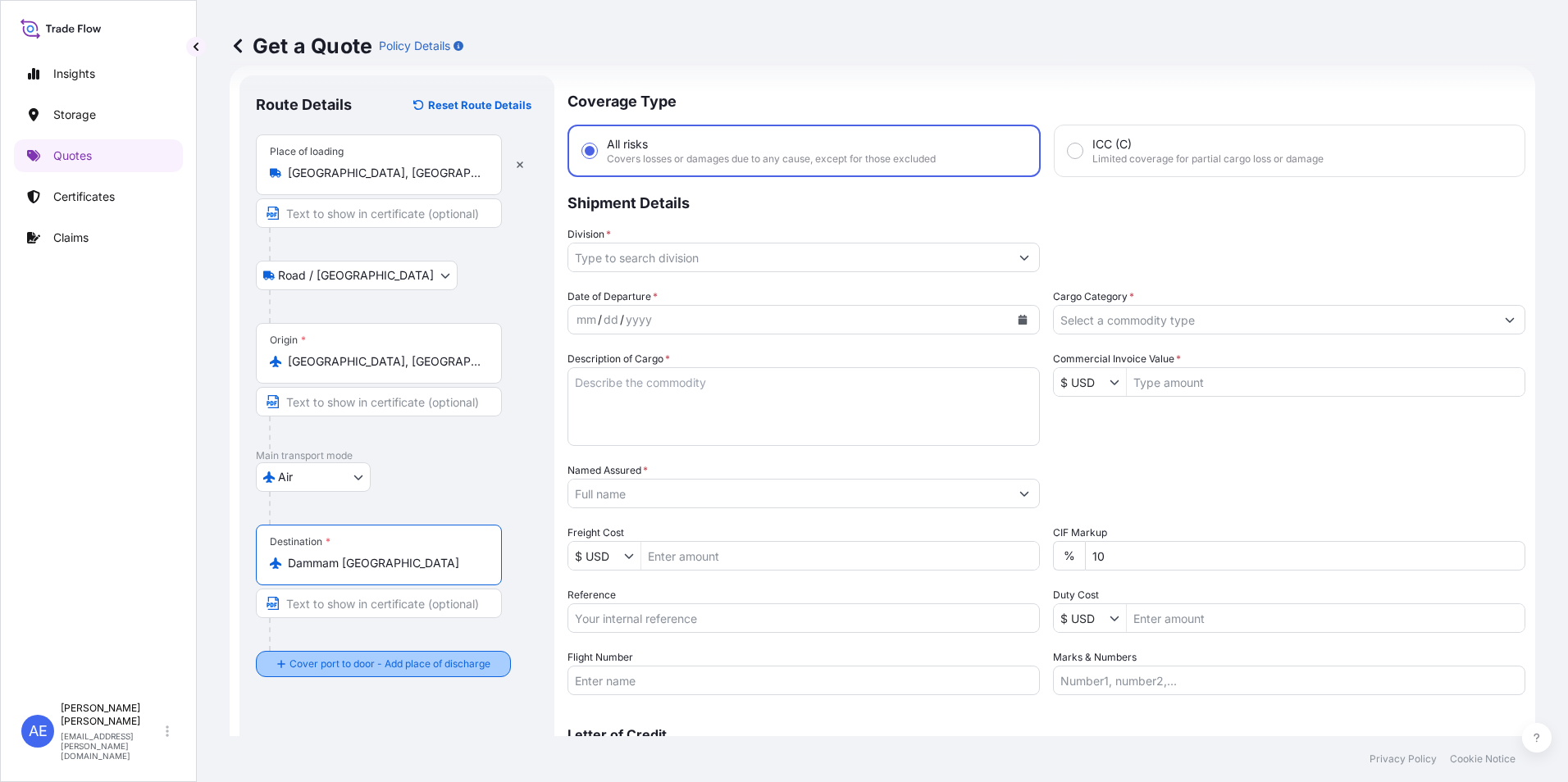
type input "Dammam [GEOGRAPHIC_DATA]"
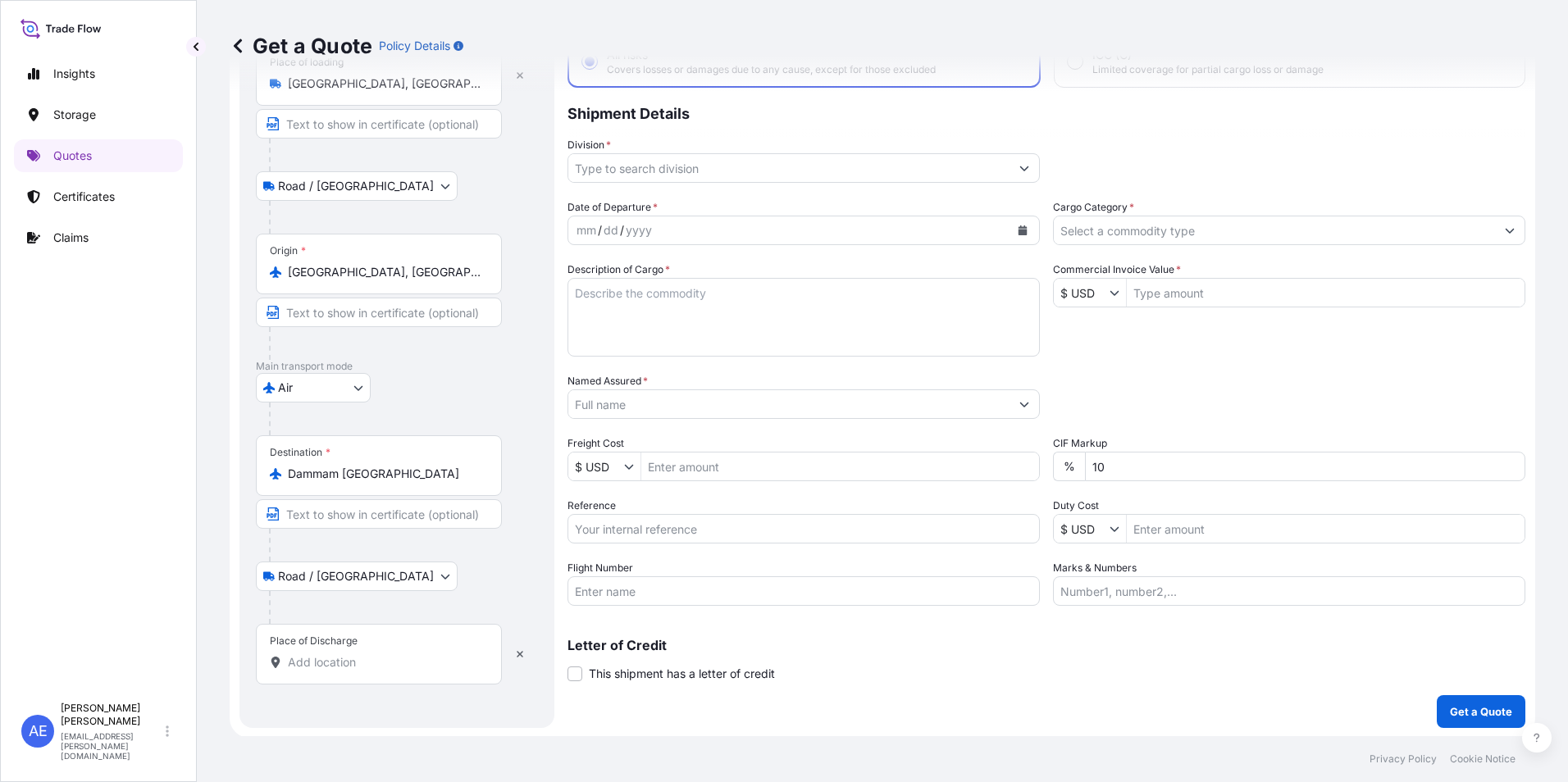
scroll to position [118, 0]
drag, startPoint x: 330, startPoint y: 657, endPoint x: 321, endPoint y: 658, distance: 9.1
click at [328, 657] on input "Place of Discharge" at bounding box center [384, 661] width 193 height 17
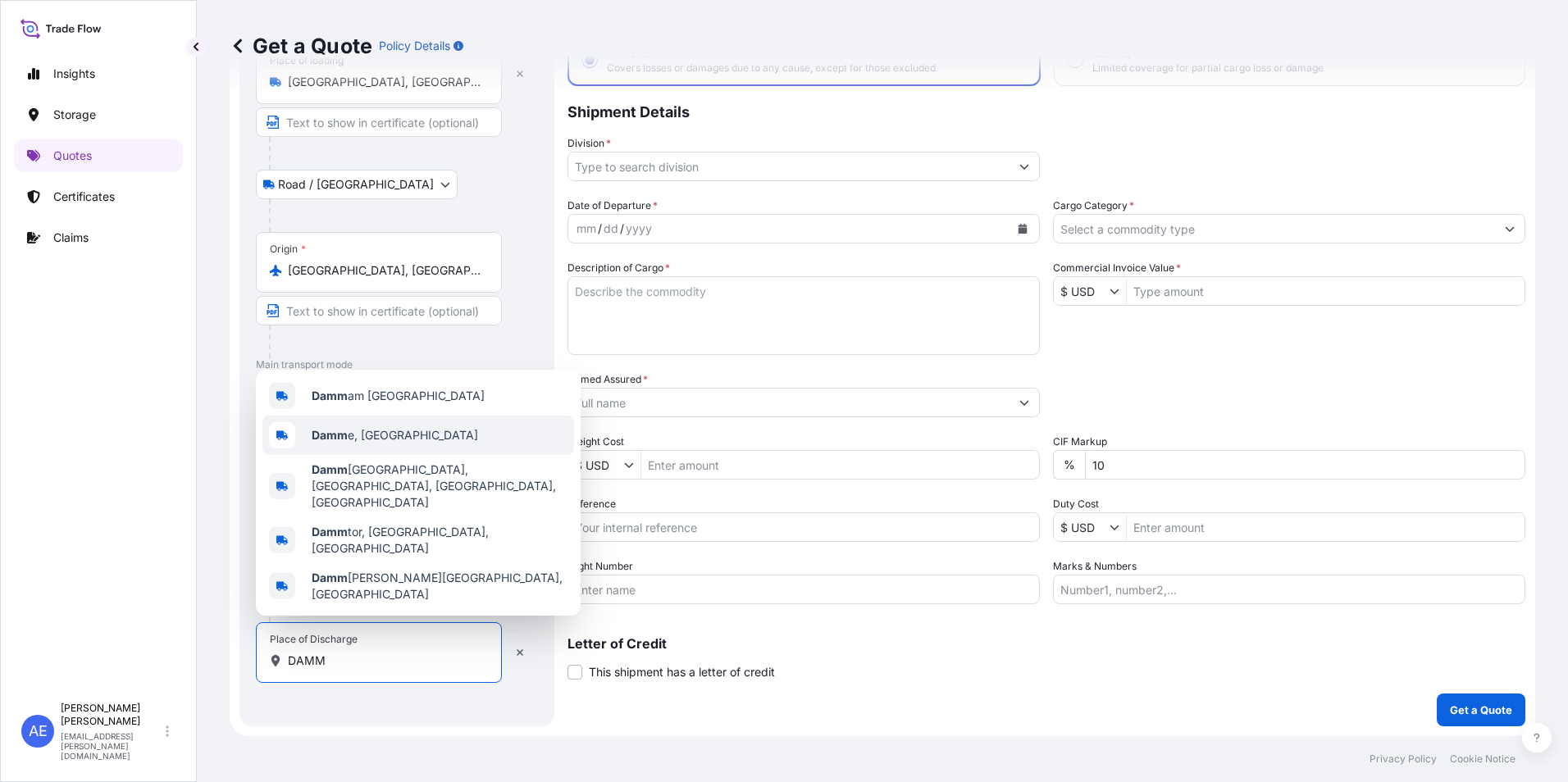
click at [408, 405] on span "Damm am [GEOGRAPHIC_DATA]" at bounding box center [398, 396] width 173 height 17
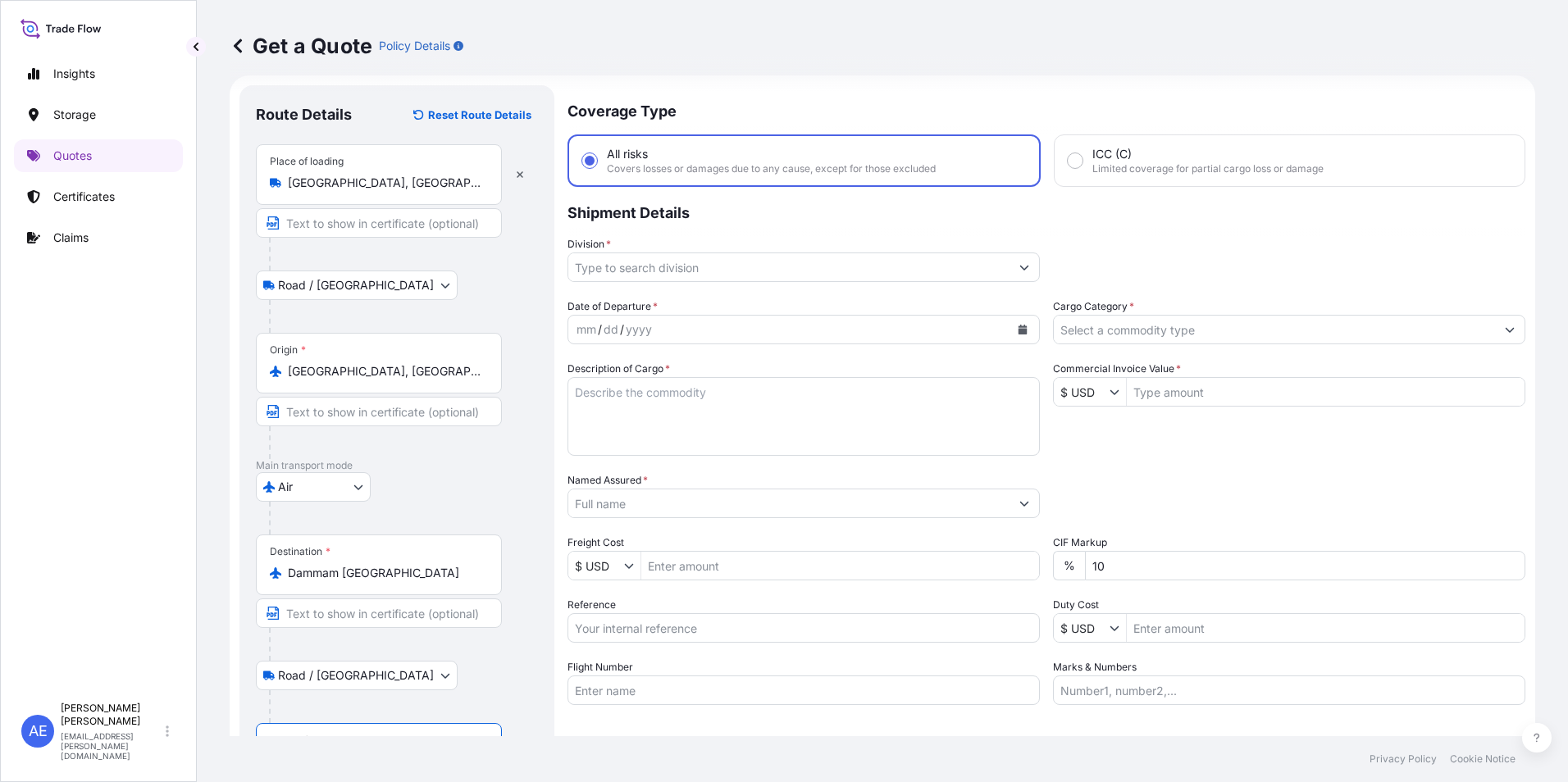
scroll to position [0, 0]
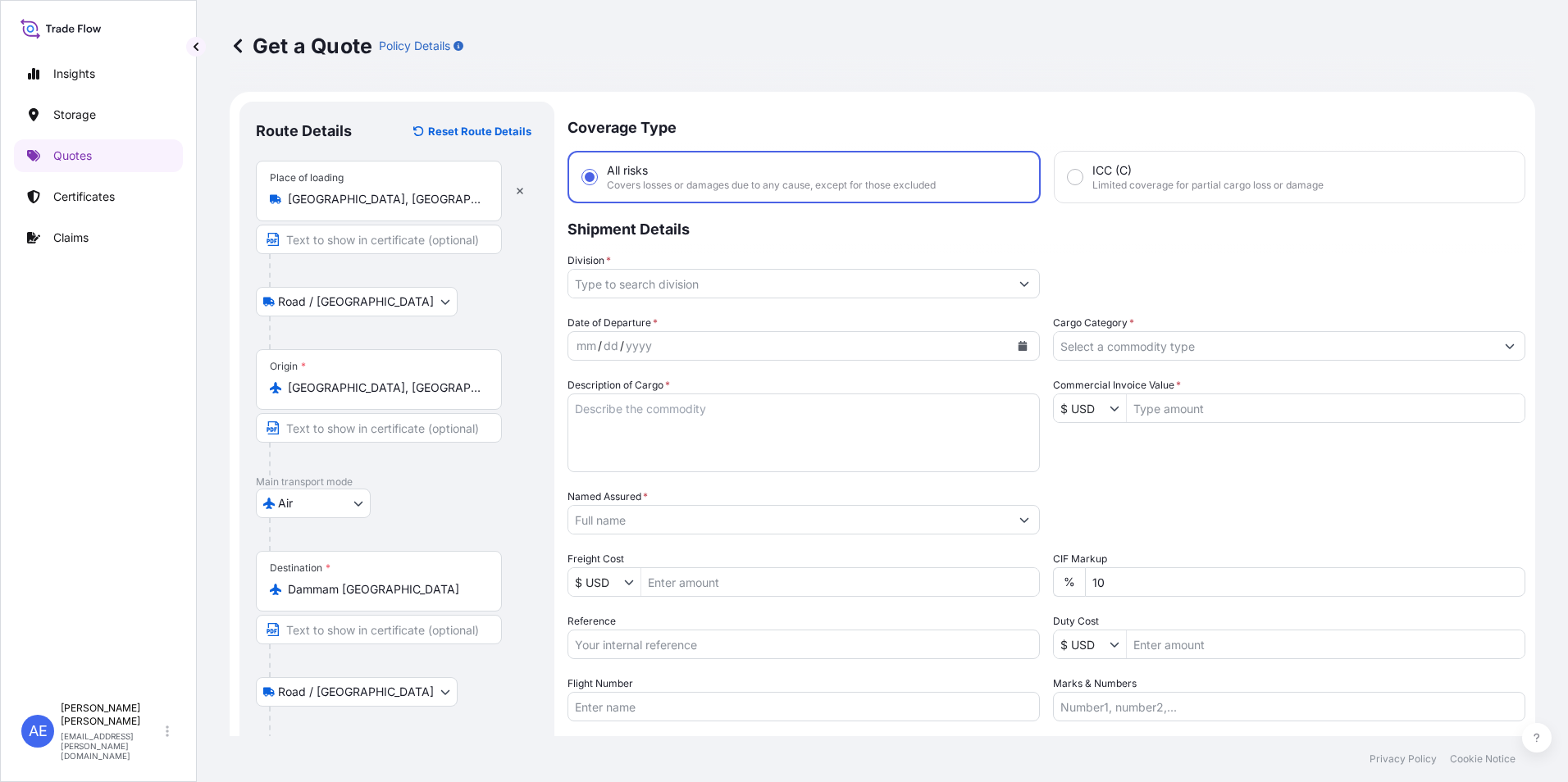
type input "Dammam [GEOGRAPHIC_DATA]"
click at [1010, 291] on button "Show suggestions" at bounding box center [1024, 283] width 29 height 29
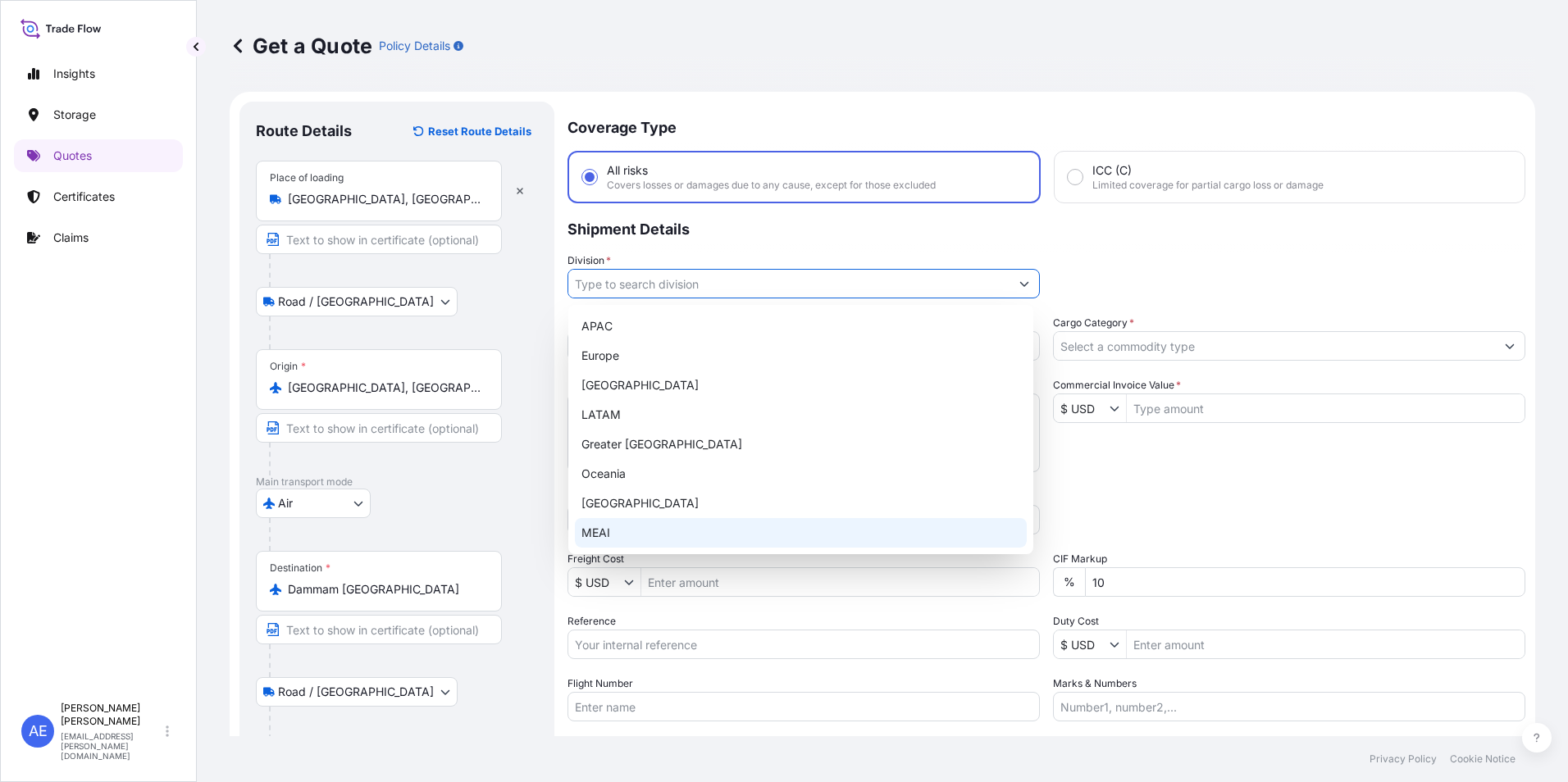
click at [610, 528] on div "MEAI" at bounding box center [800, 533] width 451 height 29
type input "MEAI"
click at [603, 529] on div "MEAI" at bounding box center [800, 533] width 451 height 29
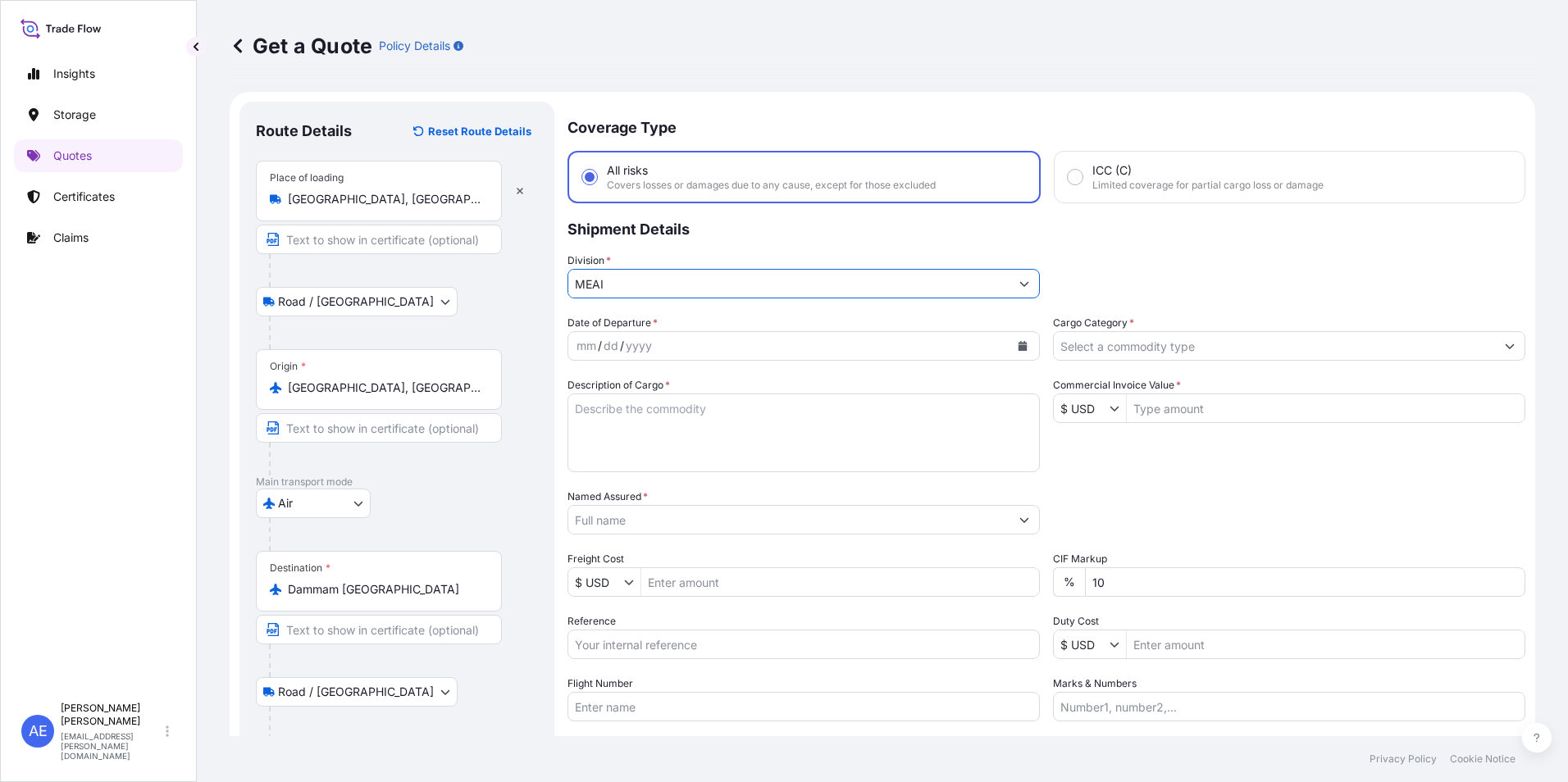
click at [1025, 349] on button "Calendar" at bounding box center [1023, 346] width 27 height 27
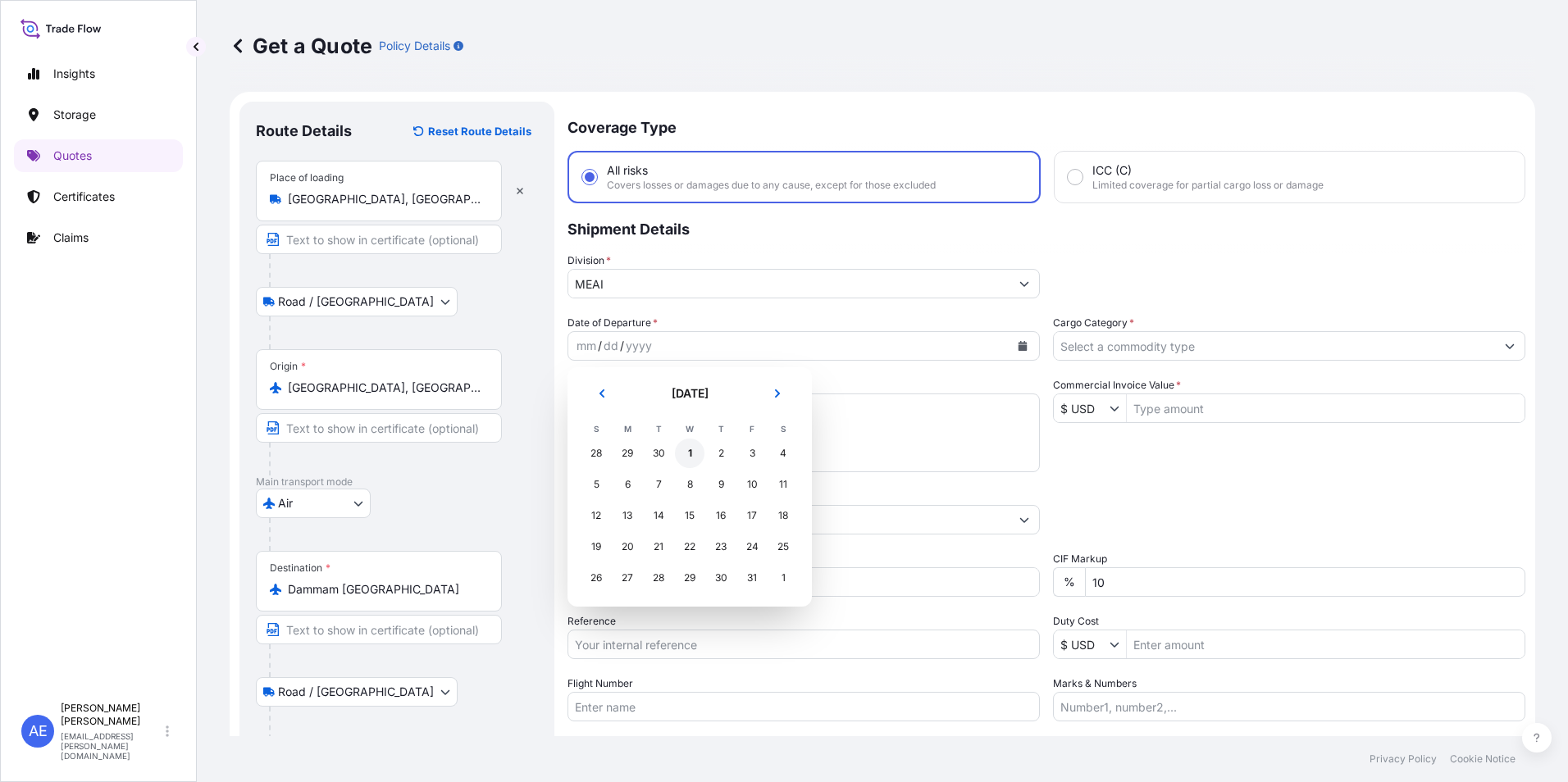
click at [683, 452] on div "1" at bounding box center [689, 453] width 29 height 29
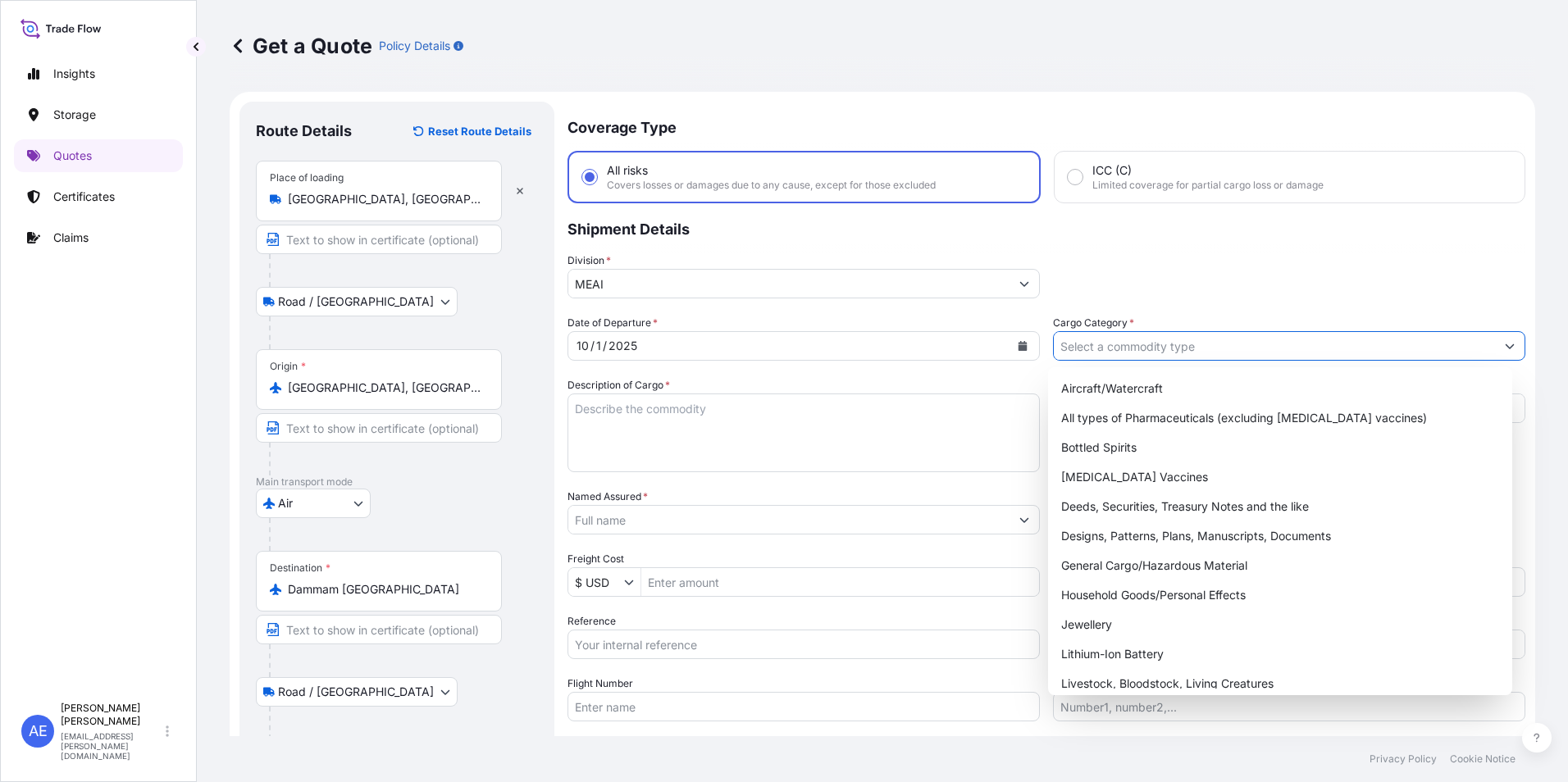
drag, startPoint x: 1217, startPoint y: 357, endPoint x: 1193, endPoint y: 377, distance: 31.2
click at [1215, 357] on input "Cargo Category *" at bounding box center [1274, 345] width 441 height 29
click at [1161, 565] on div "General Cargo/Hazardous Material" at bounding box center [1280, 566] width 451 height 29
type input "General Cargo/Hazardous Material"
click at [1198, 575] on div "General Cargo/Hazardous Material" at bounding box center [1280, 566] width 451 height 29
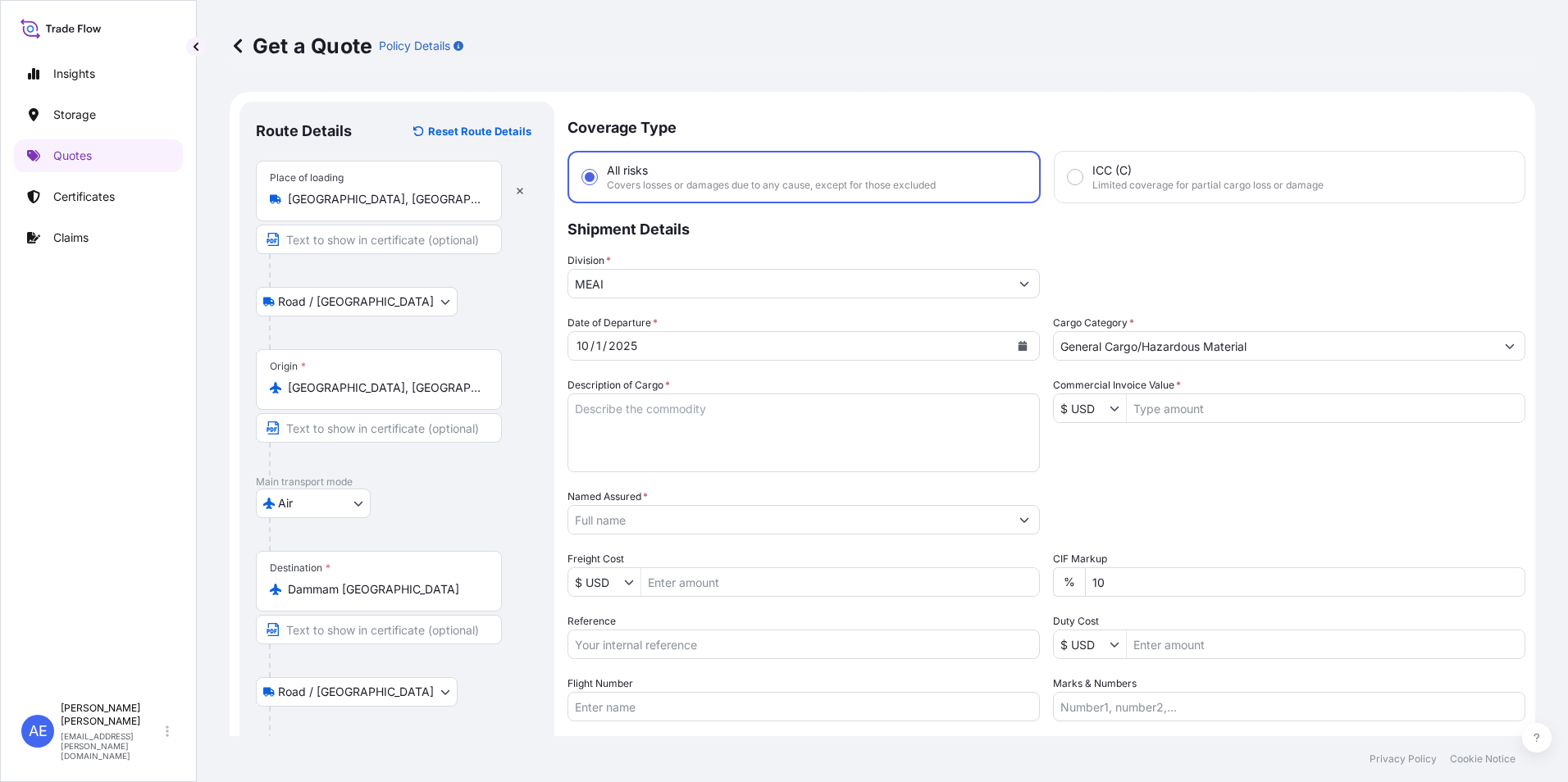
click at [1104, 394] on div "$ USD" at bounding box center [1289, 408] width 473 height 29
click at [1110, 408] on icon "Show suggestions" at bounding box center [1114, 408] width 10 height 10
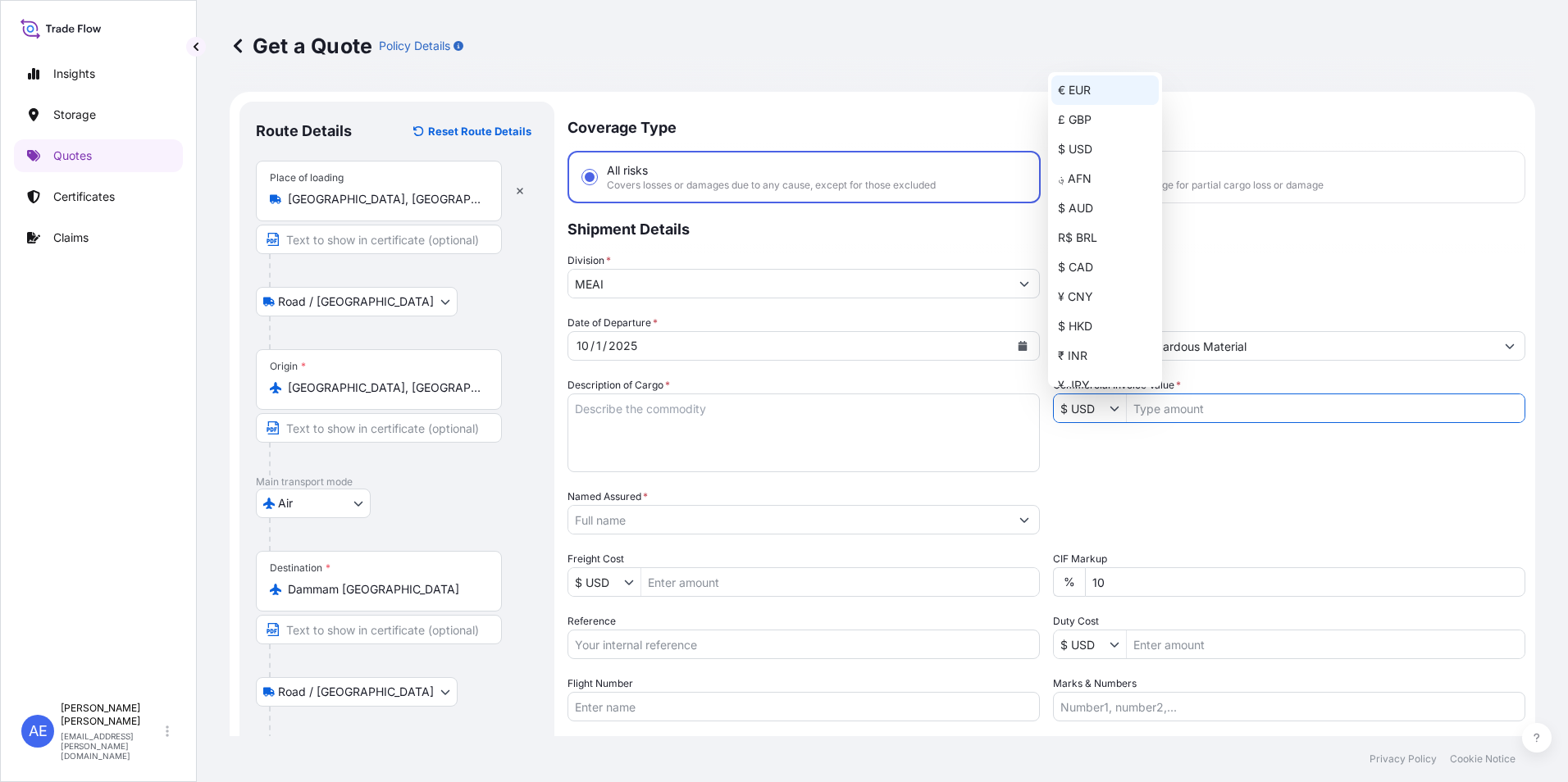
click at [1080, 97] on div "€ EUR" at bounding box center [1105, 89] width 108 height 29
type input "€ EUR"
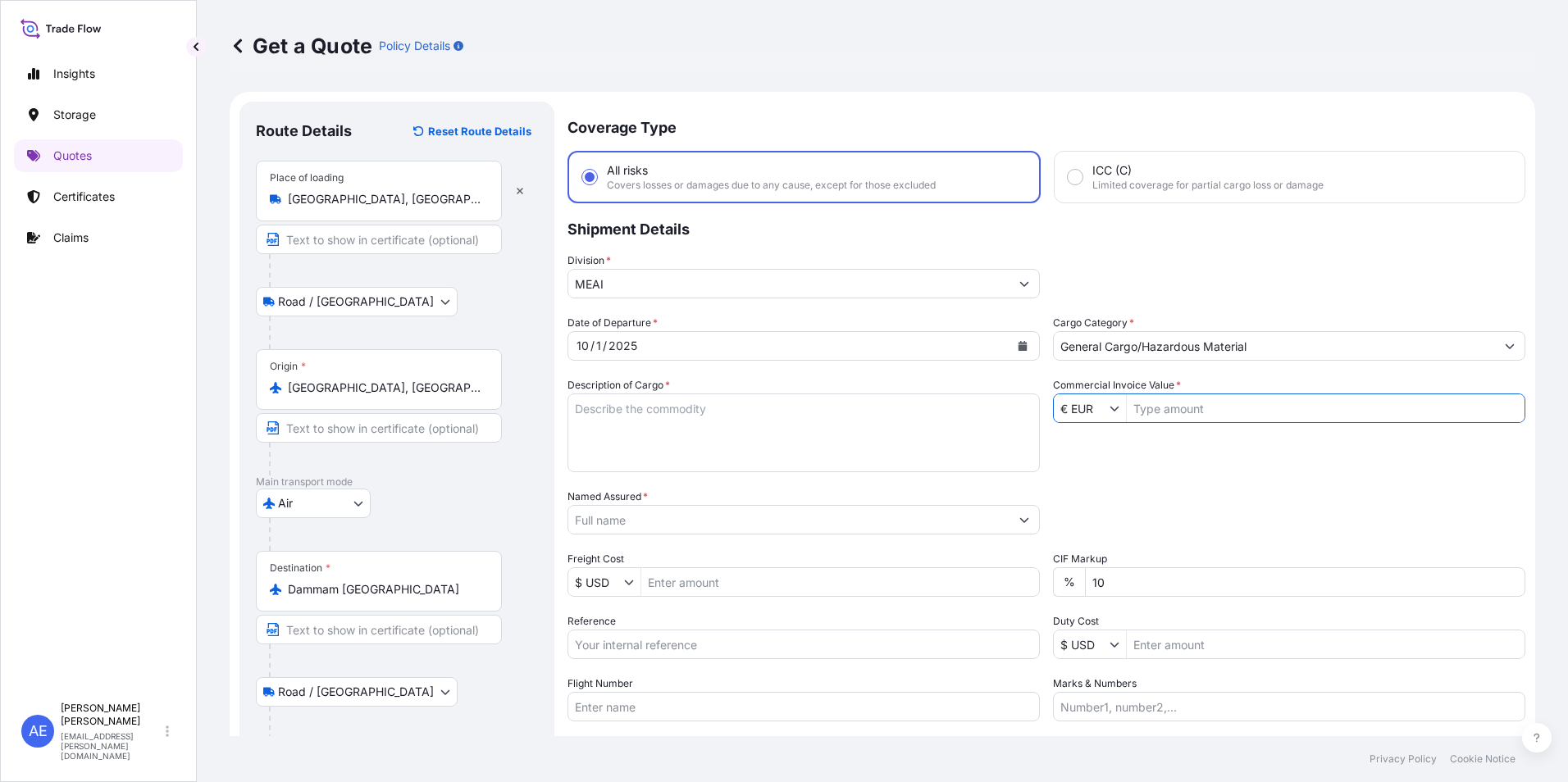
click at [1180, 411] on input "Commercial Invoice Value *" at bounding box center [1325, 408] width 398 height 29
paste input "6.920,00"
drag, startPoint x: 1176, startPoint y: 408, endPoint x: 1083, endPoint y: 408, distance: 93.0
click at [1090, 408] on div "€ EUR 6.920,00" at bounding box center [1289, 408] width 473 height 29
type input "6,920"
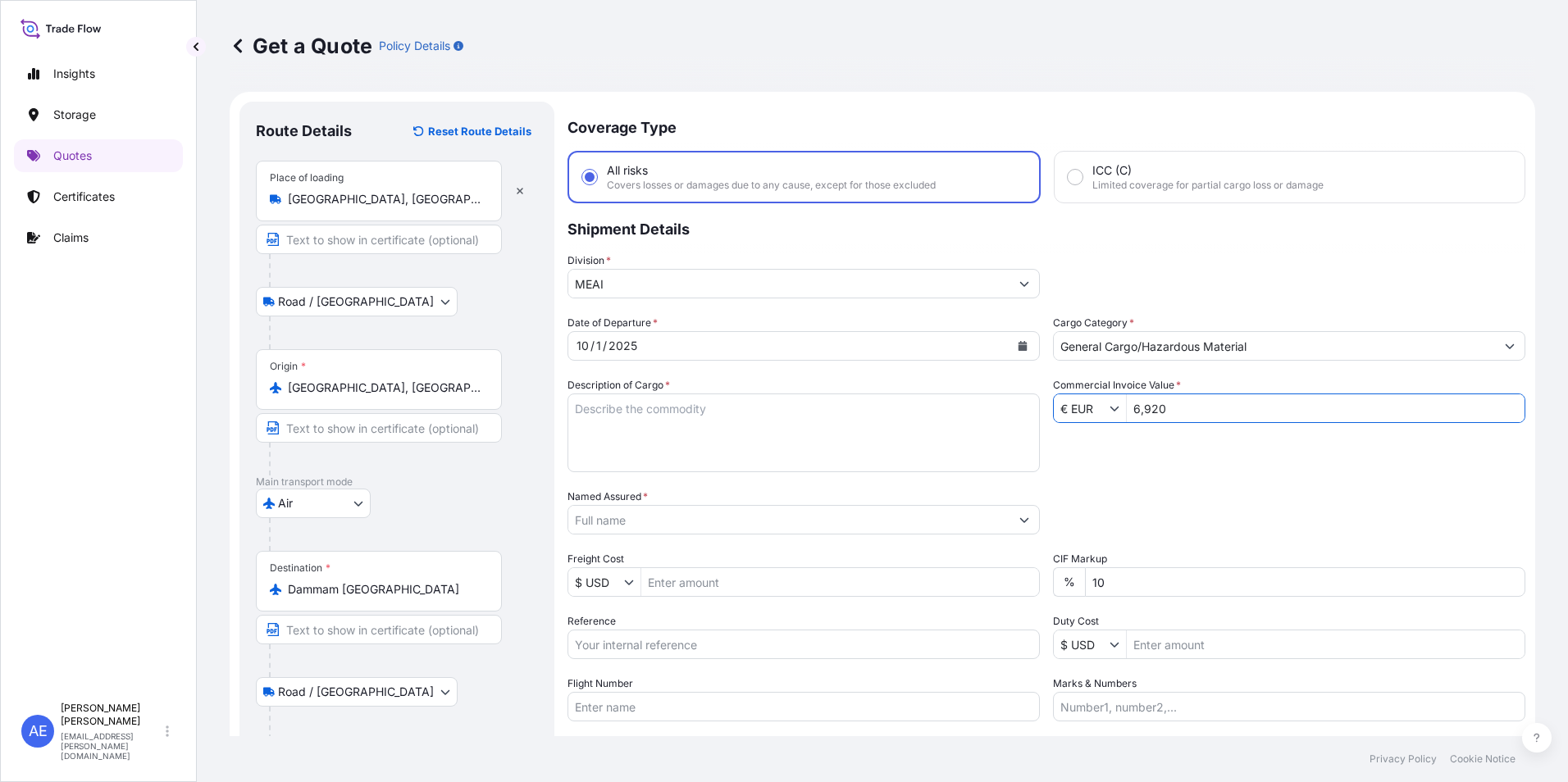
click at [82, 611] on div "Insights Storage Quotes Certificates Claims AE [PERSON_NAME] Samuel [EMAIL_ADDR…" at bounding box center [784, 391] width 1568 height 782
type input "0"
click at [653, 520] on input "Named Assured *" at bounding box center [788, 520] width 441 height 29
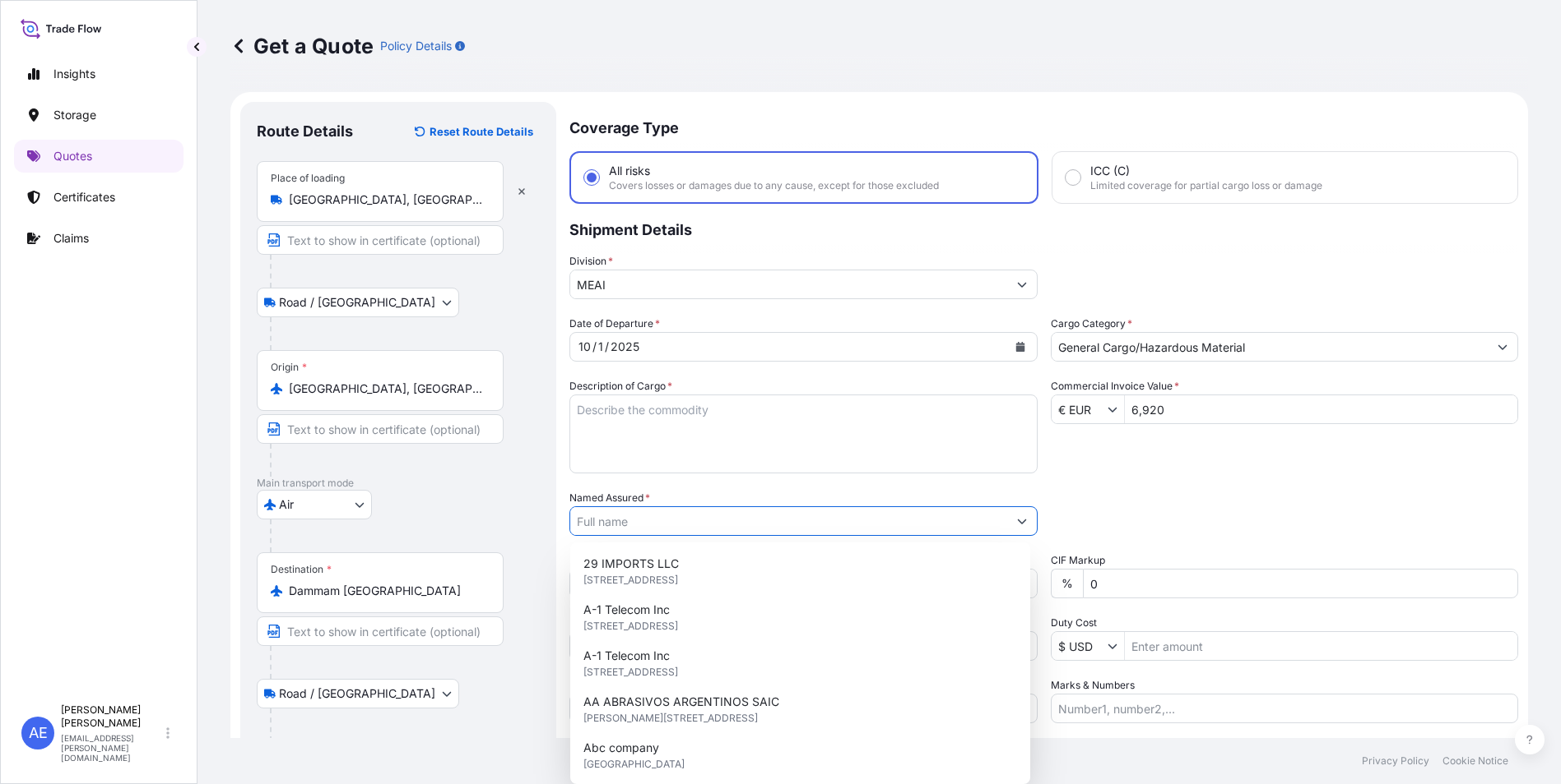
paste input "Zeeco Middle East Ltd"
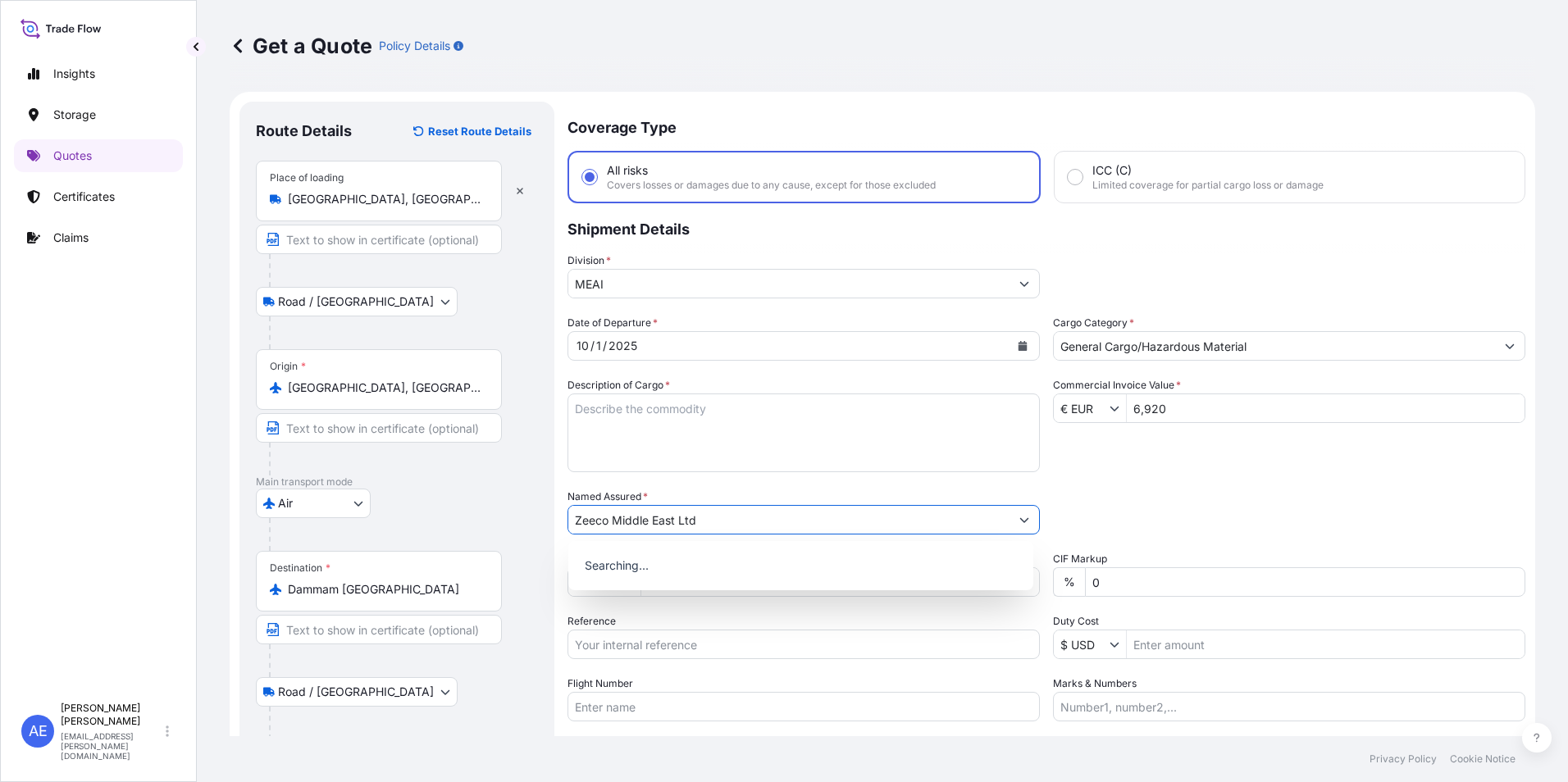
type input "Zeeco Middle East Ltd"
click at [644, 440] on textarea "Description of Cargo *" at bounding box center [803, 433] width 473 height 79
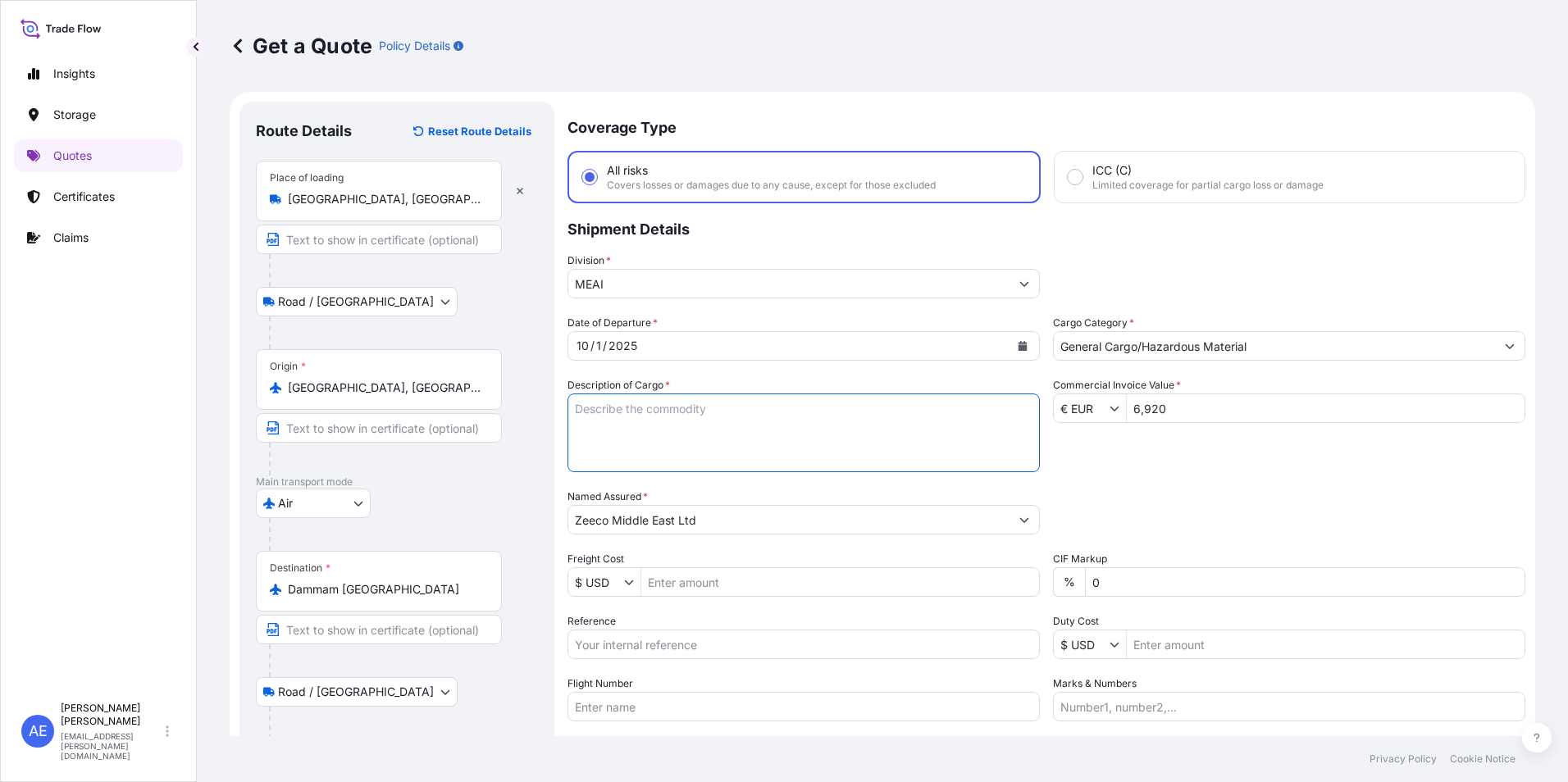
click at [703, 429] on textarea "Description of Cargo *" at bounding box center [803, 433] width 473 height 79
paste textarea "Insulating refractory castable"
type textarea "Insulating refractory castable"
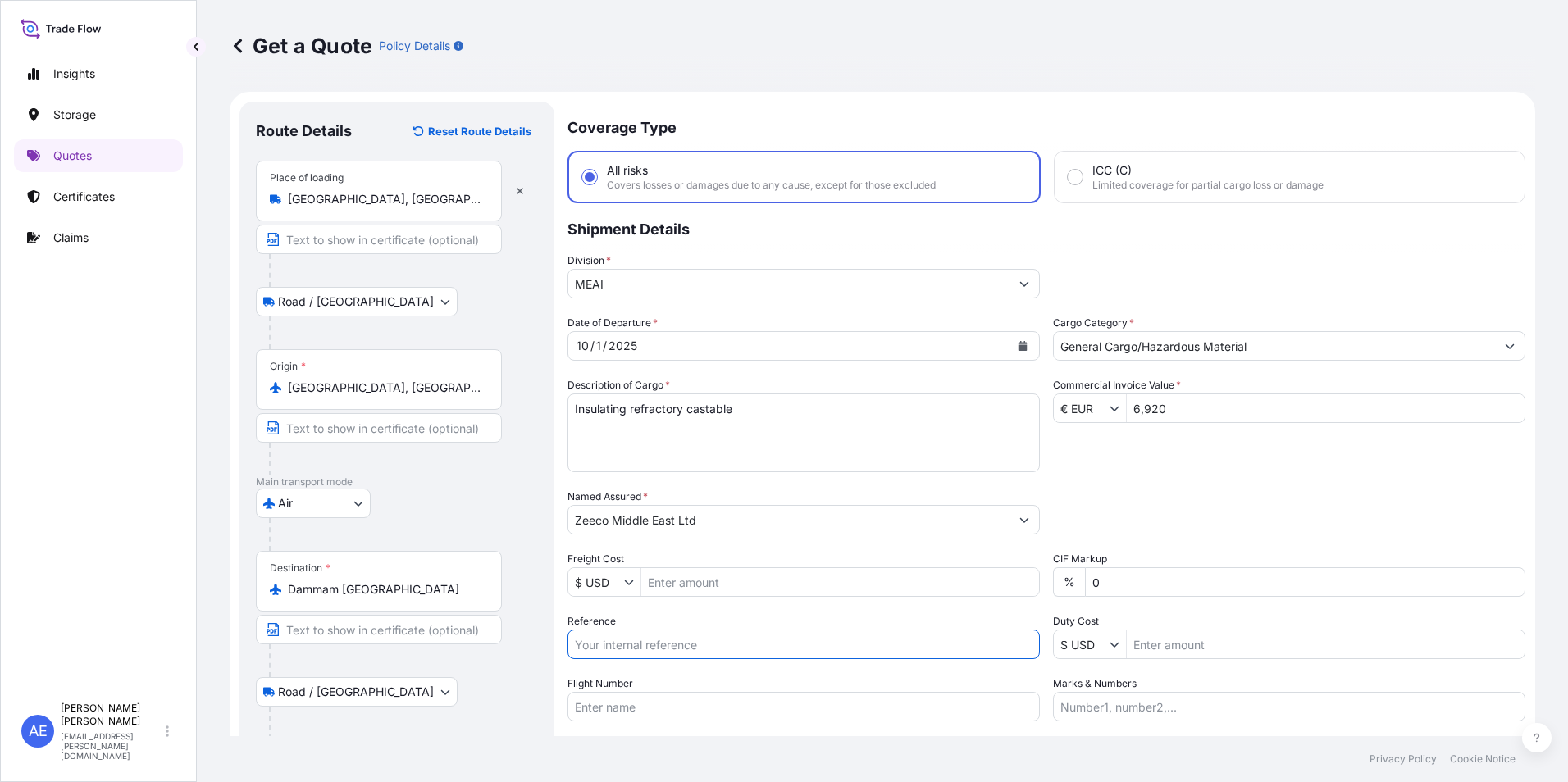
click at [676, 648] on input "Reference" at bounding box center [803, 644] width 473 height 29
paste input "BL: 065-42466126 SSLS3333"
type input "BL: 065-42466126 SSLS3333"
click at [1126, 520] on div "Packing Category Type to search a container mode Please select a primary mode o…" at bounding box center [1289, 512] width 473 height 46
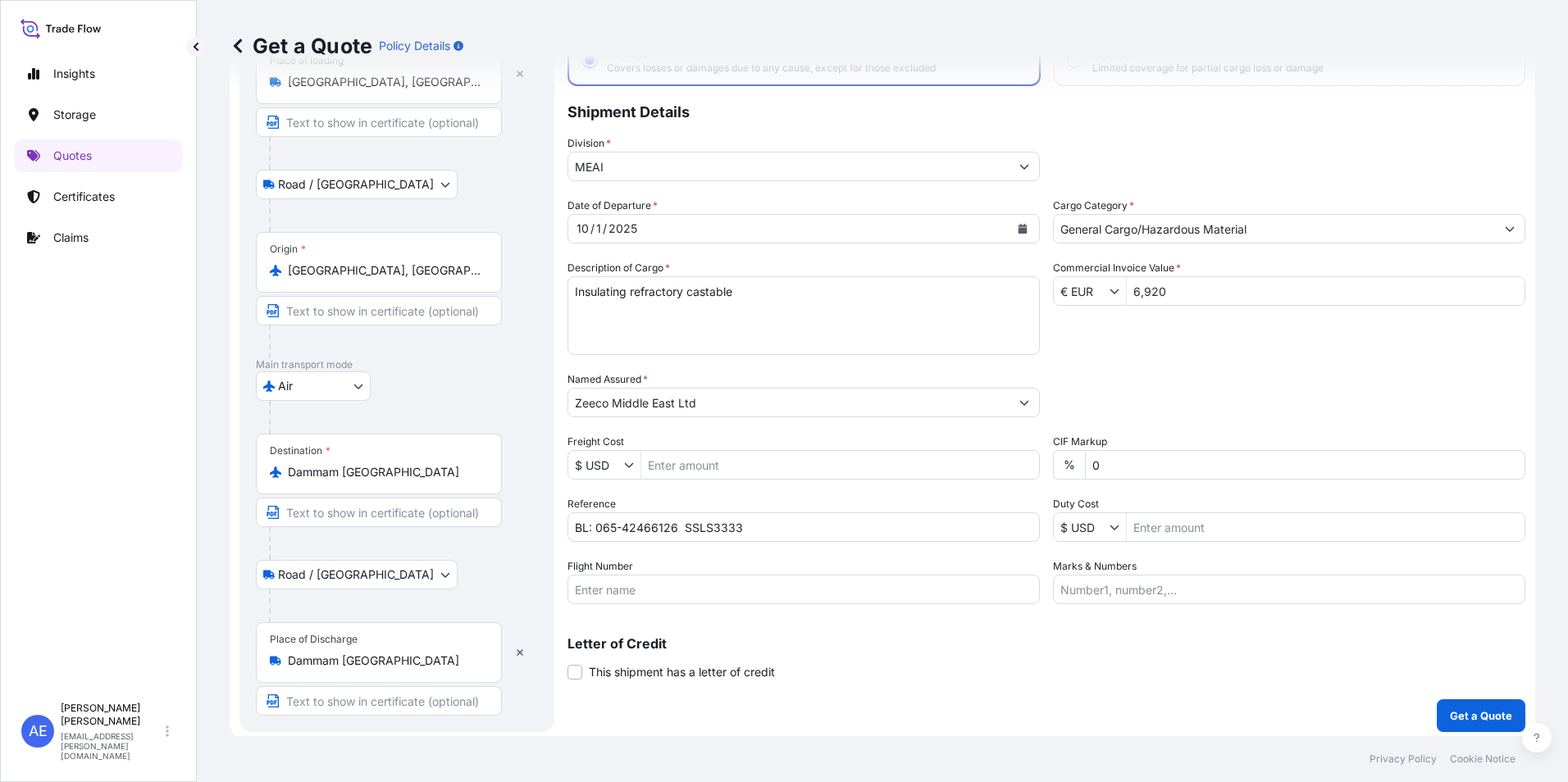
scroll to position [123, 0]
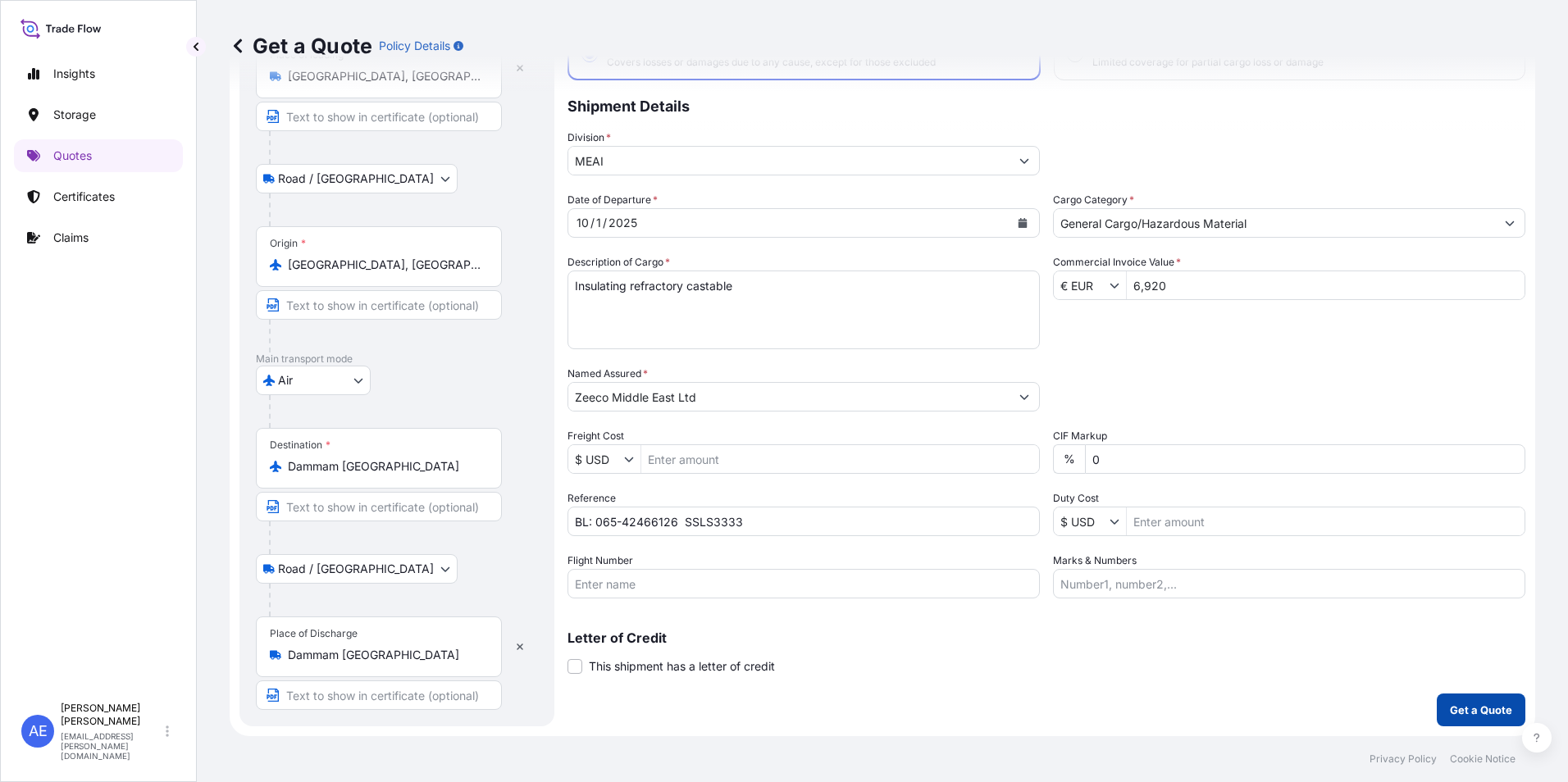
click at [1490, 704] on p "Get a Quote" at bounding box center [1481, 710] width 63 height 17
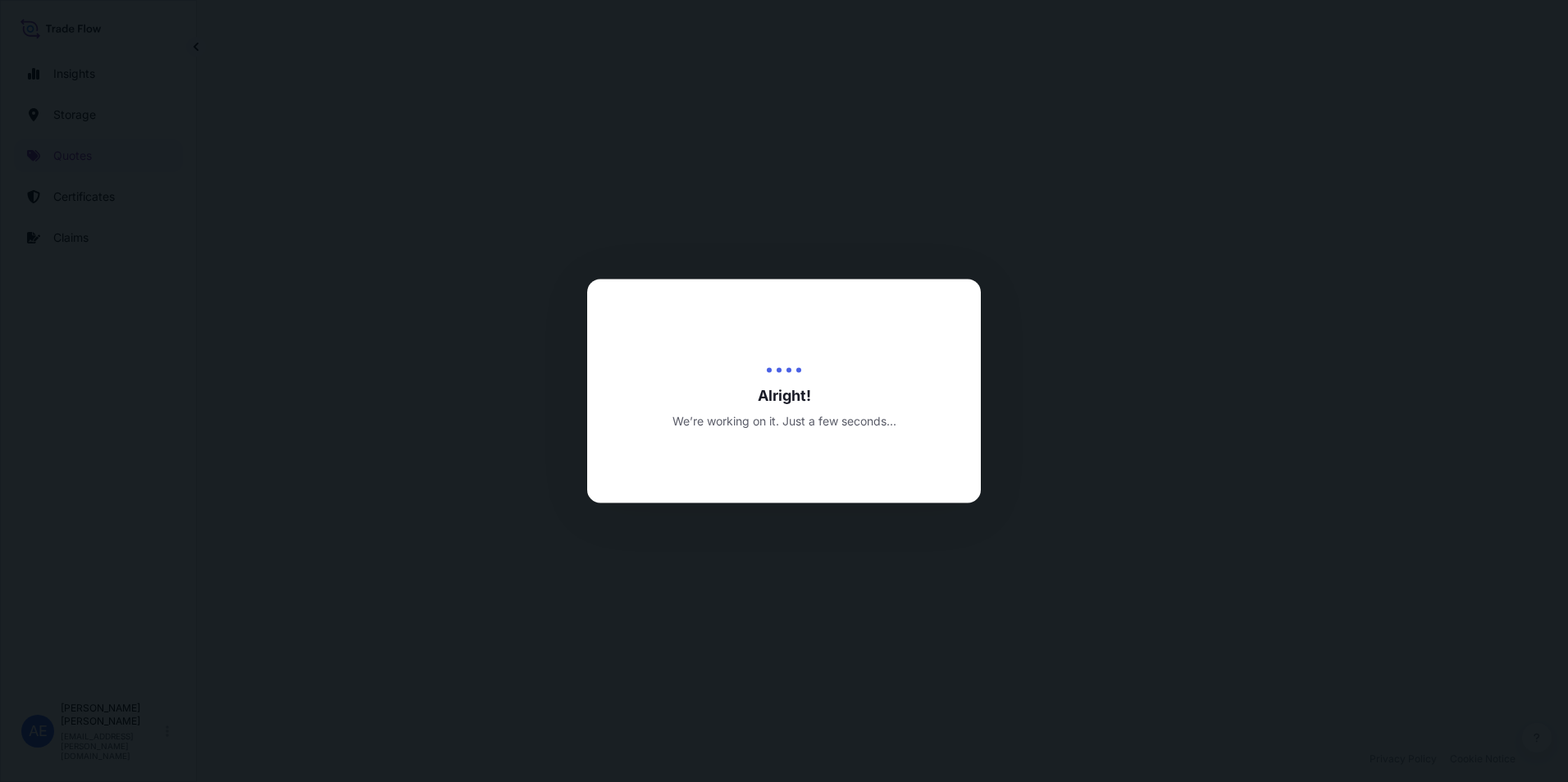
select select "Road / [GEOGRAPHIC_DATA]"
select select "Air"
select select "Road / [GEOGRAPHIC_DATA]"
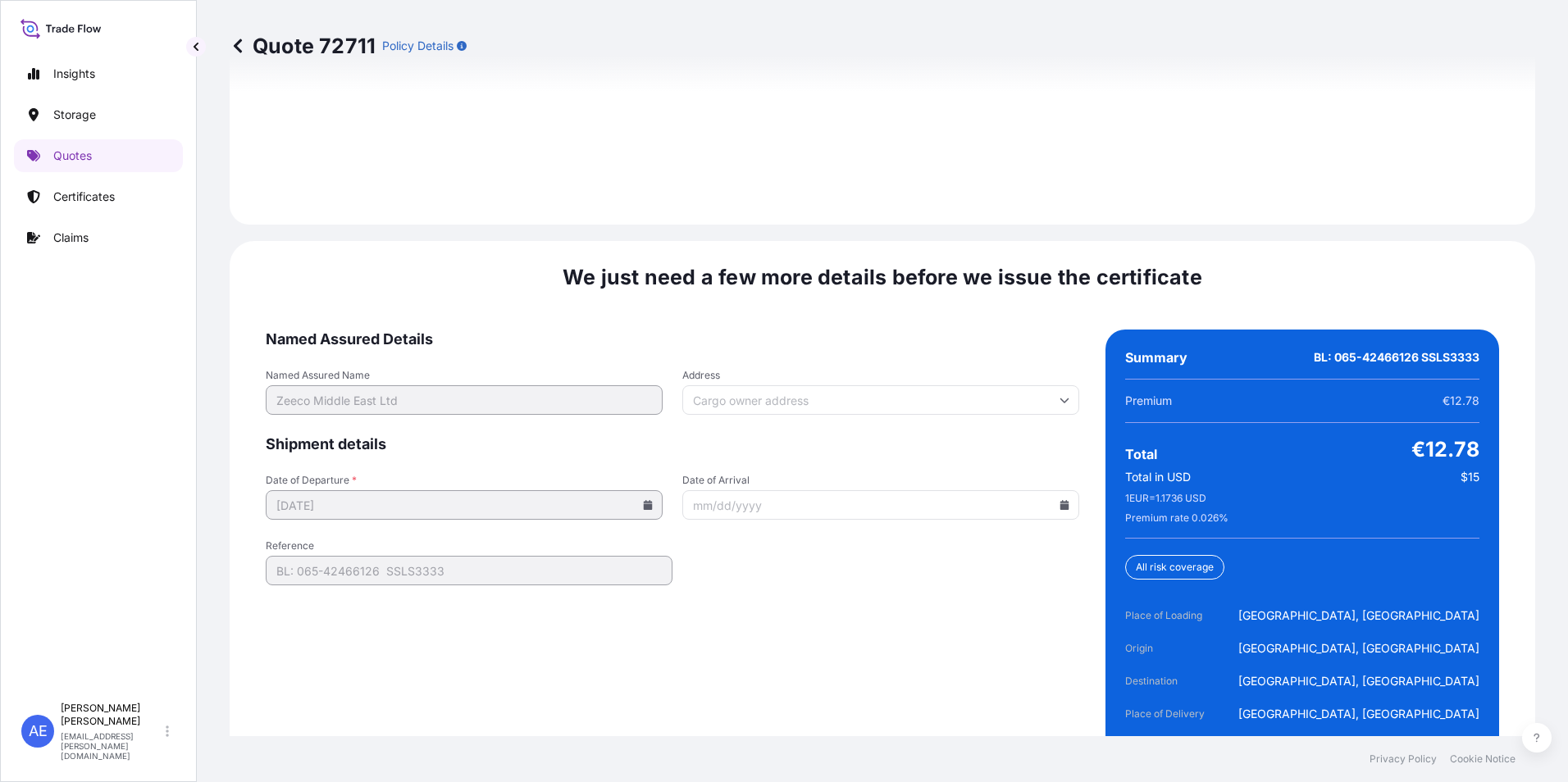
scroll to position [2526, 0]
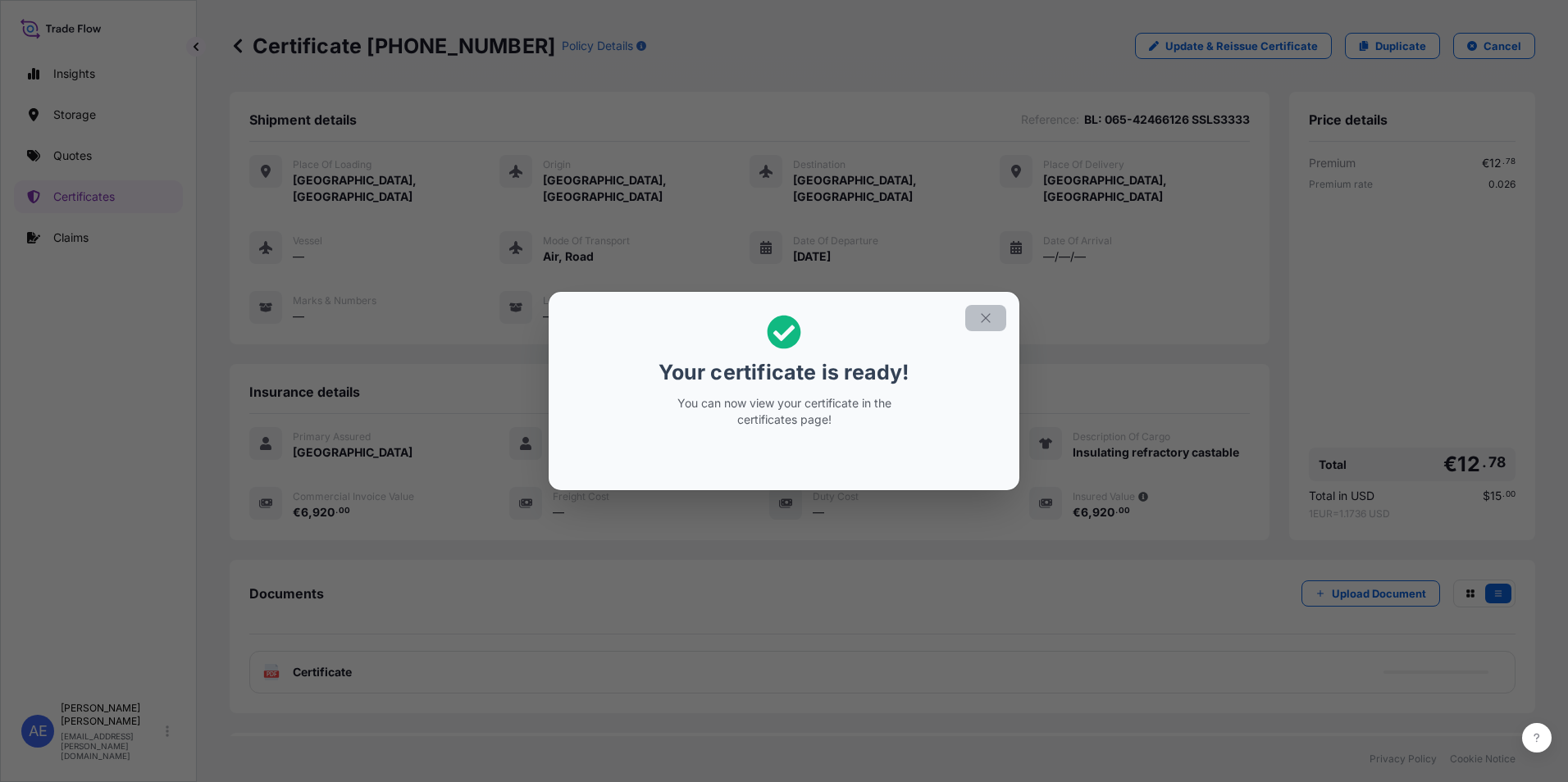
click at [983, 321] on icon "button" at bounding box center [985, 318] width 9 height 9
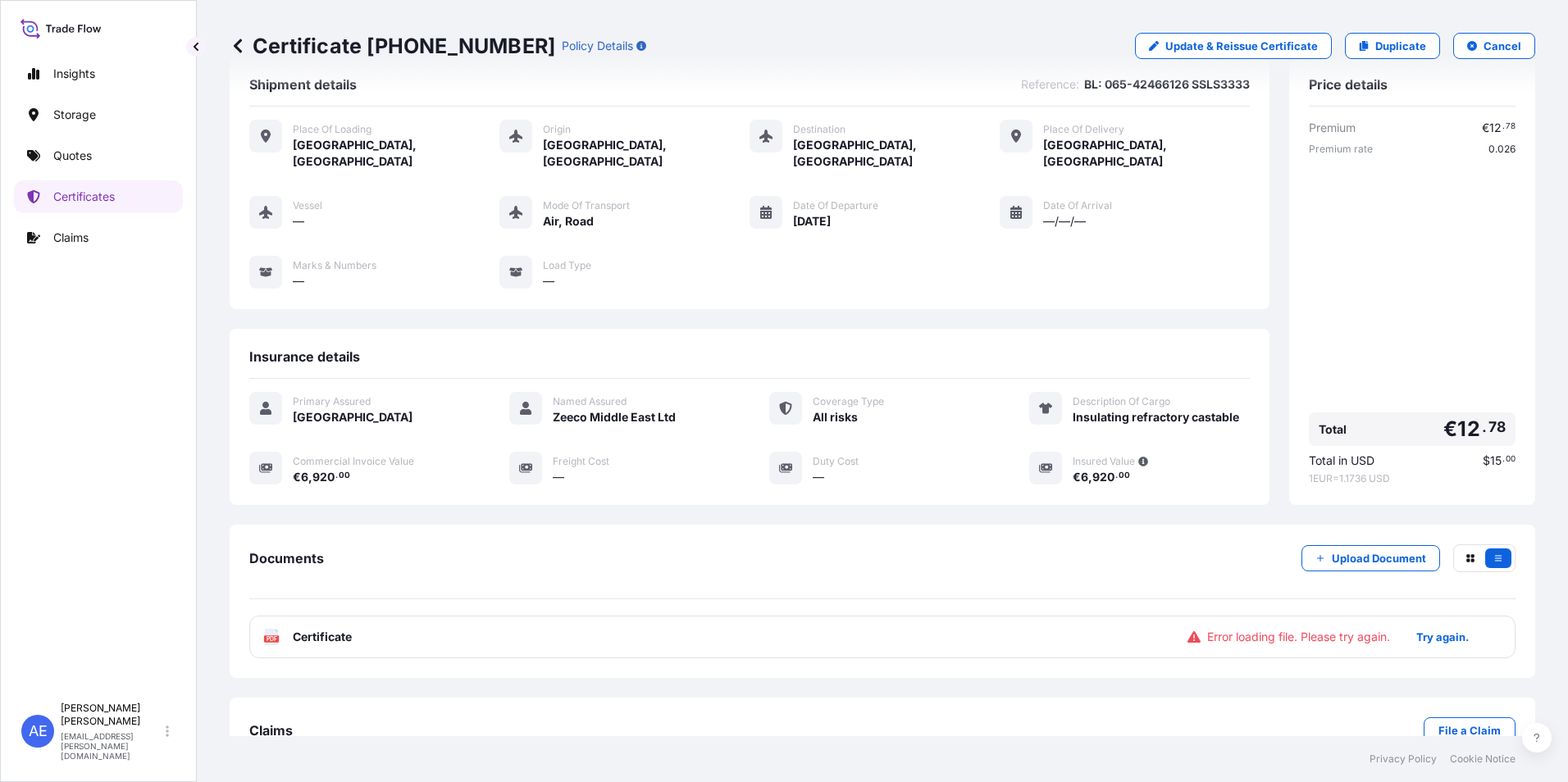
scroll to position [63, 0]
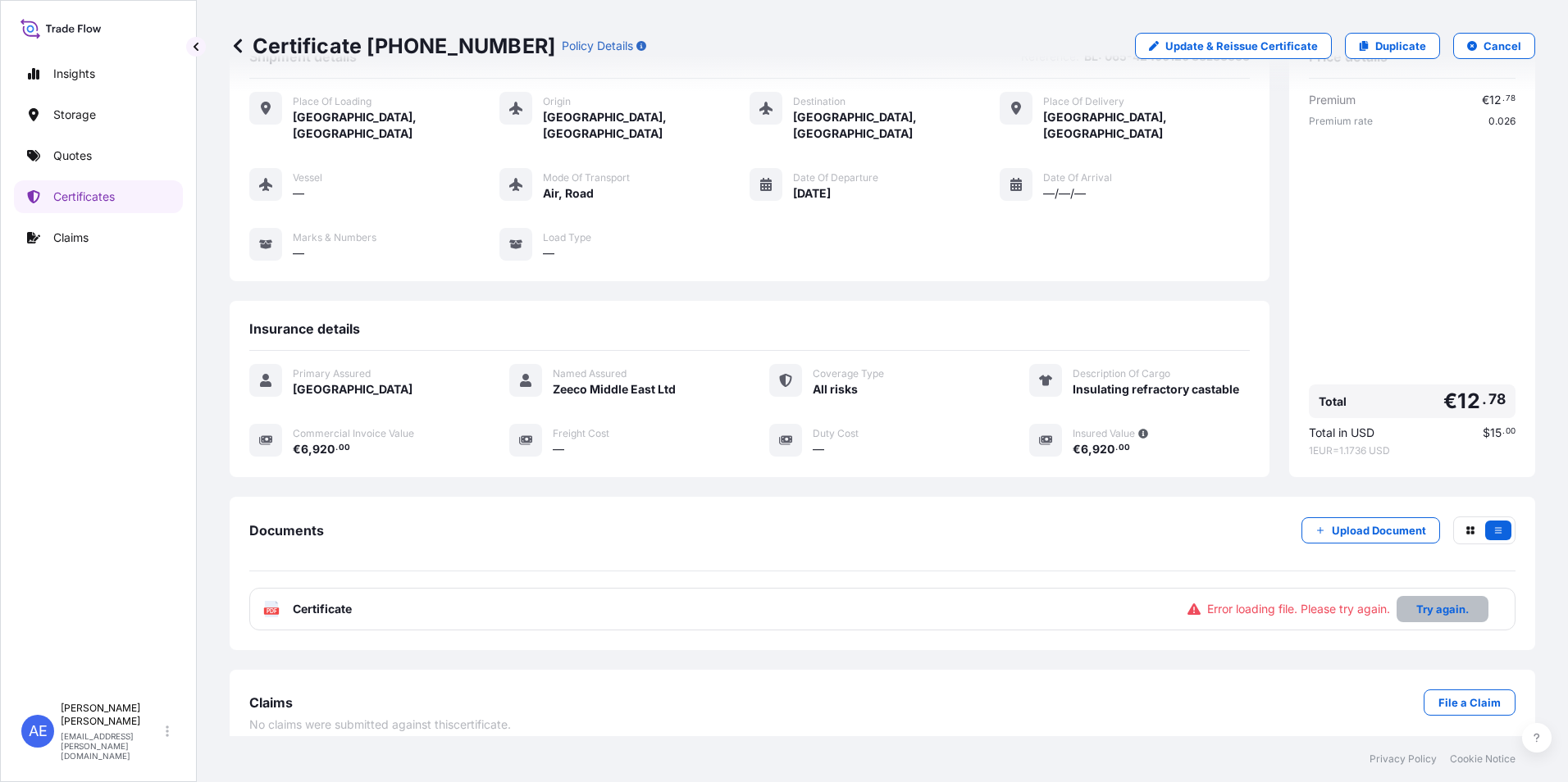
click at [1431, 601] on p "Try again." at bounding box center [1442, 609] width 52 height 17
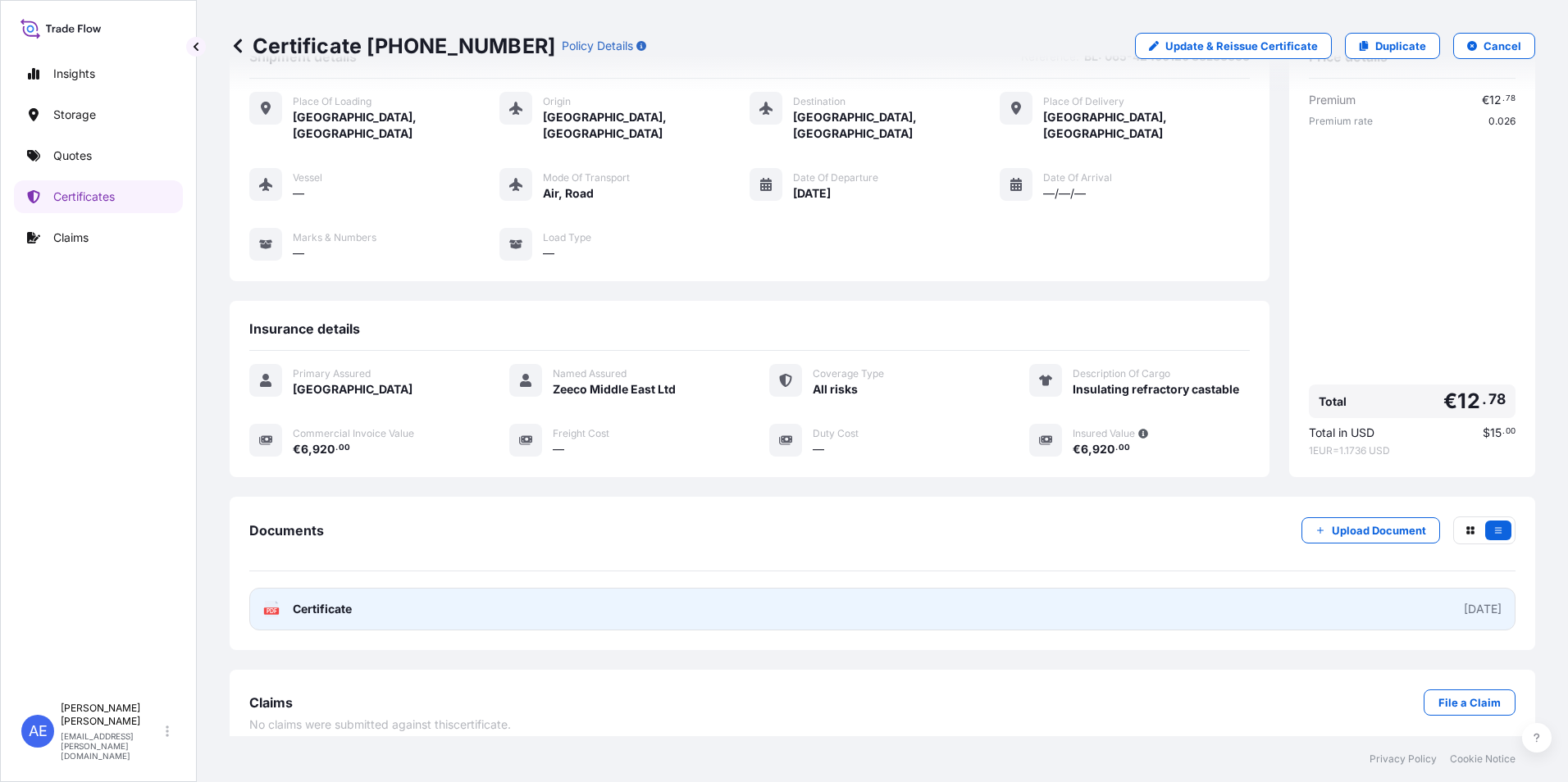
click at [724, 591] on link "PDF Certificate [DATE]" at bounding box center [882, 609] width 1266 height 42
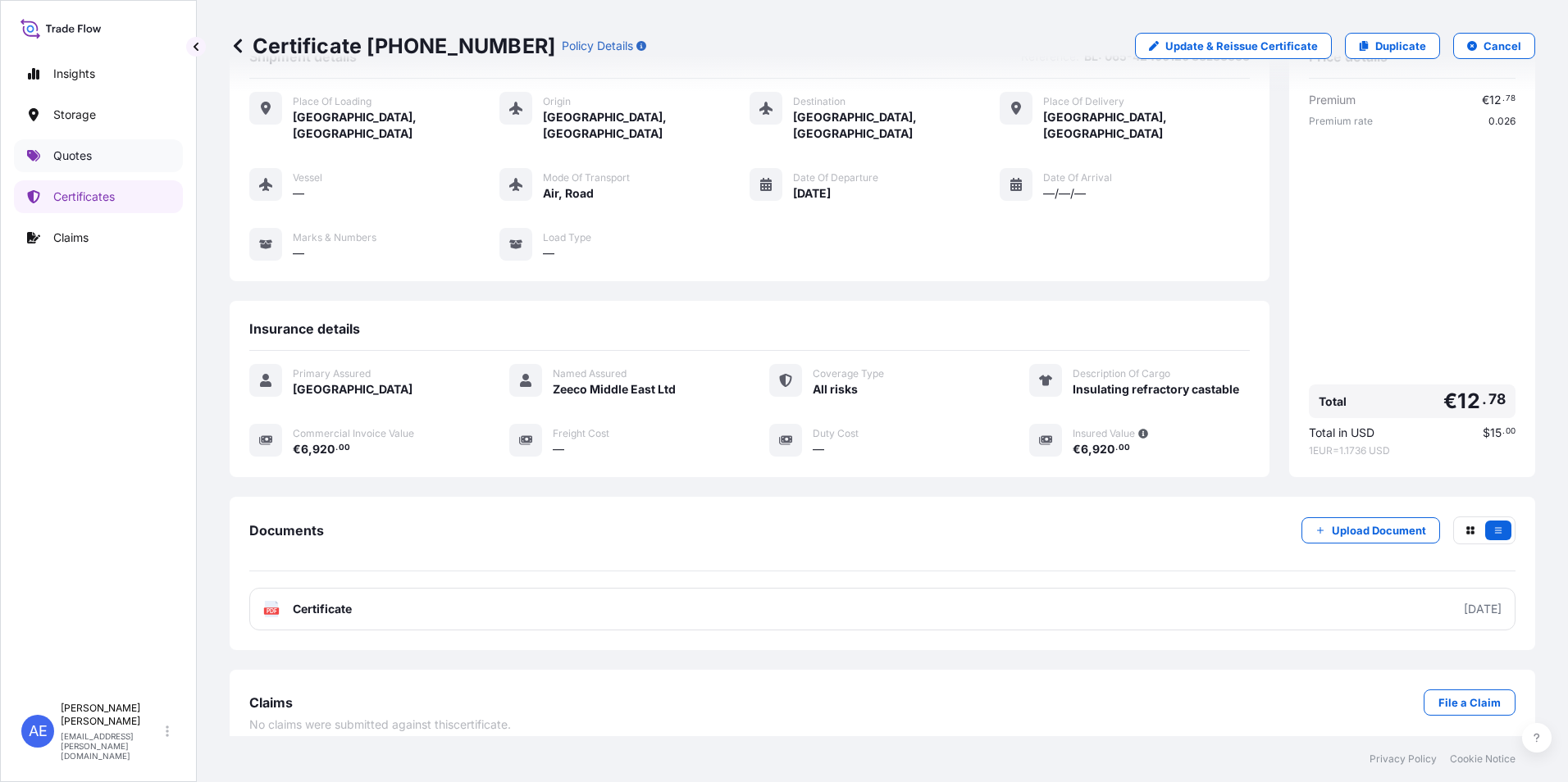
click at [67, 146] on link "Quotes" at bounding box center [98, 156] width 169 height 33
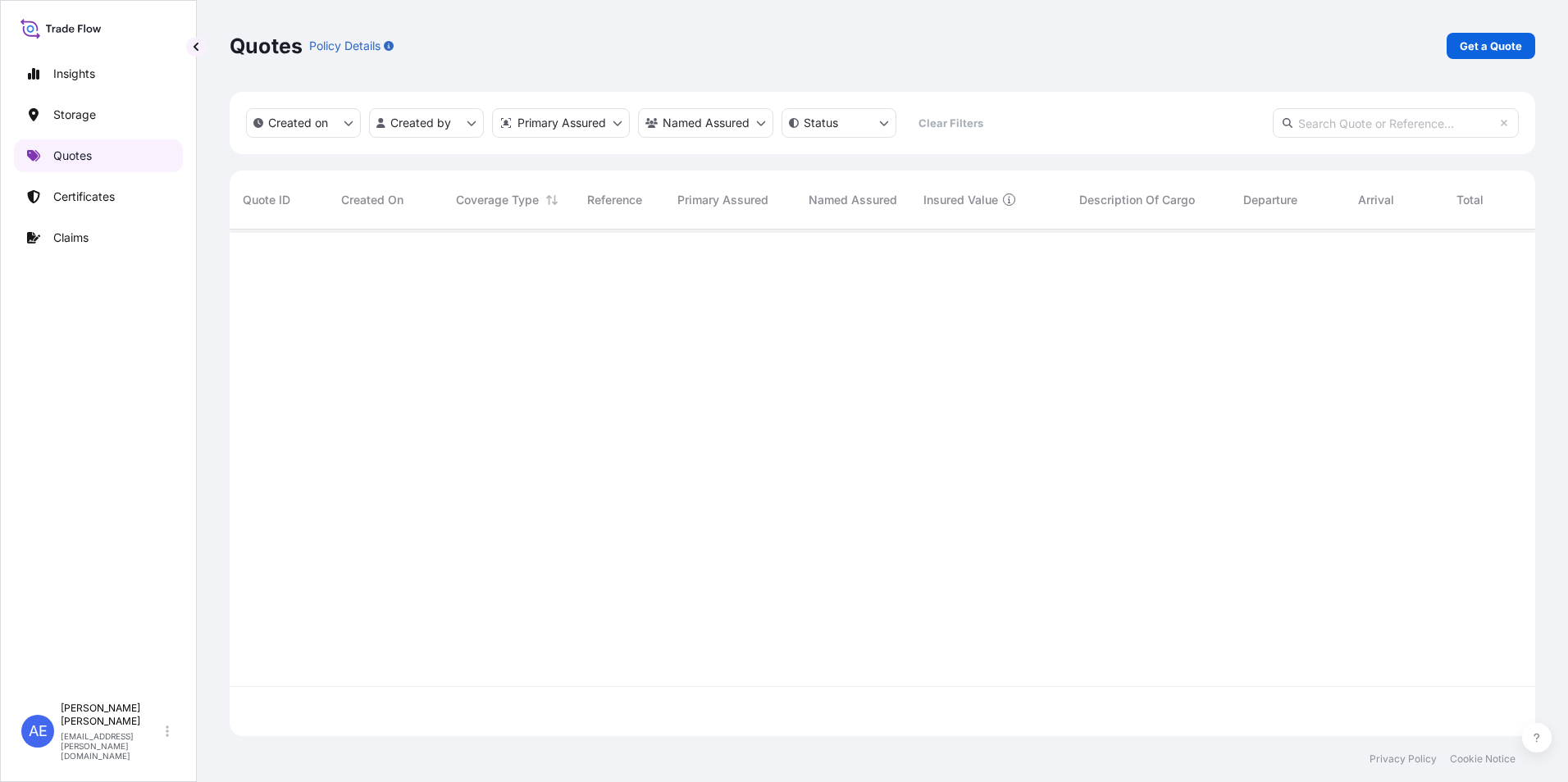
scroll to position [504, 1293]
click at [74, 207] on link "Certificates" at bounding box center [98, 196] width 169 height 33
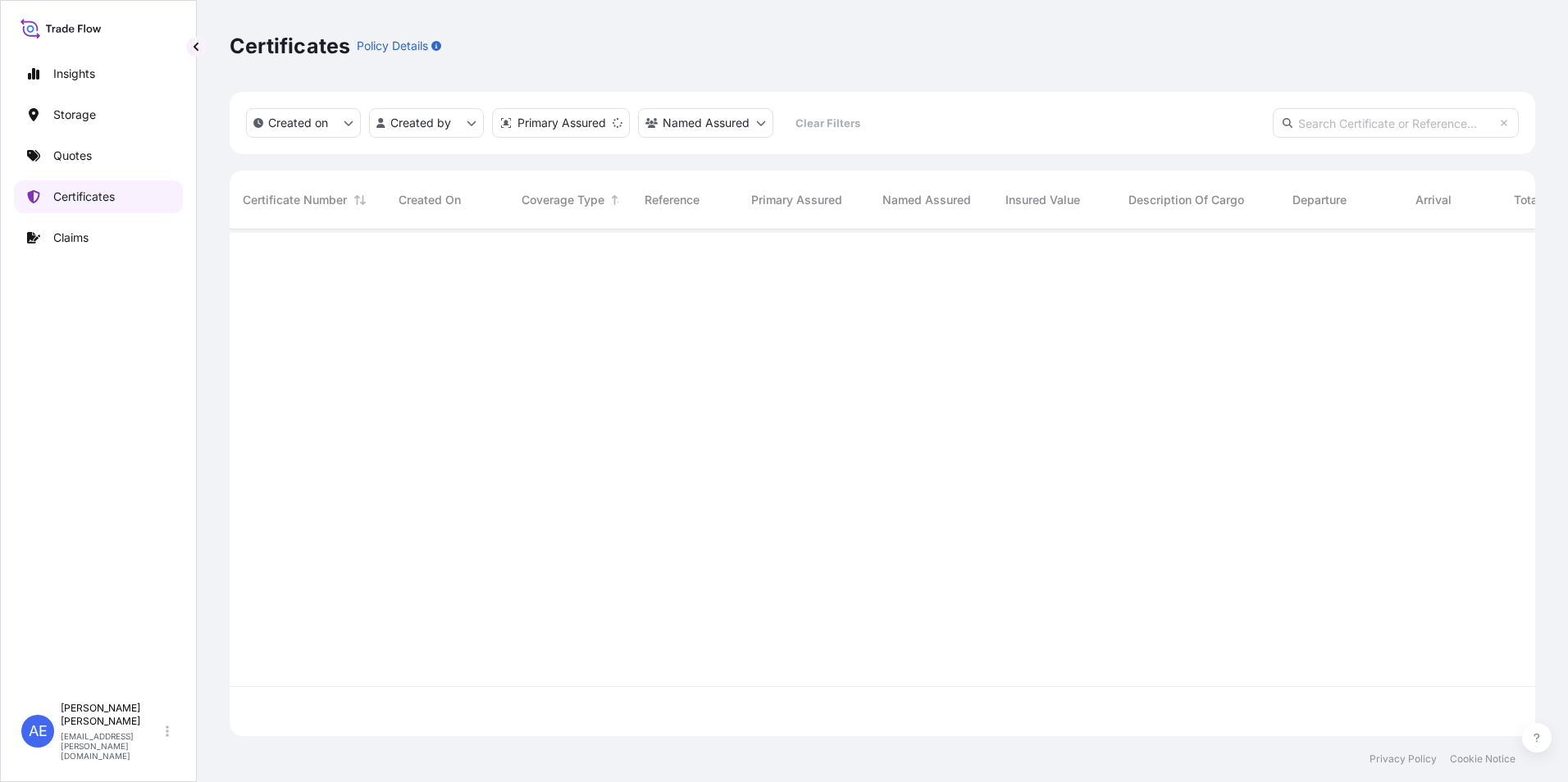
scroll to position [504, 1293]
click at [1342, 118] on input "text" at bounding box center [1395, 123] width 246 height 29
paste input "SSLS3309"
type input "SSLS3309"
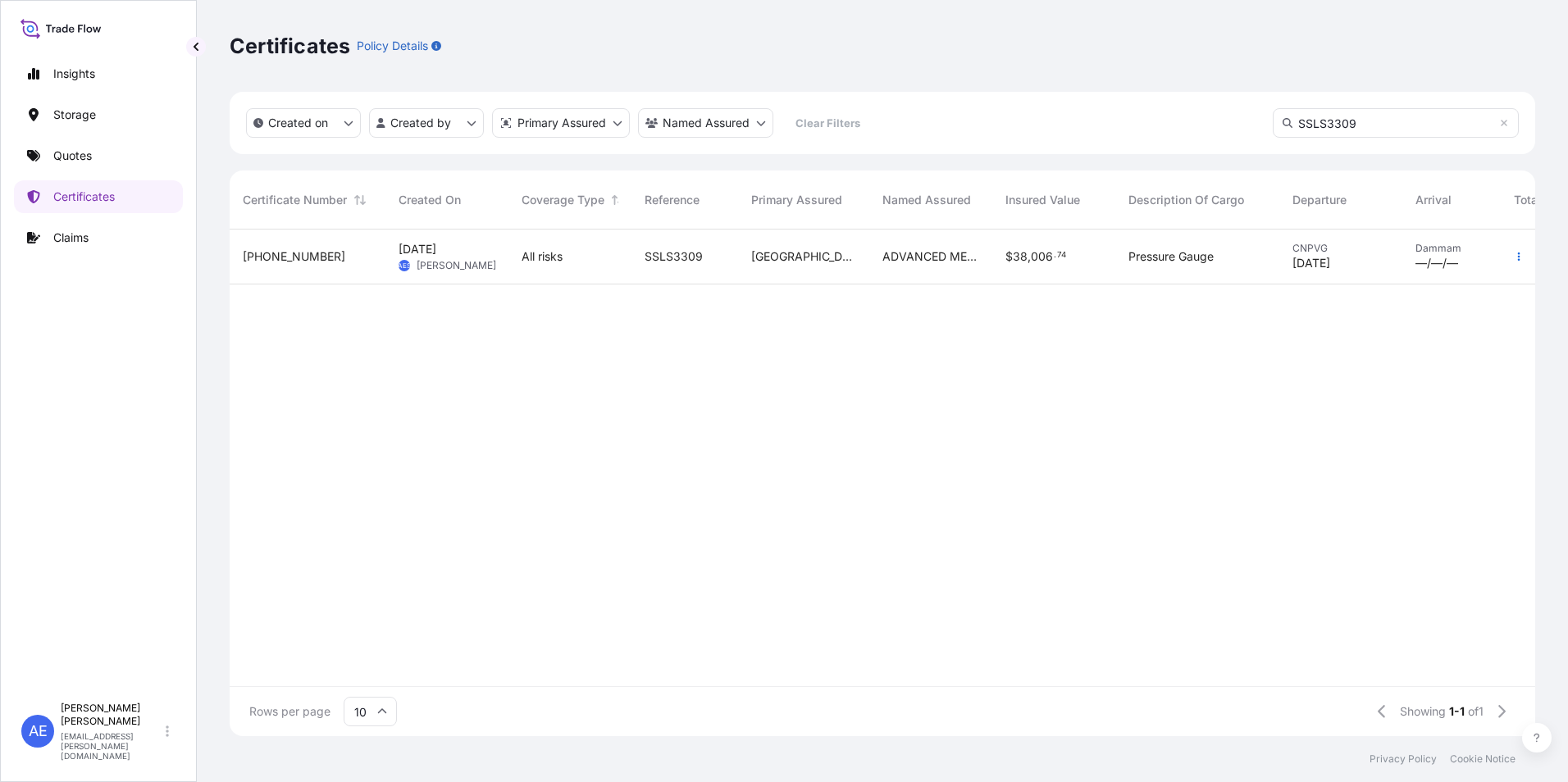
click at [580, 239] on div "All risks" at bounding box center [569, 257] width 123 height 55
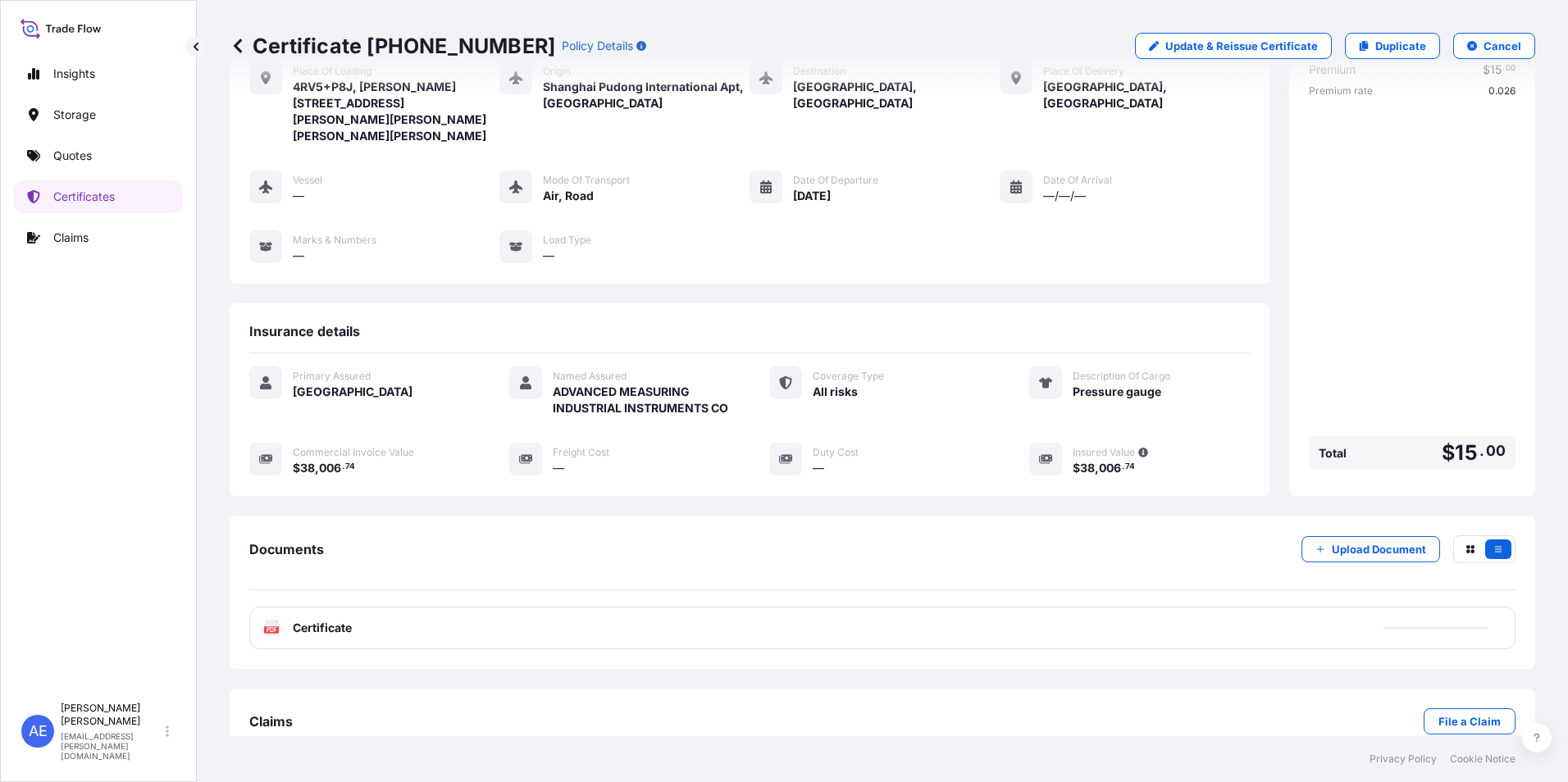
scroll to position [129, 0]
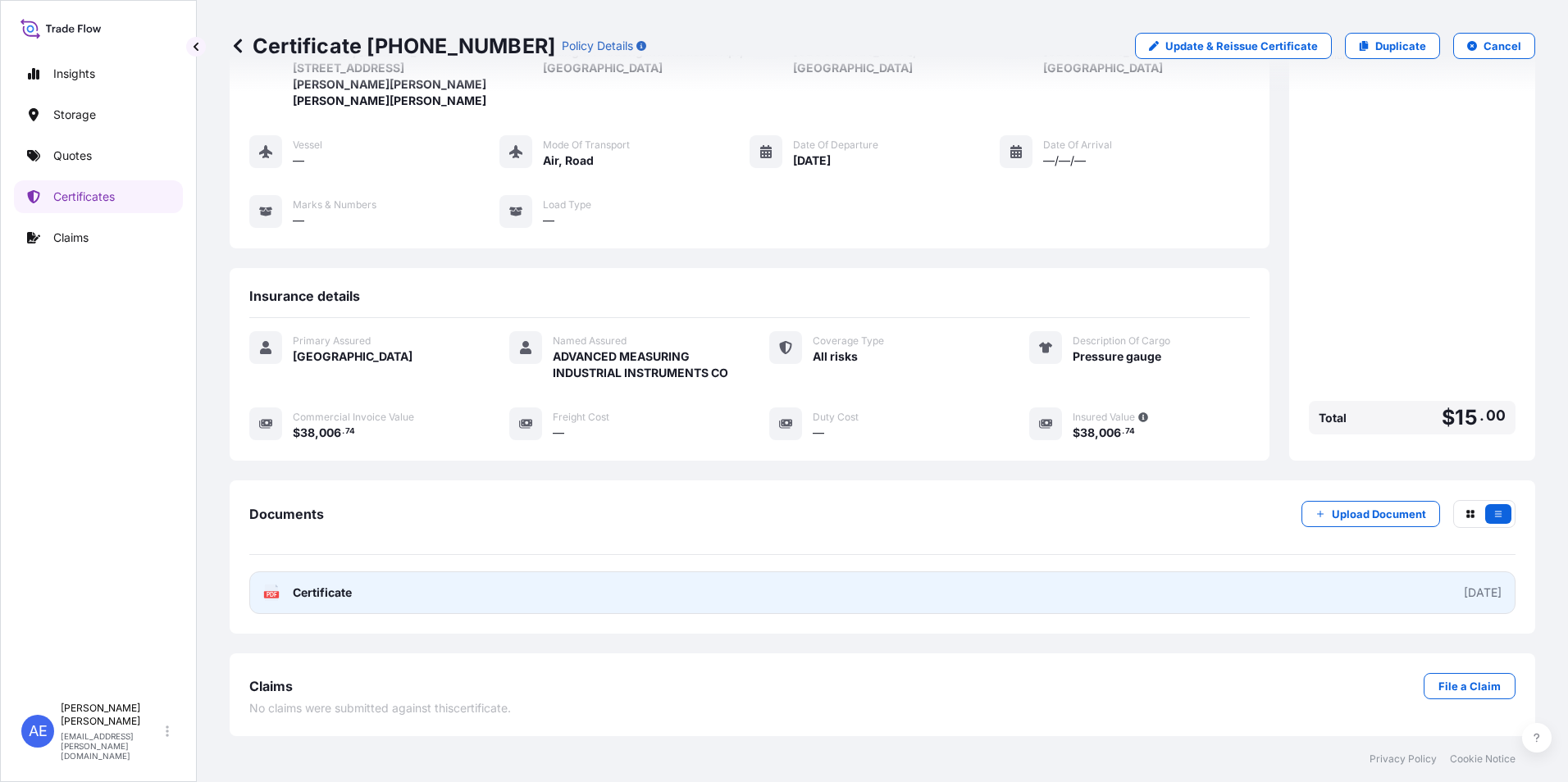
click at [981, 588] on link "PDF Certificate [DATE]" at bounding box center [882, 593] width 1266 height 42
